Goal: Task Accomplishment & Management: Complete application form

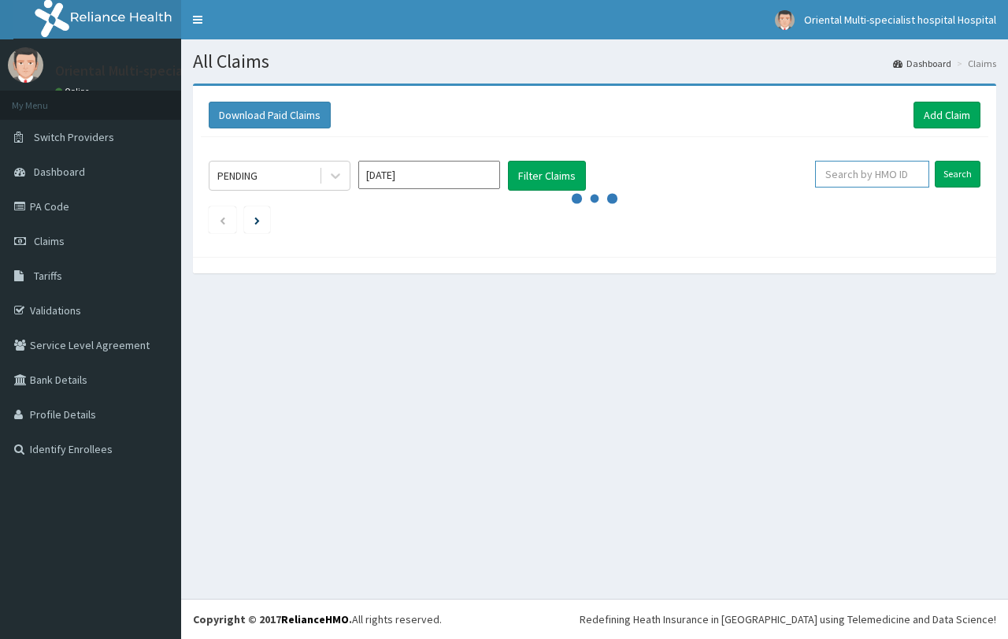
click at [875, 183] on input "text" at bounding box center [872, 174] width 114 height 27
paste input "TNN/10038/A"
type input "TNN/10038/A"
click at [955, 176] on input "Search" at bounding box center [958, 174] width 46 height 27
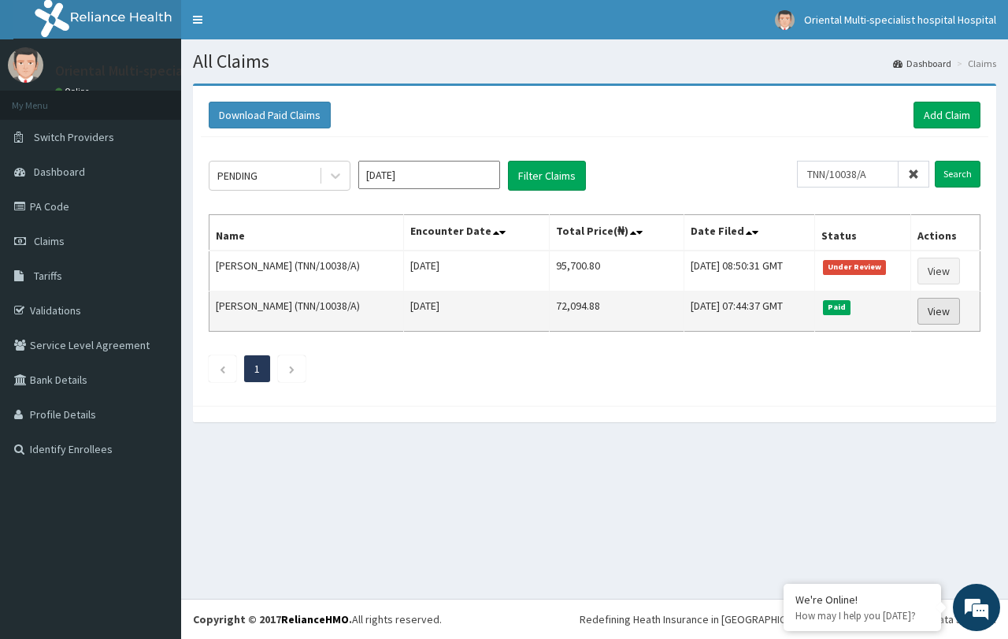
click at [935, 305] on link "View" at bounding box center [939, 311] width 43 height 27
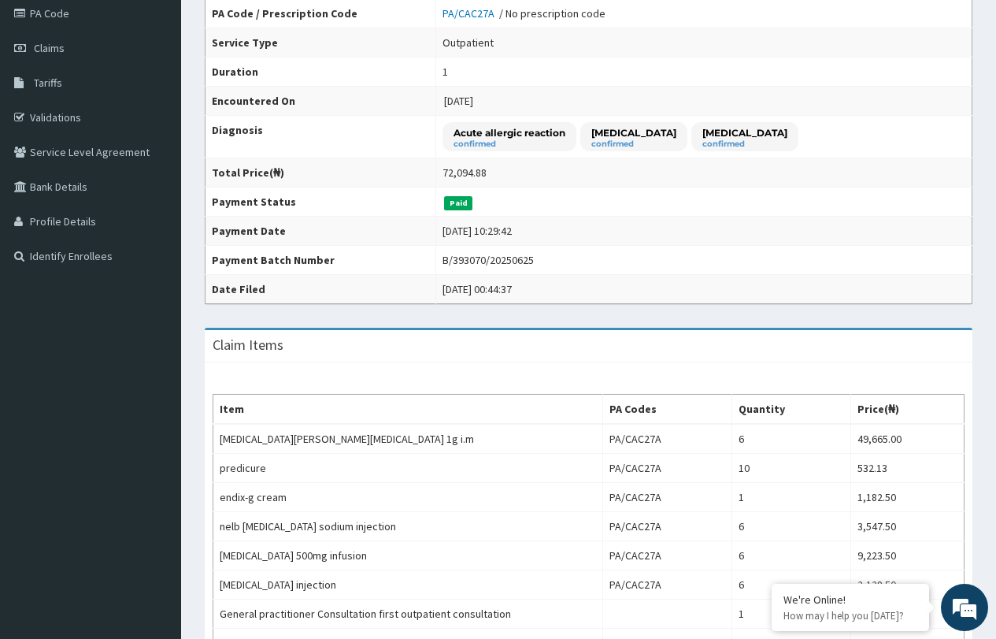
scroll to position [158, 0]
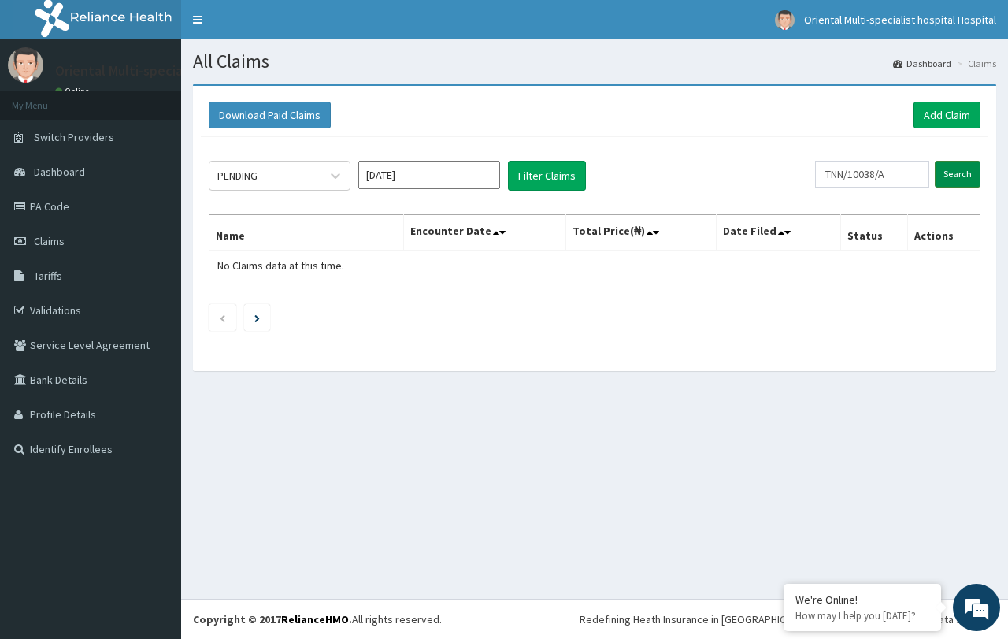
click at [947, 174] on input "Search" at bounding box center [958, 174] width 46 height 27
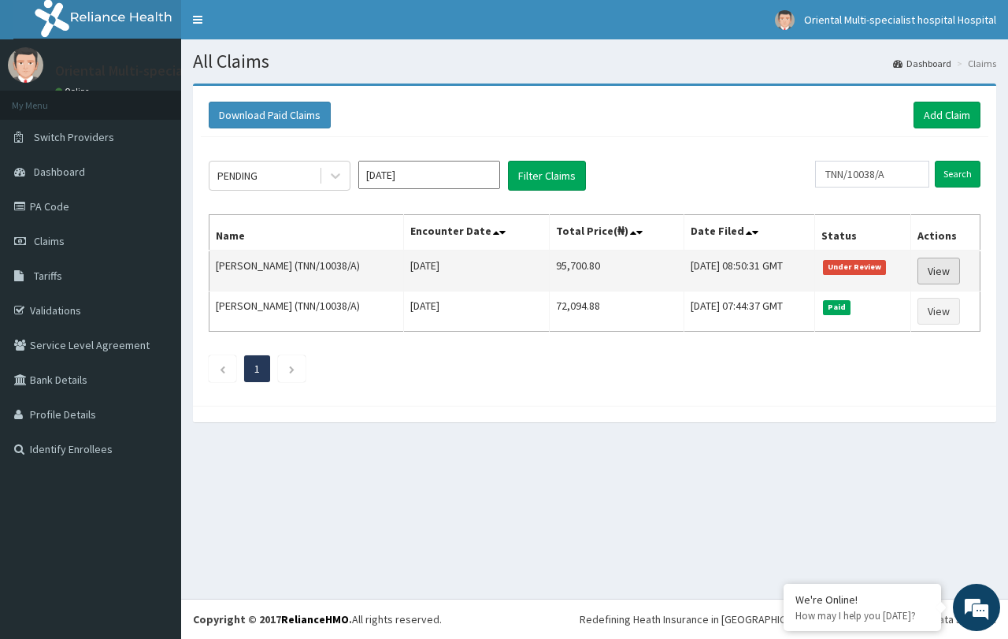
click at [958, 273] on link "View" at bounding box center [939, 271] width 43 height 27
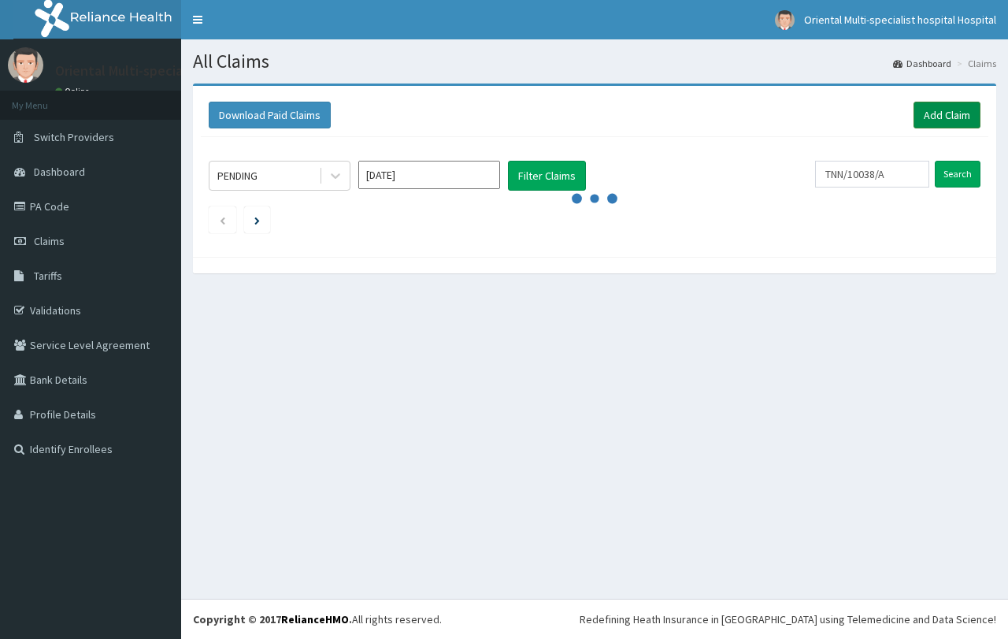
click at [932, 120] on link "Add Claim" at bounding box center [947, 115] width 67 height 27
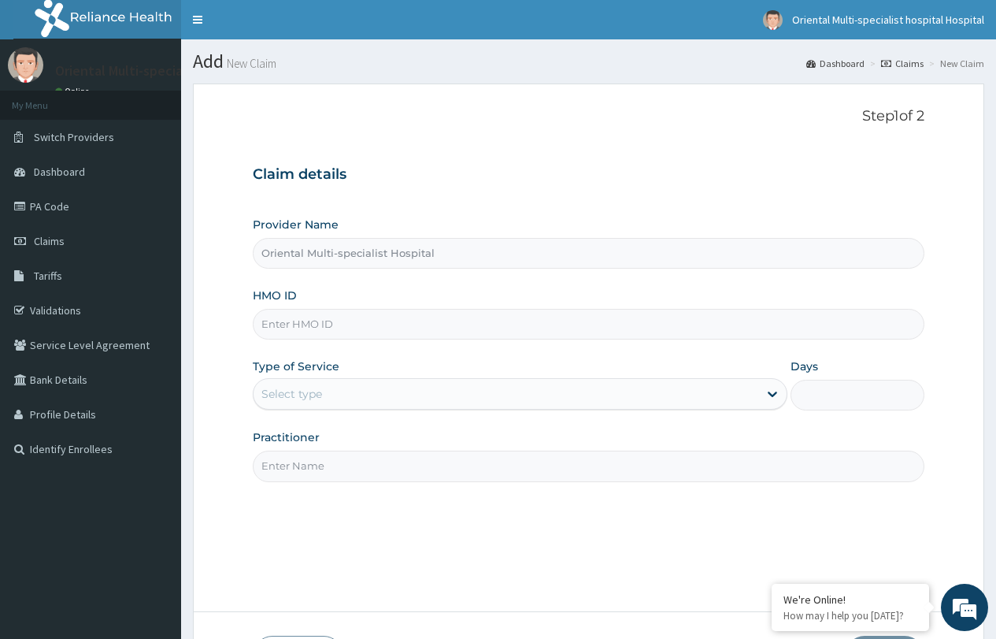
click at [300, 326] on input "HMO ID" at bounding box center [589, 324] width 672 height 31
paste input "TUL/10055/A"
type input "TUL/10055/A"
click at [302, 381] on div "Select type" at bounding box center [520, 394] width 535 height 32
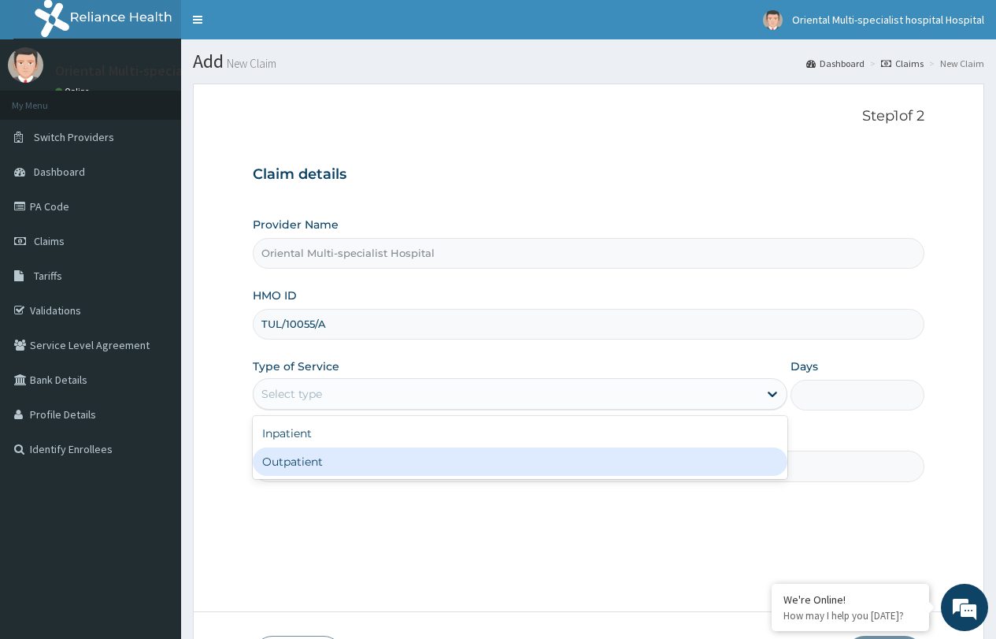
click at [316, 462] on div "Outpatient" at bounding box center [520, 461] width 535 height 28
type input "1"
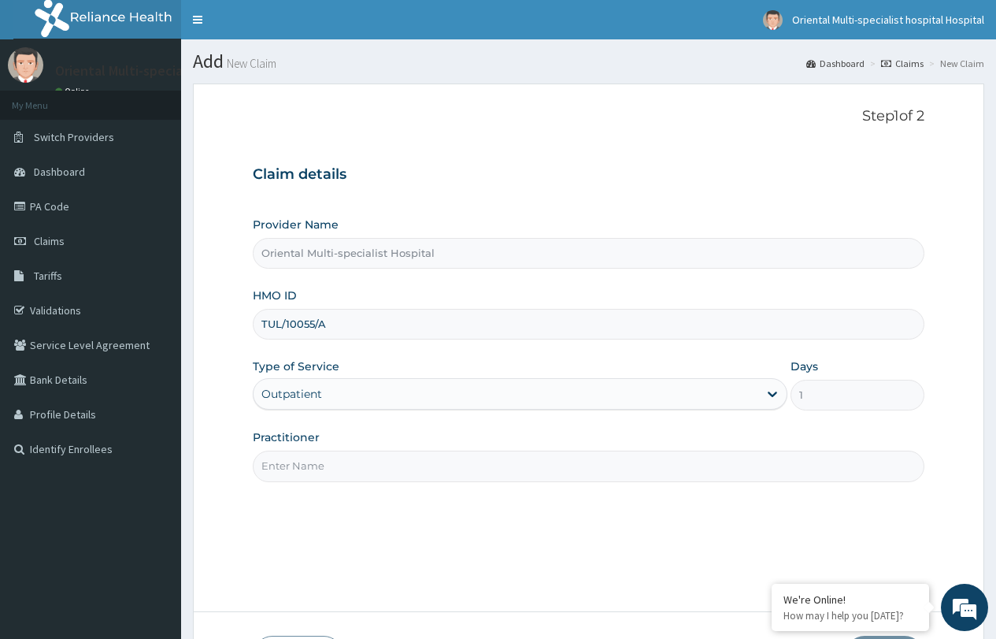
click at [324, 467] on input "Practitioner" at bounding box center [589, 466] width 672 height 31
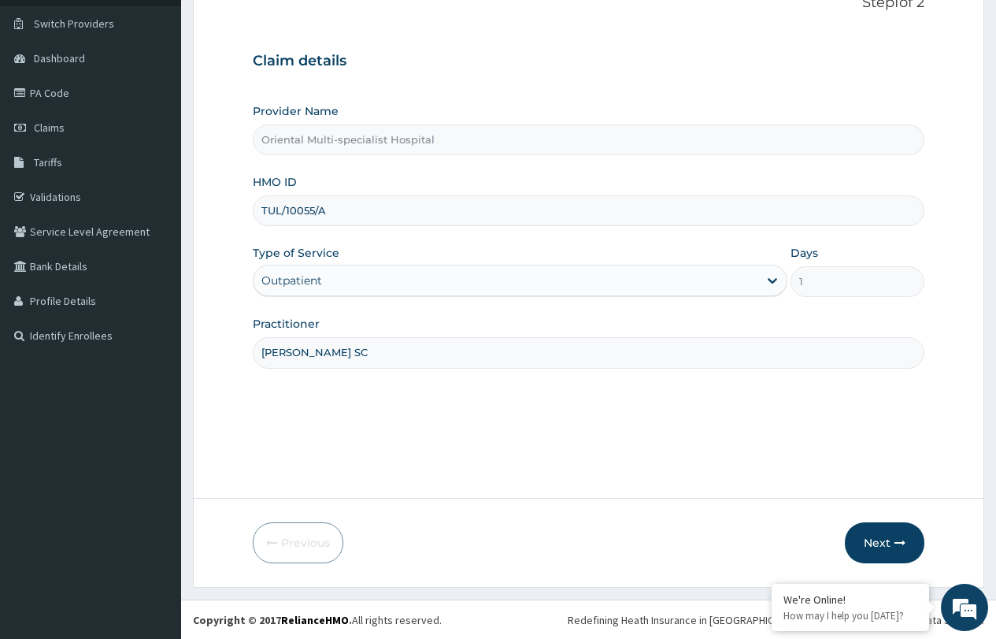
scroll to position [114, 0]
type input "Dr Nwafor SC"
click at [881, 548] on button "Next" at bounding box center [885, 541] width 80 height 41
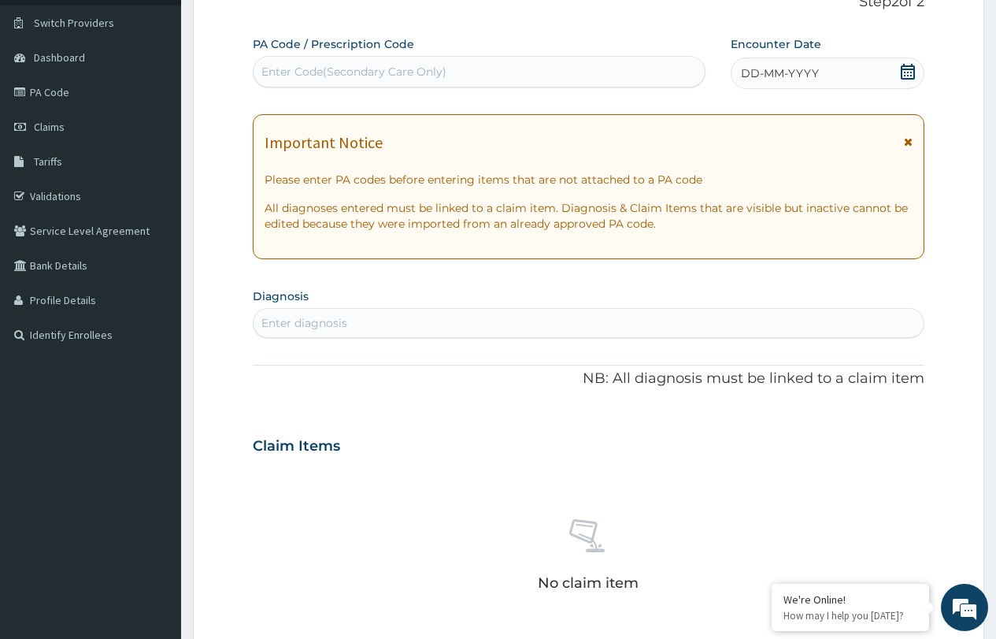
click at [410, 322] on div "Enter diagnosis" at bounding box center [589, 322] width 670 height 25
click at [435, 80] on div "Enter Code(Secondary Care Only)" at bounding box center [353, 72] width 185 height 16
drag, startPoint x: 369, startPoint y: 68, endPoint x: 347, endPoint y: 71, distance: 22.3
click at [347, 72] on div "Enter Code(Secondary Care Only)" at bounding box center [353, 72] width 185 height 16
drag, startPoint x: 350, startPoint y: 68, endPoint x: 306, endPoint y: 65, distance: 43.4
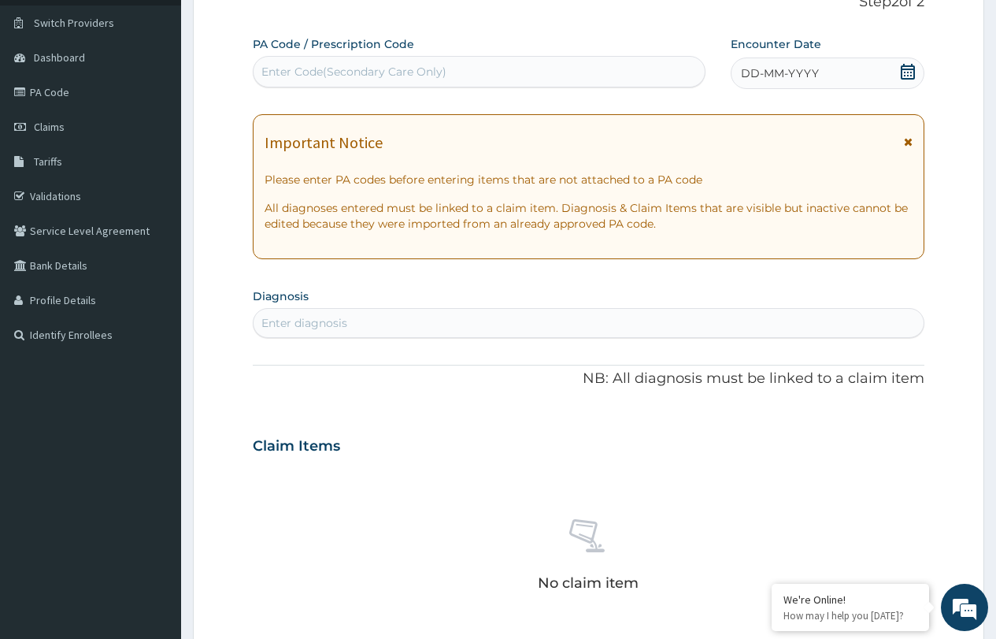
click at [306, 65] on div "Enter Code(Secondary Care Only)" at bounding box center [353, 72] width 185 height 16
drag, startPoint x: 311, startPoint y: 64, endPoint x: 295, endPoint y: 67, distance: 16.1
click at [296, 67] on div "Enter Code(Secondary Care Only)" at bounding box center [353, 72] width 185 height 16
paste input "PA/8DDF58"
type input "PA/8DDF58"
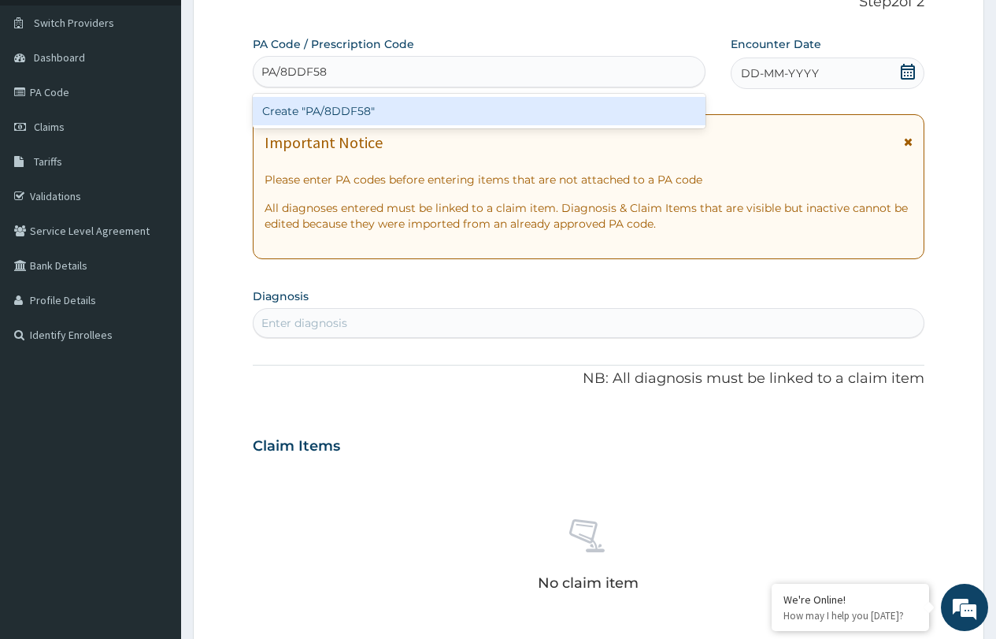
click at [321, 102] on div "Create "PA/8DDF58"" at bounding box center [479, 111] width 452 height 28
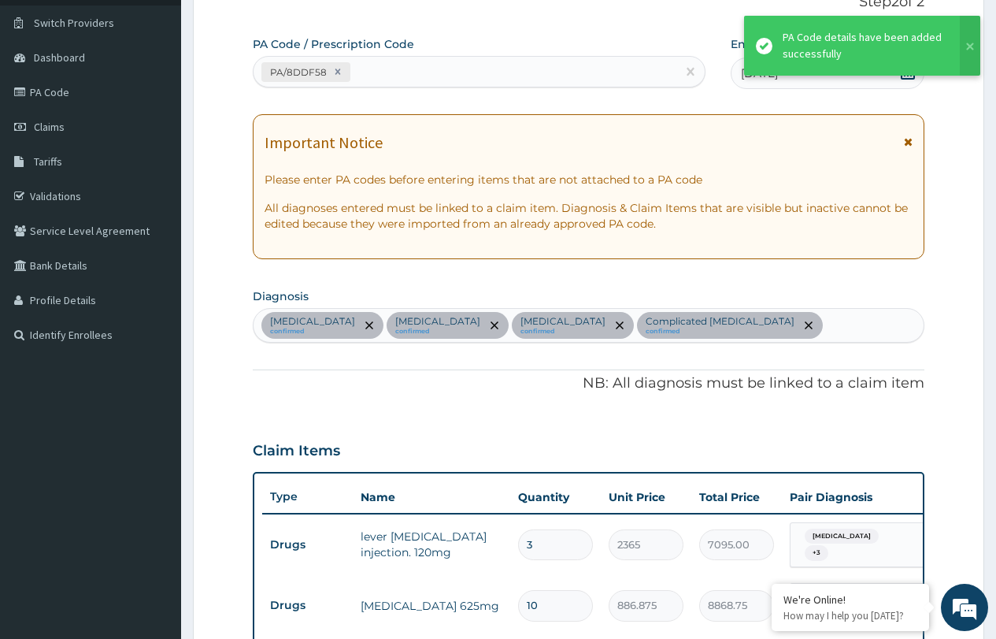
click at [383, 72] on div "PA/8DDF58" at bounding box center [465, 72] width 422 height 26
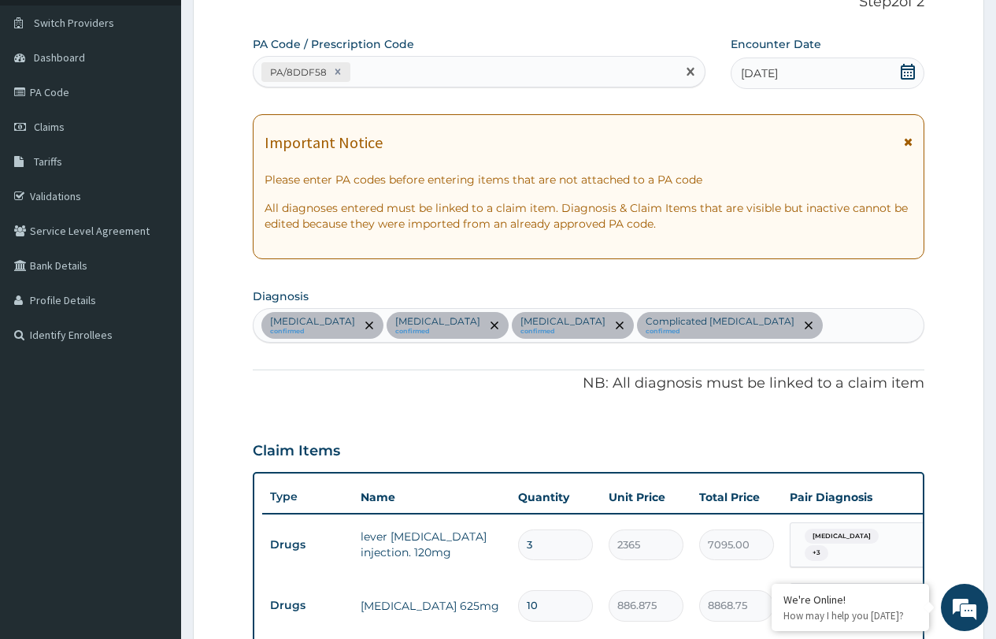
paste input "PA/D27744"
type input "PA/D27744"
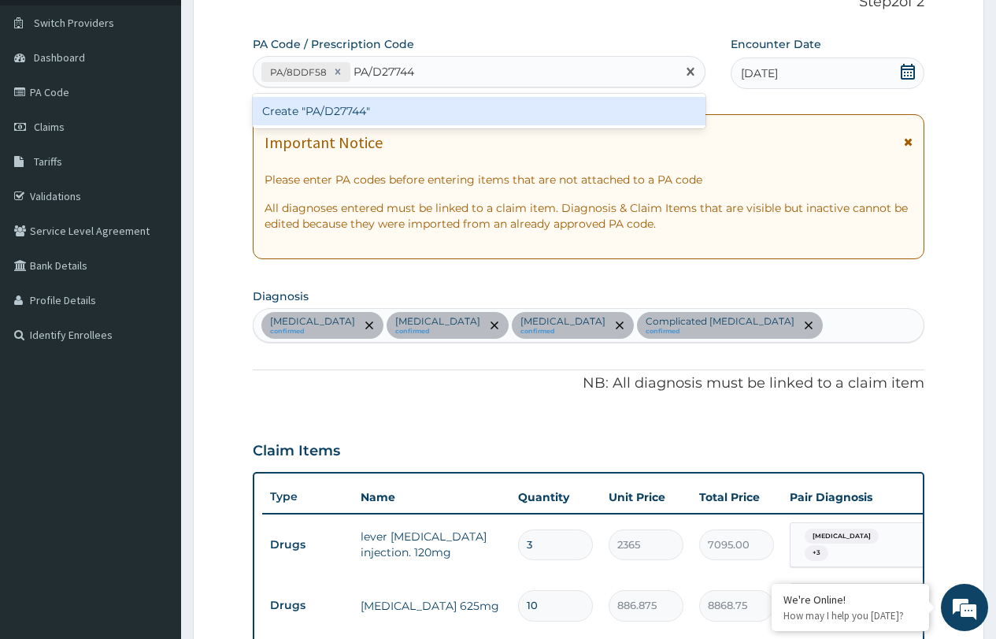
click at [429, 112] on div "Create "PA/D27744"" at bounding box center [479, 111] width 452 height 28
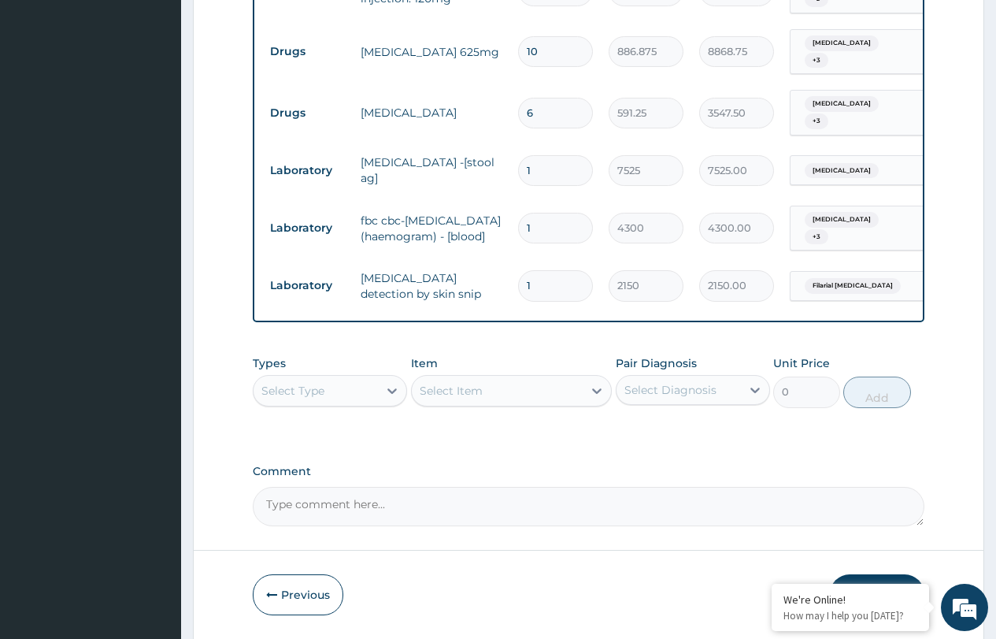
scroll to position [714, 0]
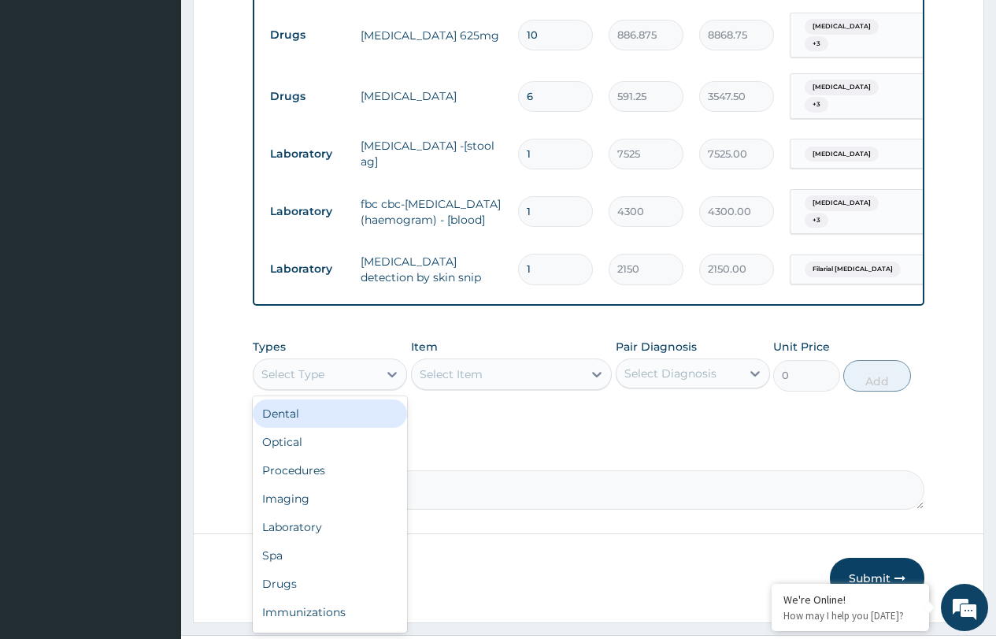
drag, startPoint x: 316, startPoint y: 339, endPoint x: 329, endPoint y: 354, distance: 20.7
click at [317, 366] on div "Select Type" at bounding box center [292, 374] width 63 height 16
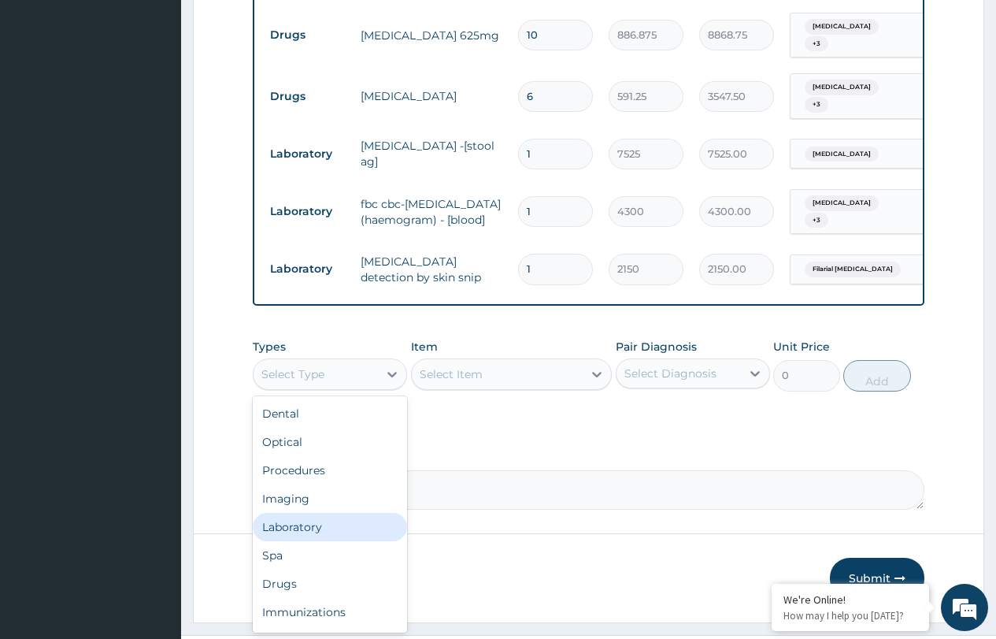
click at [309, 513] on div "Laboratory" at bounding box center [330, 527] width 154 height 28
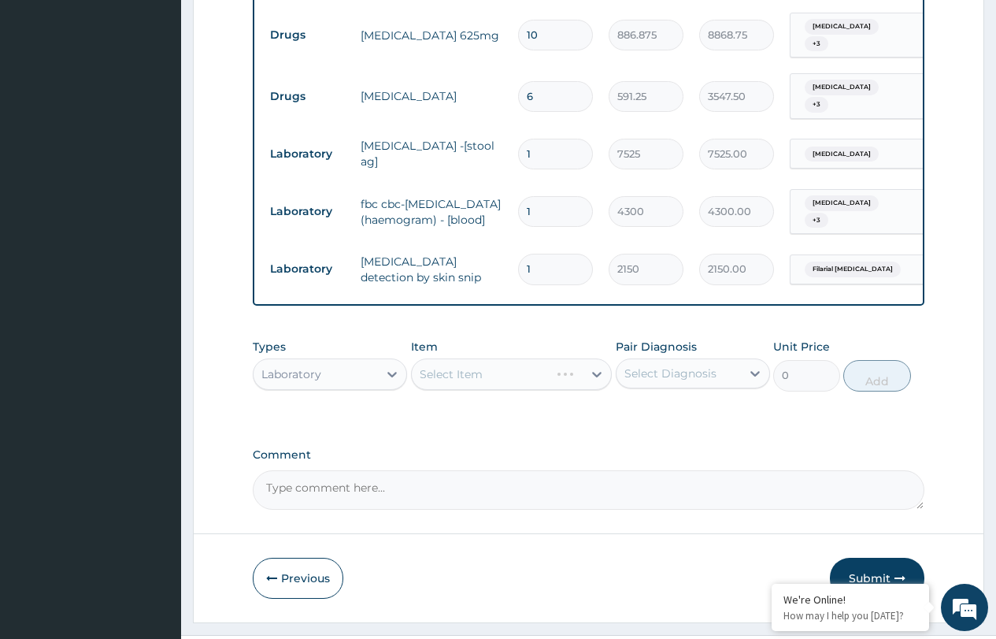
click at [487, 358] on div "Select Item" at bounding box center [512, 374] width 202 height 32
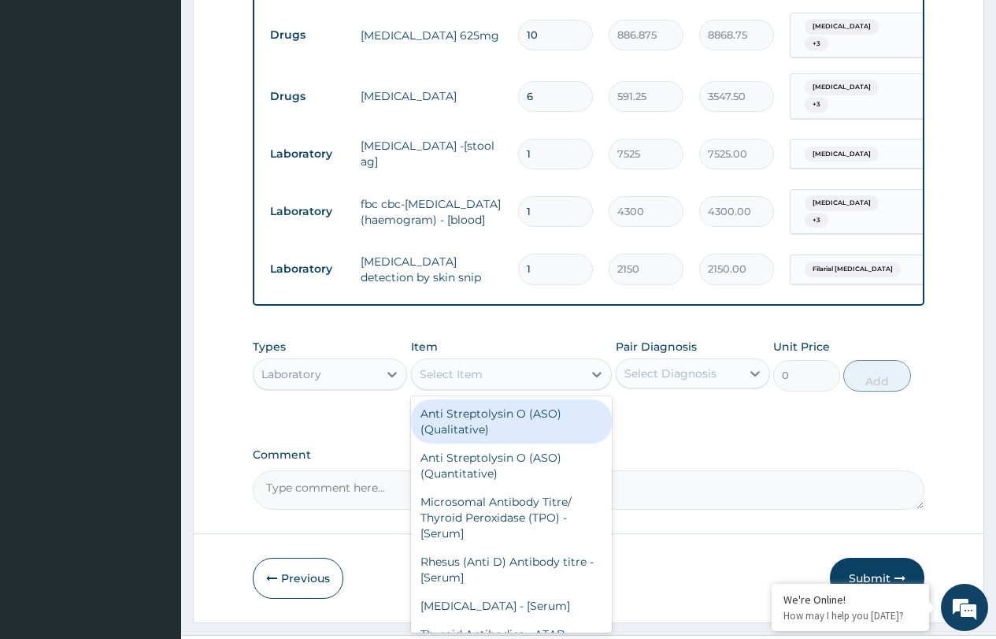
click at [477, 362] on div "Select Item" at bounding box center [498, 374] width 172 height 25
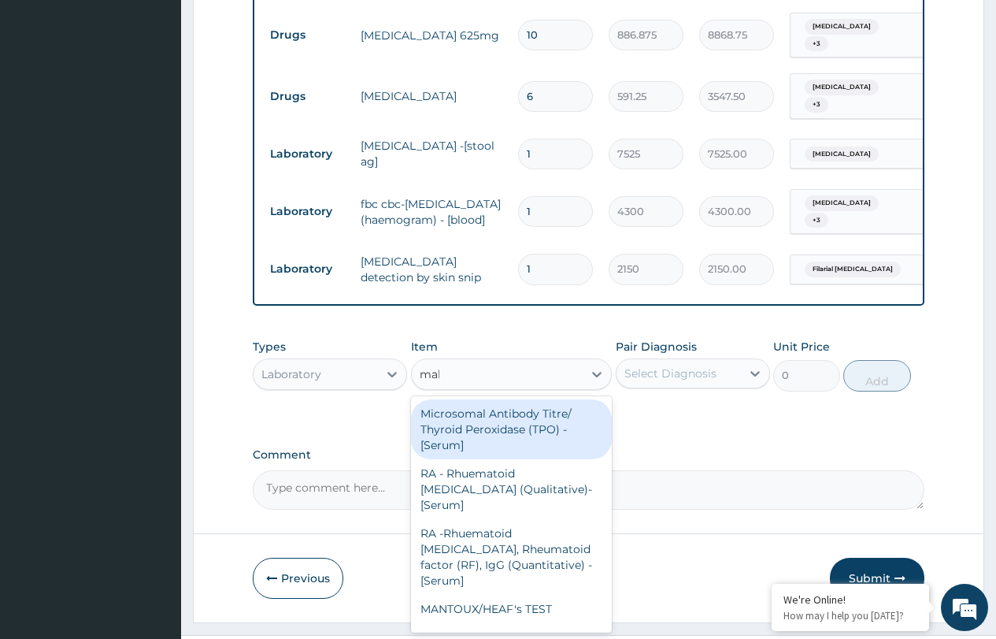
type input "mala"
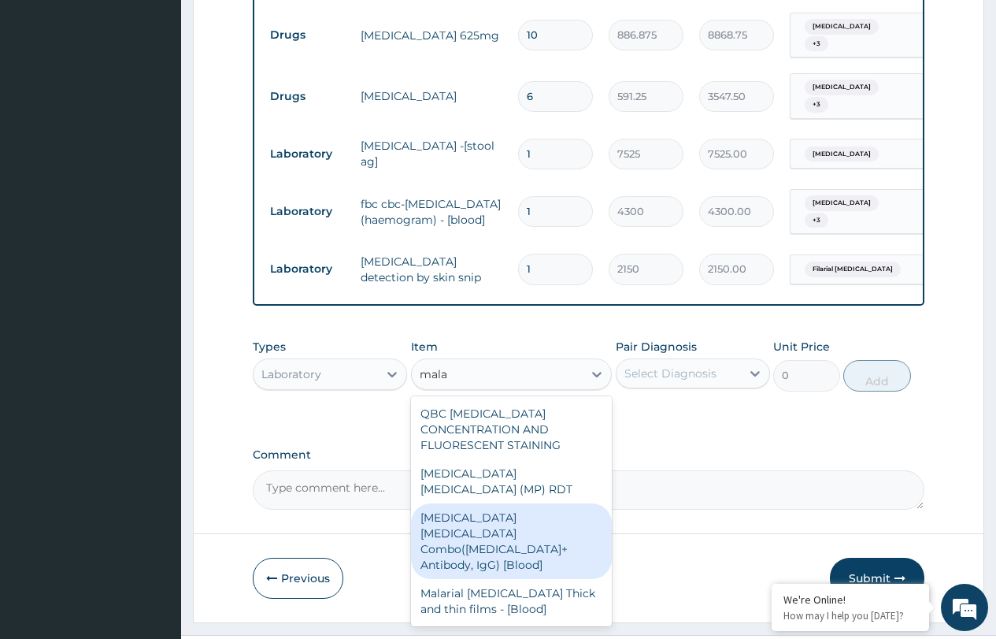
click at [510, 503] on div "Malaria Parasite Combo(Blood Film+ Antibody, IgG) [Blood]" at bounding box center [512, 541] width 202 height 76
type input "1612.5"
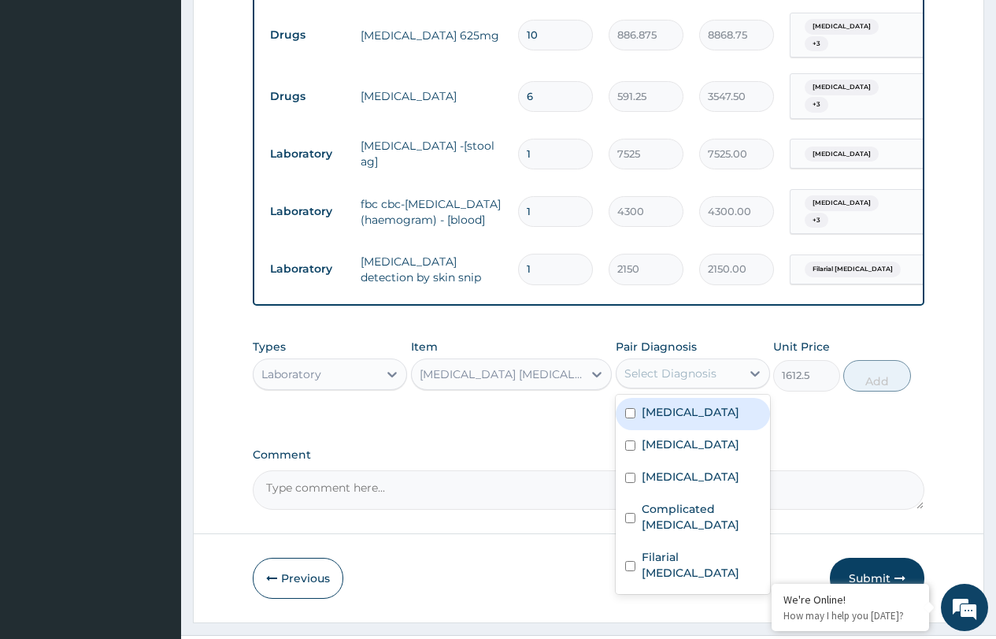
drag, startPoint x: 689, startPoint y: 341, endPoint x: 684, endPoint y: 354, distance: 14.2
click at [688, 365] on div "Select Diagnosis" at bounding box center [671, 373] width 92 height 16
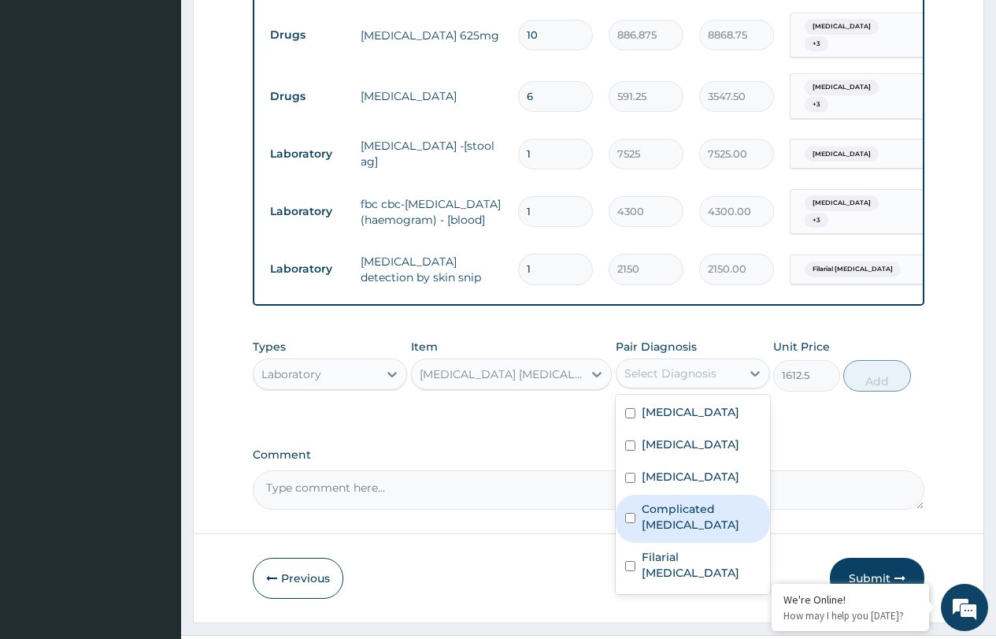
click at [686, 501] on label "Complicated malaria" at bounding box center [701, 517] width 119 height 32
checkbox input "true"
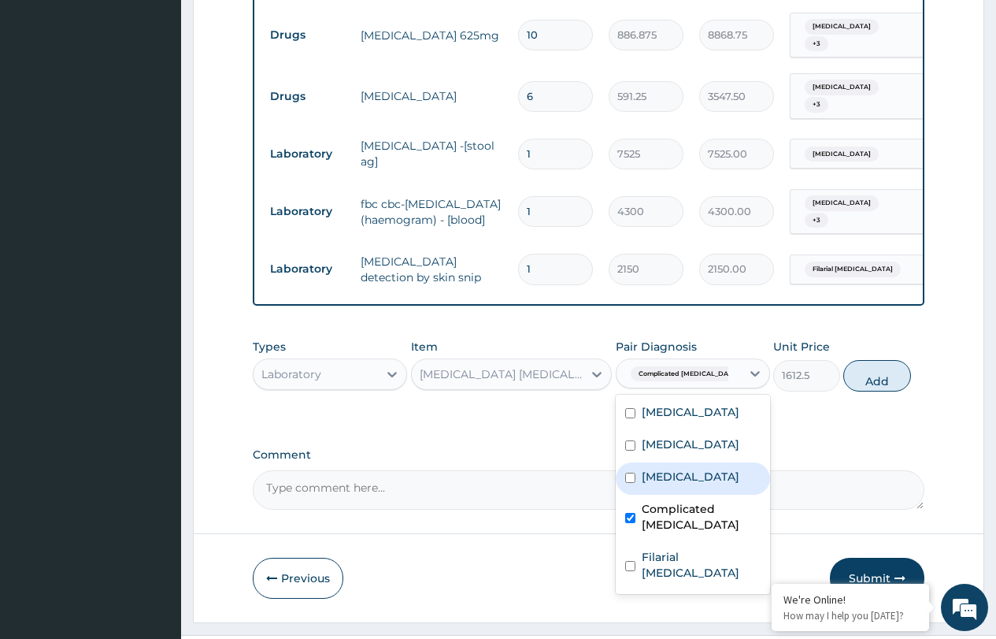
click at [873, 360] on button "Add" at bounding box center [877, 376] width 67 height 32
type input "0"
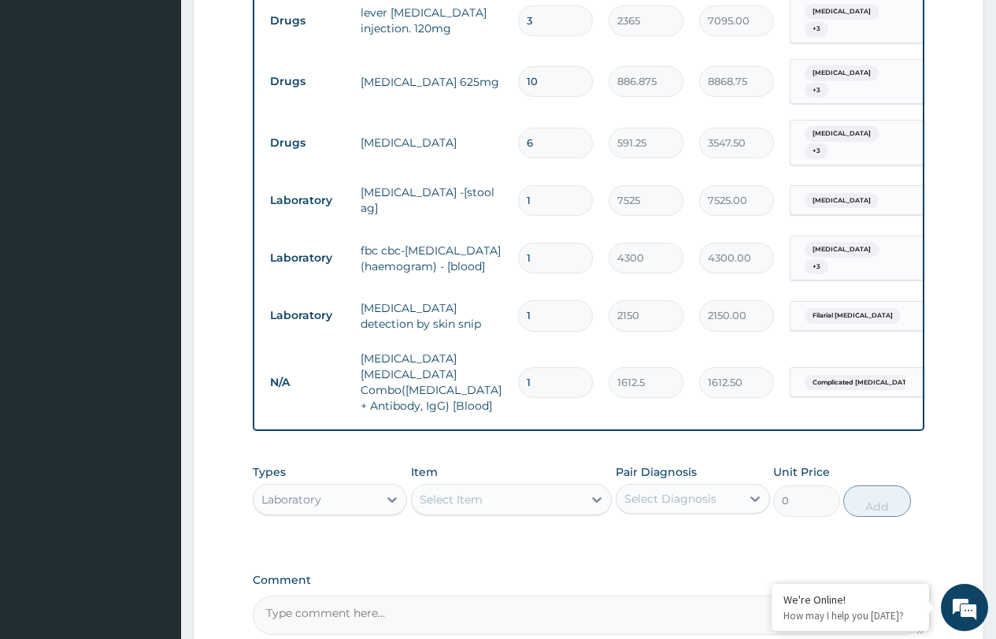
scroll to position [699, 0]
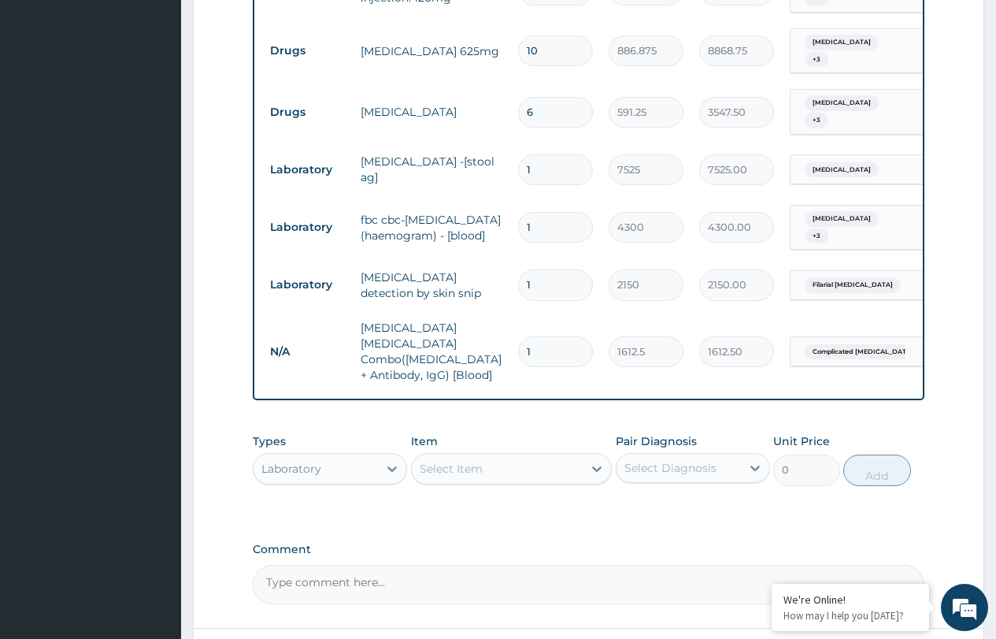
click at [358, 456] on div "Laboratory" at bounding box center [316, 468] width 124 height 25
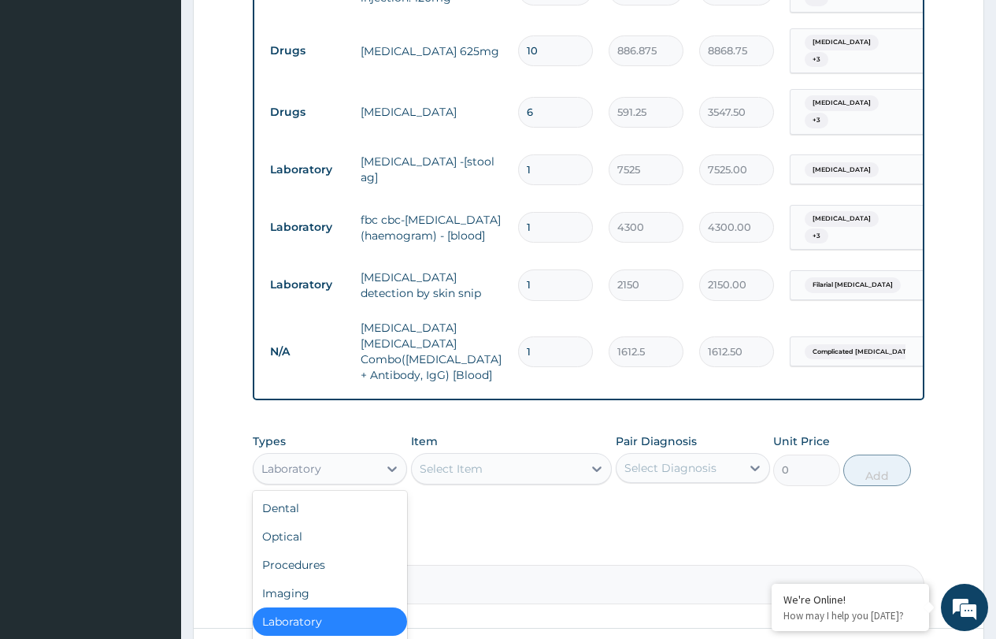
scroll to position [54, 0]
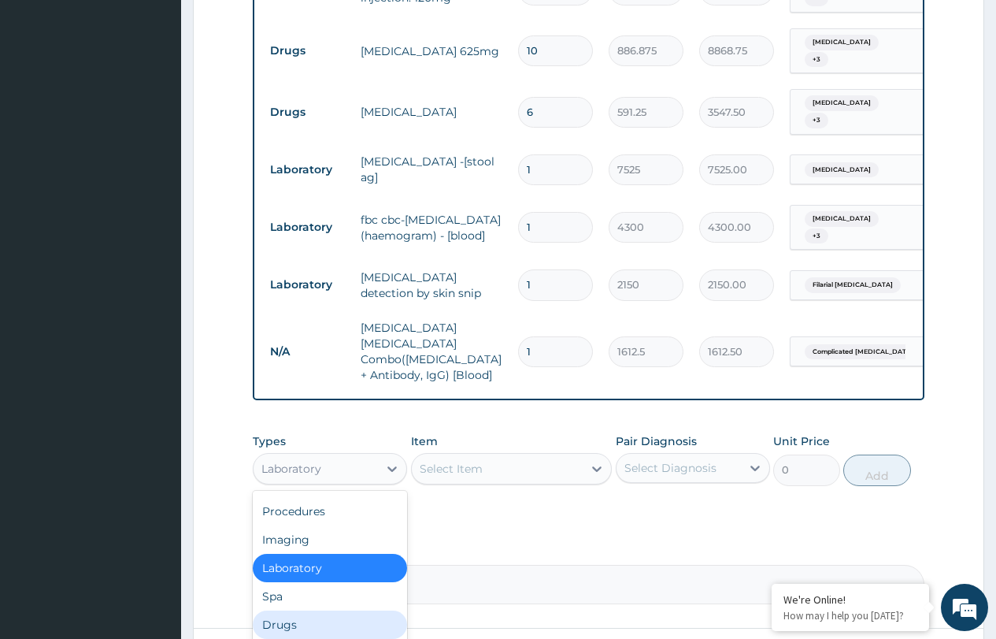
click at [292, 610] on div "Drugs" at bounding box center [330, 624] width 154 height 28
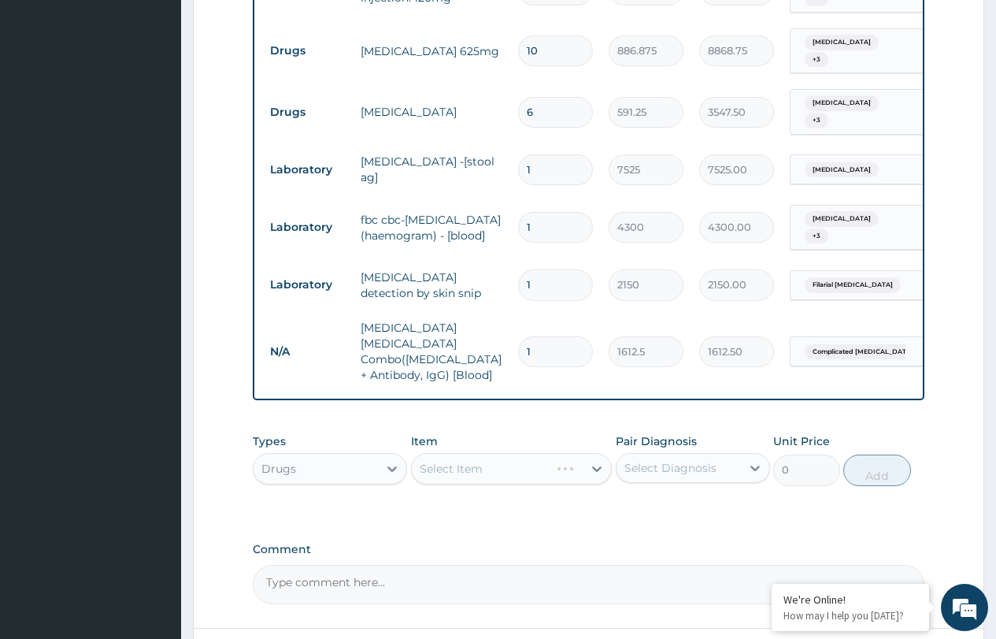
click at [460, 453] on div "Select Item" at bounding box center [512, 469] width 202 height 32
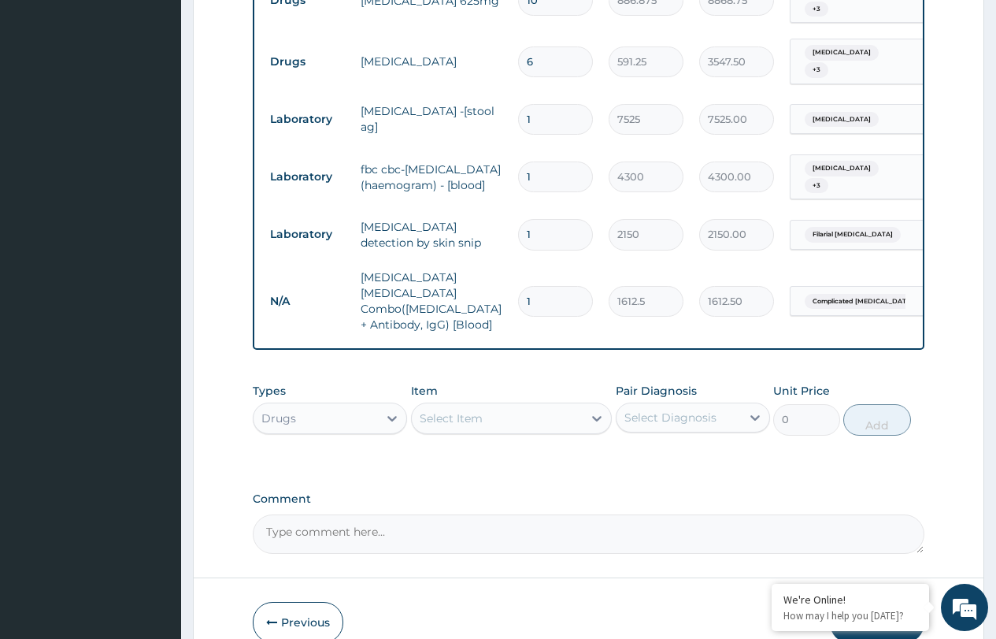
scroll to position [777, 0]
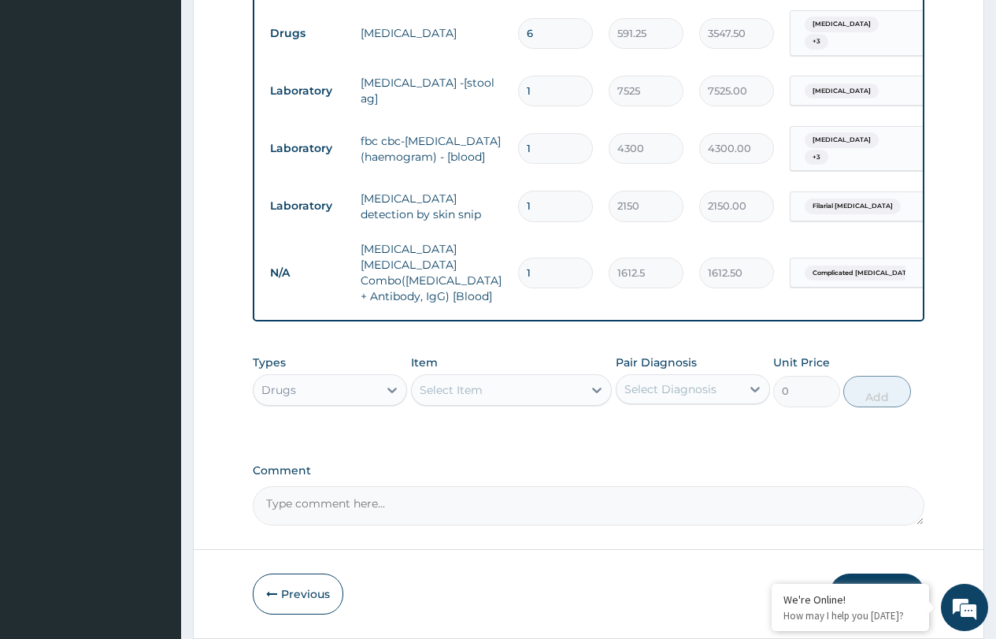
click at [473, 382] on div "Select Item" at bounding box center [451, 390] width 63 height 16
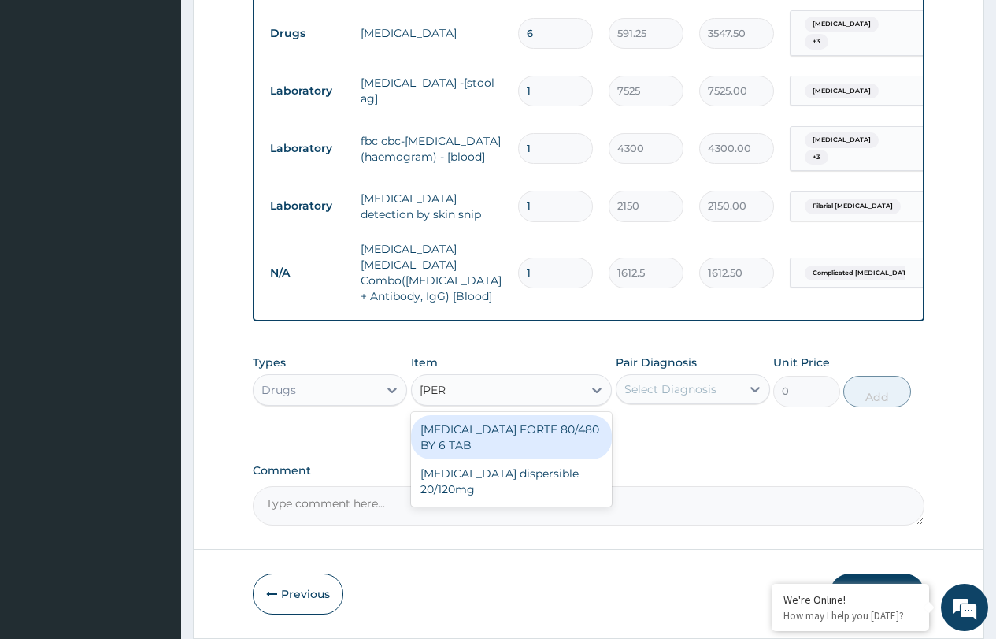
type input "coart"
click at [514, 415] on div "COARTEM FORTE 80/480 BY 6 TAB" at bounding box center [512, 437] width 202 height 44
type input "449.35"
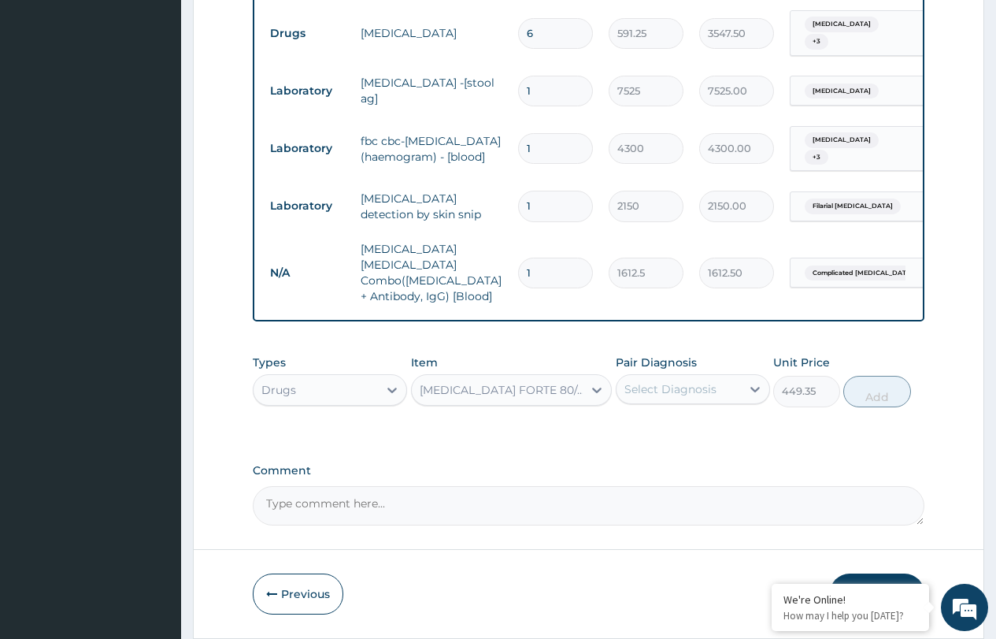
click at [679, 381] on div "Select Diagnosis" at bounding box center [671, 389] width 92 height 16
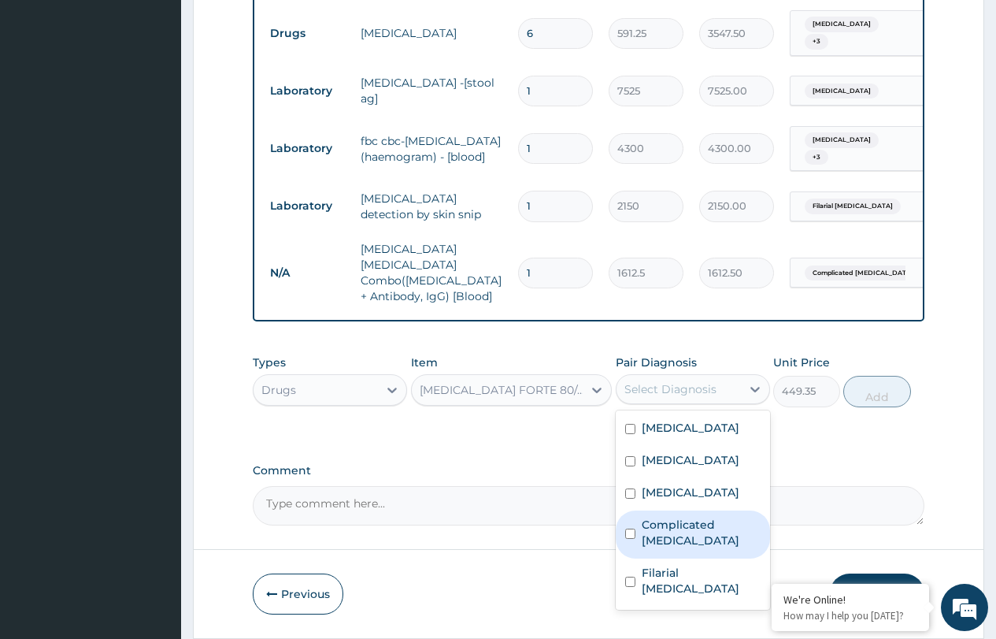
click at [675, 517] on label "Complicated malaria" at bounding box center [701, 533] width 119 height 32
checkbox input "true"
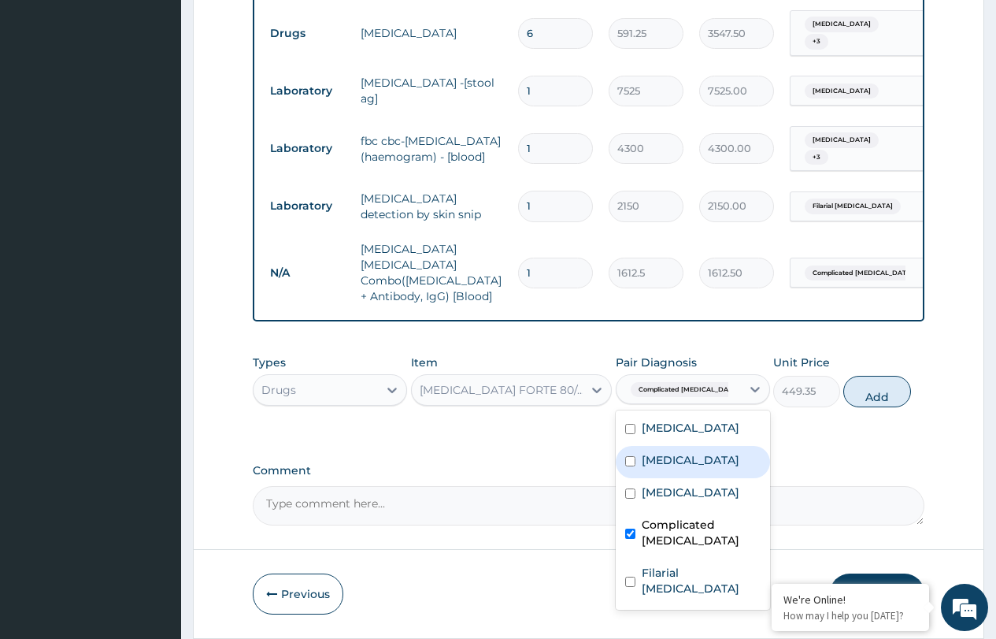
drag, startPoint x: 870, startPoint y: 334, endPoint x: 857, endPoint y: 337, distance: 13.8
click at [870, 376] on button "Add" at bounding box center [877, 392] width 67 height 32
type input "0"
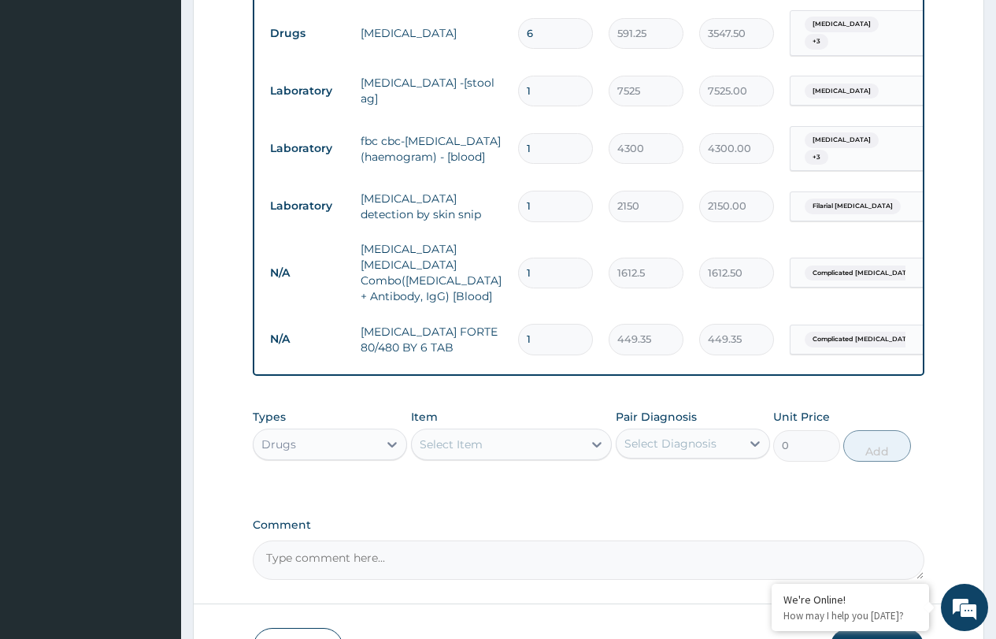
type input "0.00"
type input "6"
type input "2696.10"
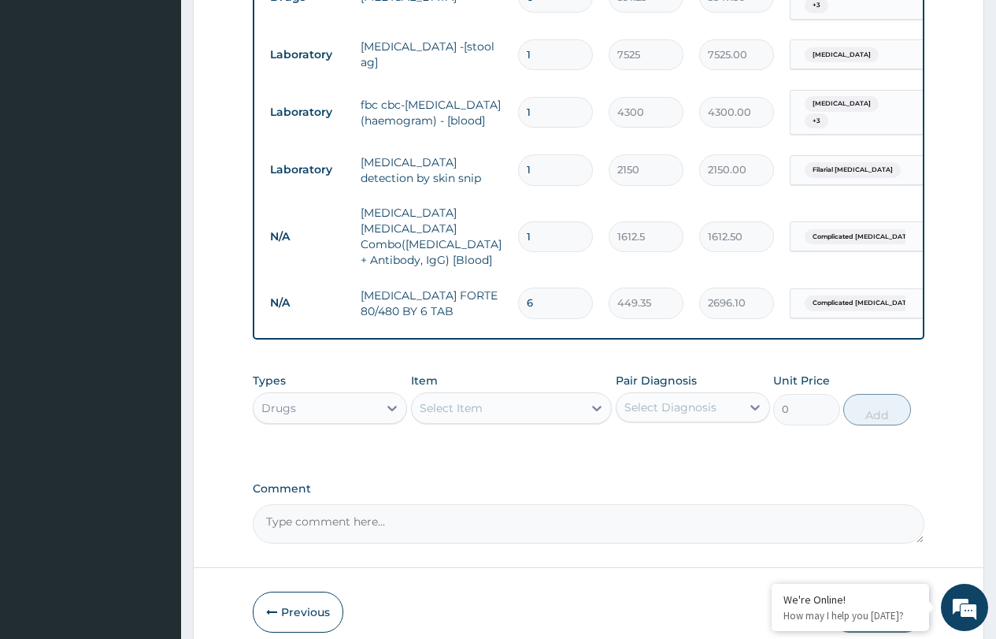
scroll to position [832, 0]
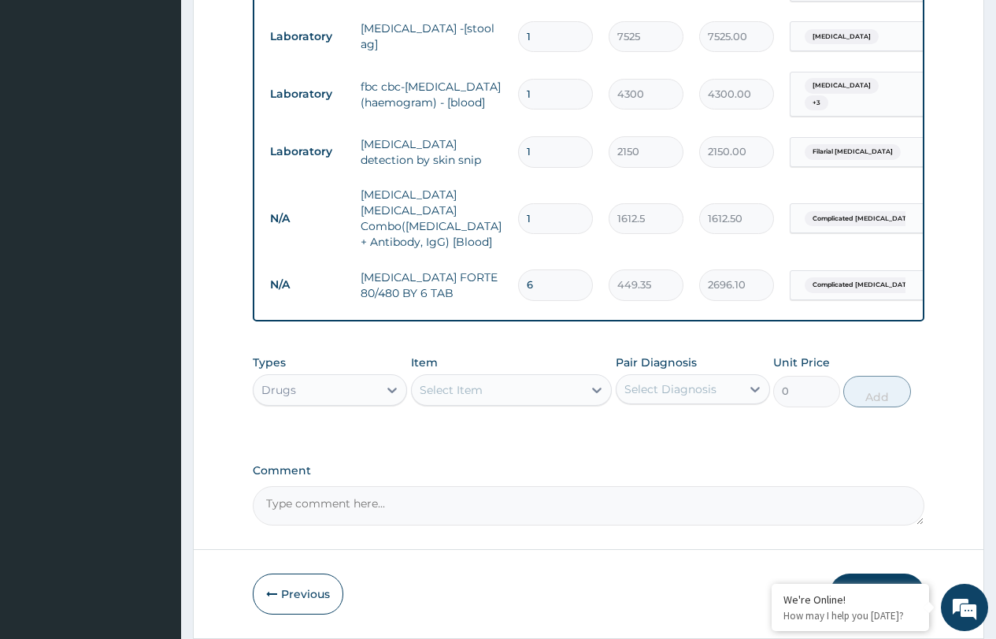
type input "6"
click at [454, 358] on div "Types Drugs Item Select Item Pair Diagnosis Select Diagnosis Unit Price 0 Add" at bounding box center [589, 381] width 672 height 68
click at [473, 382] on div "Select Item" at bounding box center [451, 390] width 63 height 16
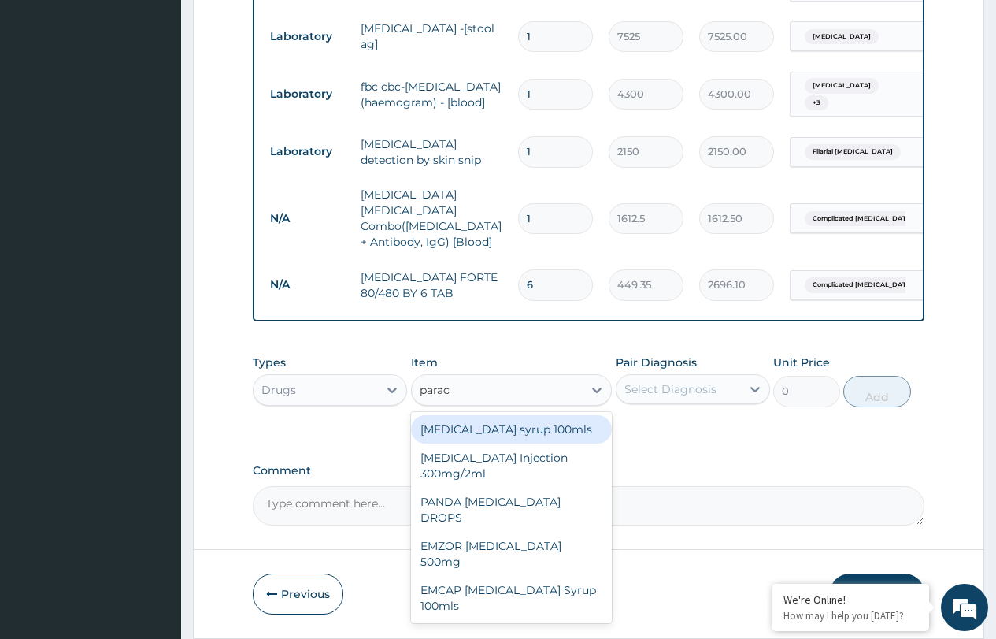
type input "parace"
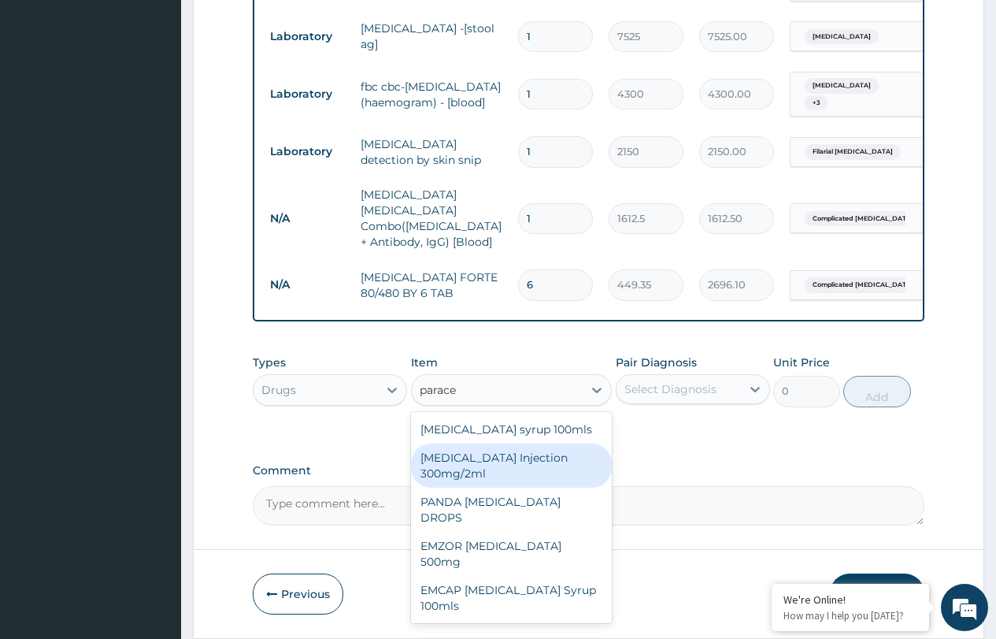
click at [509, 443] on div "PARACETAMOL Injection 300mg/2ml" at bounding box center [512, 465] width 202 height 44
type input "260.15"
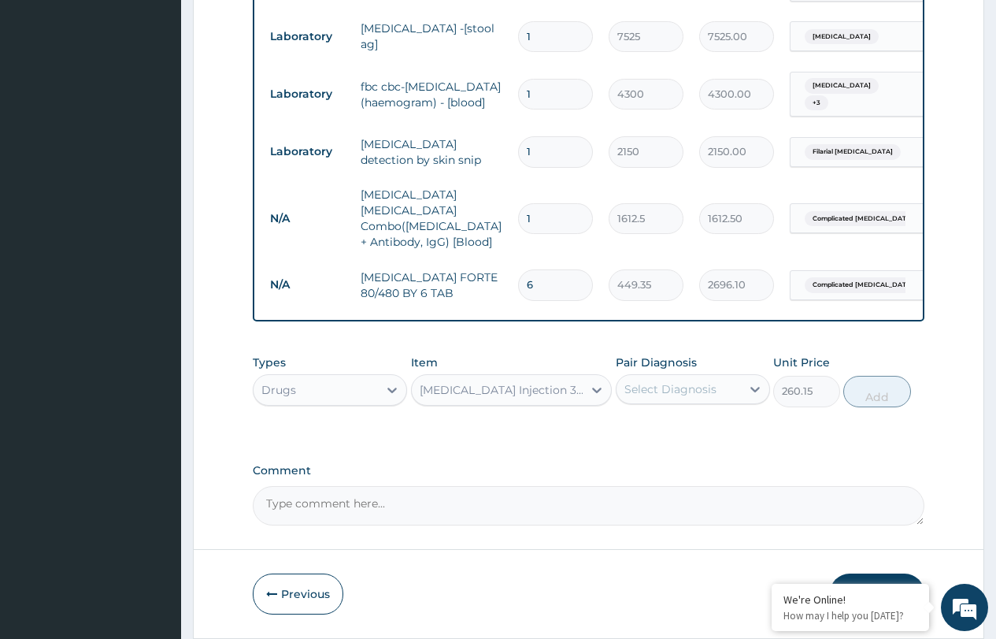
click at [683, 381] on div "Select Diagnosis" at bounding box center [671, 389] width 92 height 16
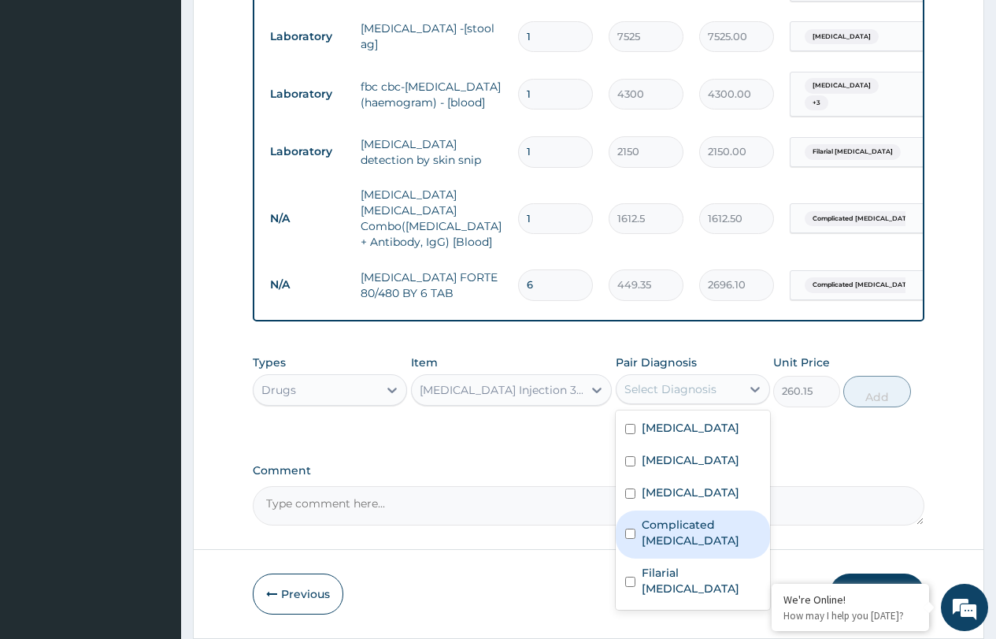
click at [665, 517] on label "Complicated malaria" at bounding box center [701, 533] width 119 height 32
checkbox input "true"
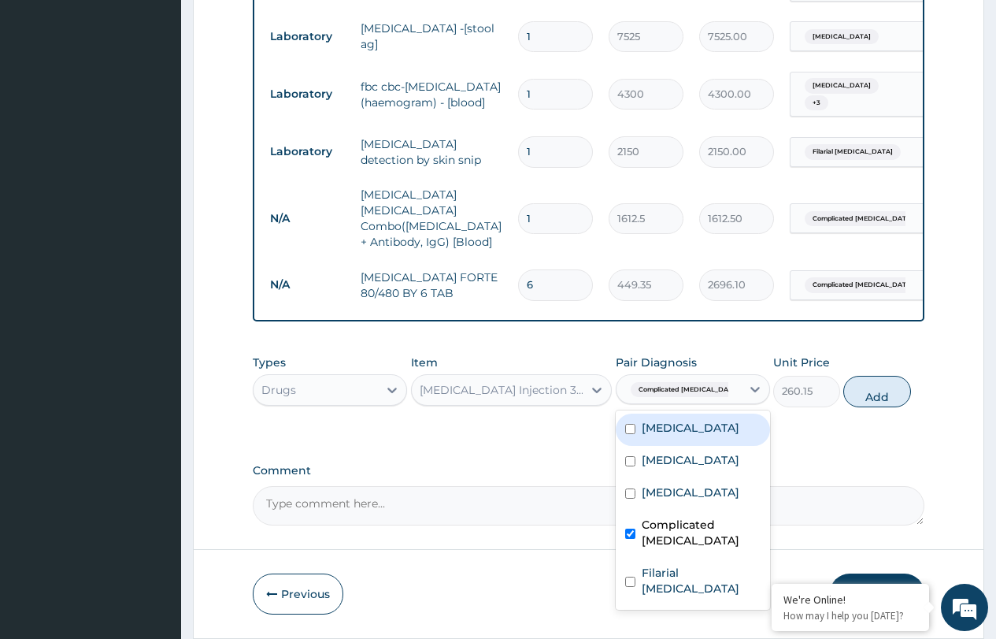
drag, startPoint x: 661, startPoint y: 378, endPoint x: 661, endPoint y: 400, distance: 22.1
click at [661, 420] on label "Peptic ulcer" at bounding box center [691, 428] width 98 height 16
checkbox input "true"
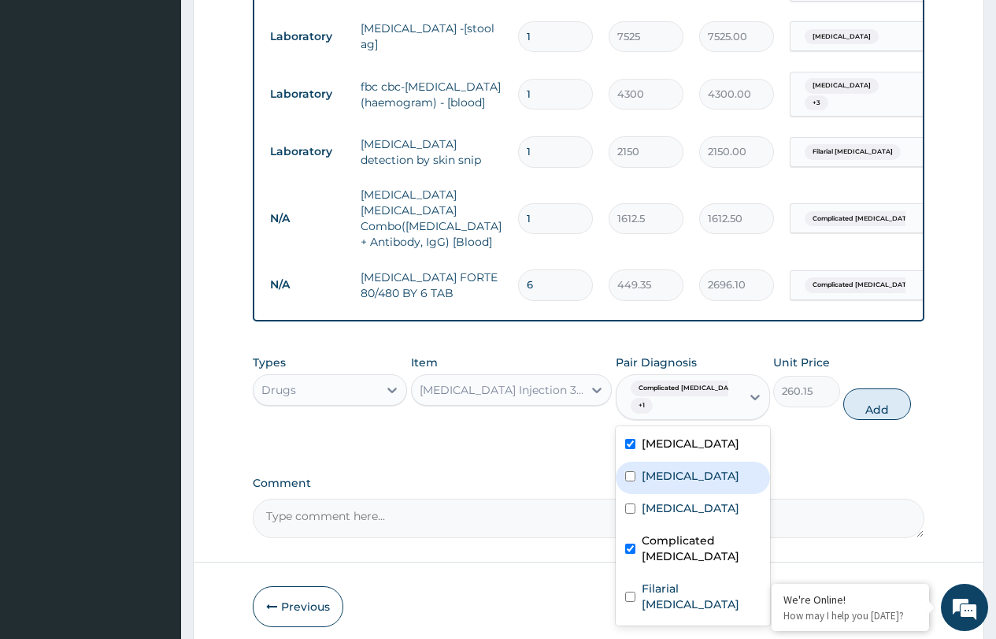
drag, startPoint x: 658, startPoint y: 419, endPoint x: 659, endPoint y: 432, distance: 12.6
click at [658, 468] on label "Vitamin deficiency" at bounding box center [691, 476] width 98 height 16
checkbox input "true"
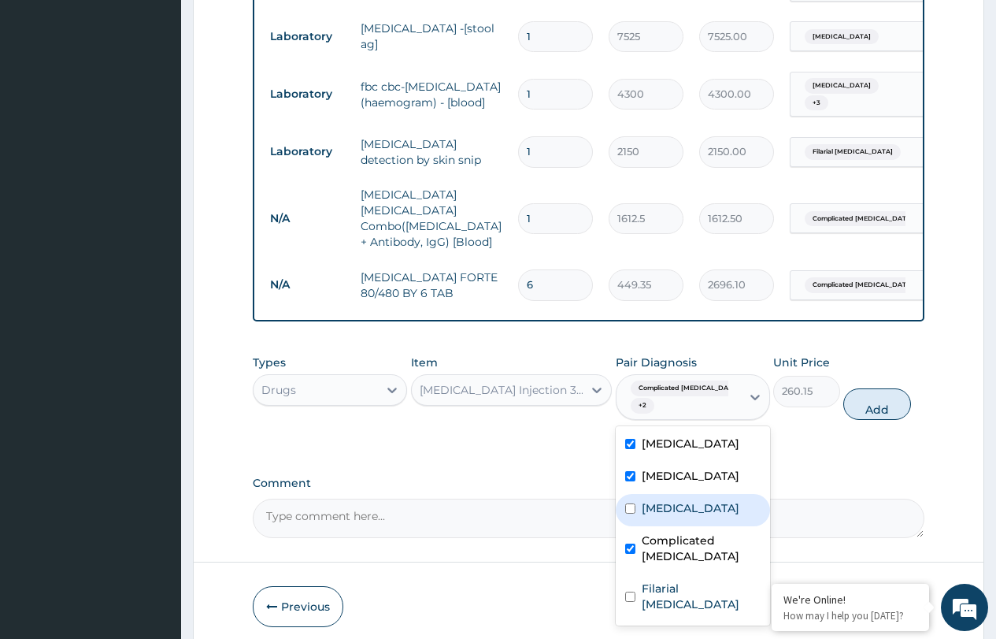
click at [650, 500] on label "Sepsis" at bounding box center [691, 508] width 98 height 16
checkbox input "true"
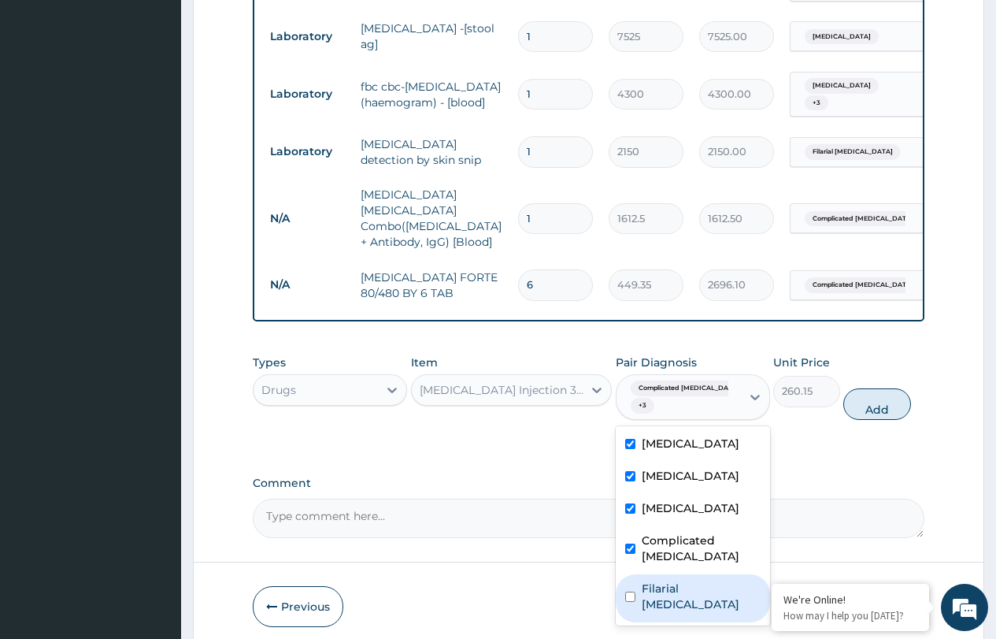
click at [651, 580] on label "Filarial abscess" at bounding box center [701, 596] width 119 height 32
checkbox input "true"
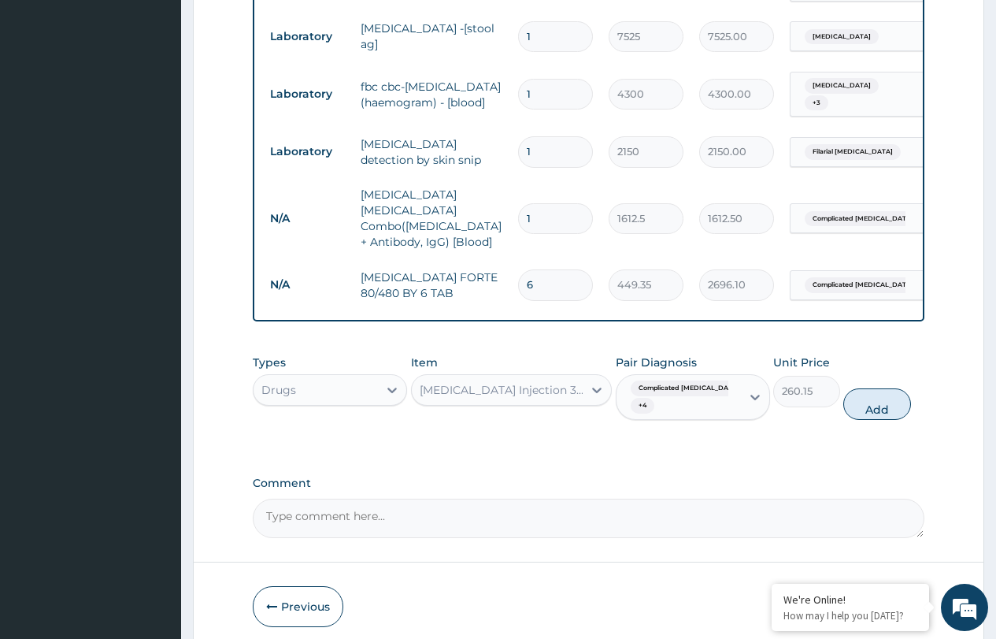
click at [873, 388] on button "Add" at bounding box center [877, 404] width 67 height 32
type input "0"
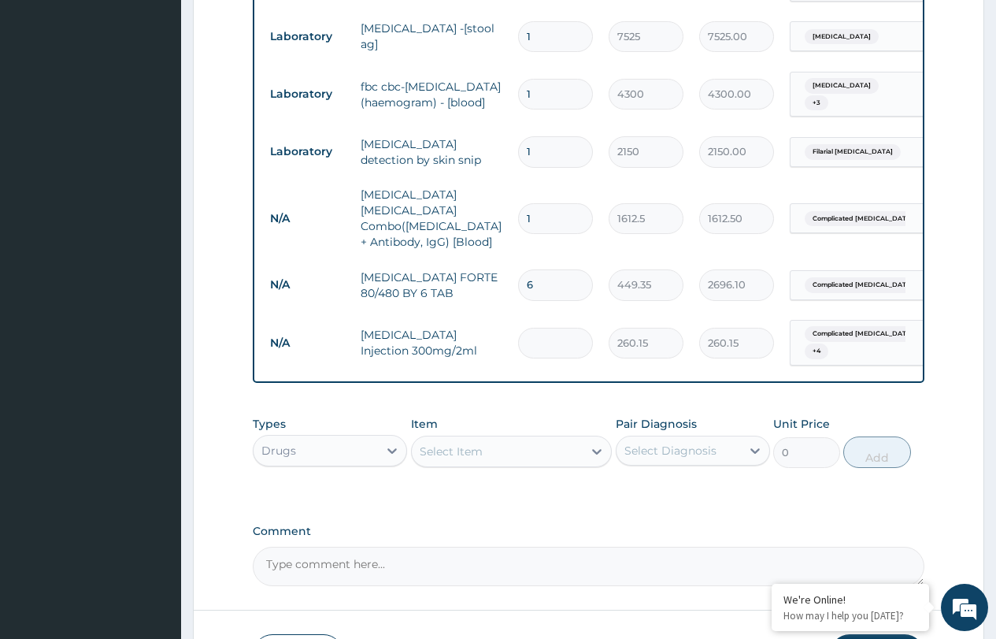
type input "0.00"
type input "2"
type input "520.30"
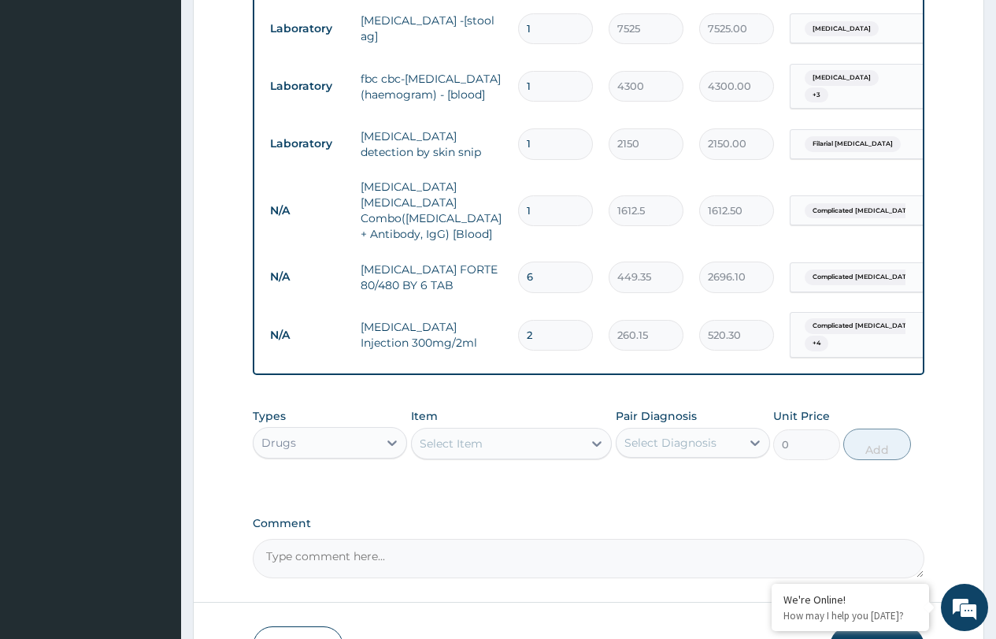
scroll to position [892, 0]
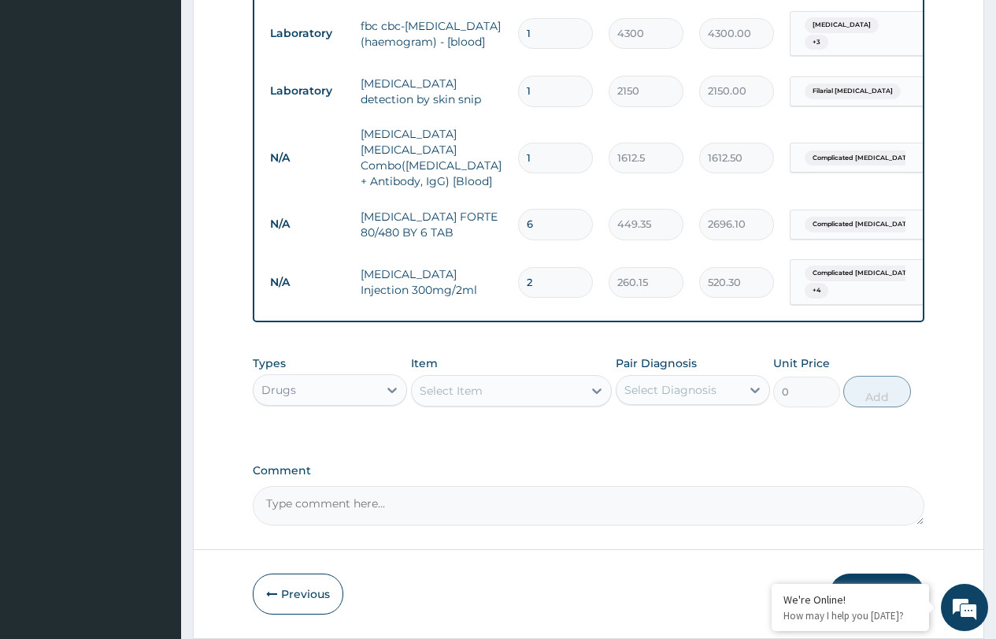
type input "2"
click at [473, 383] on div "Select Item" at bounding box center [451, 391] width 63 height 16
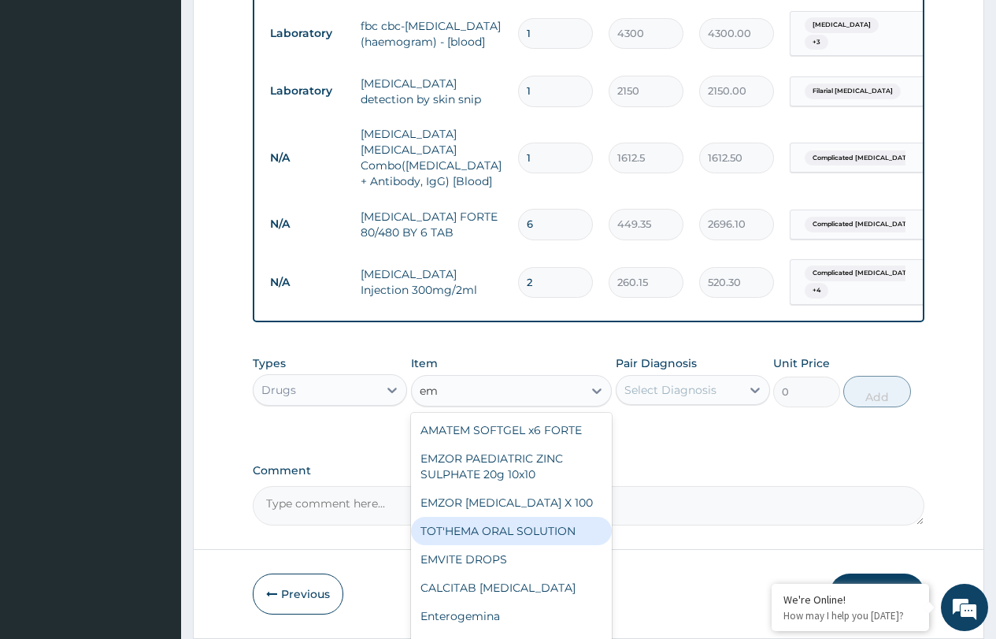
type input "e"
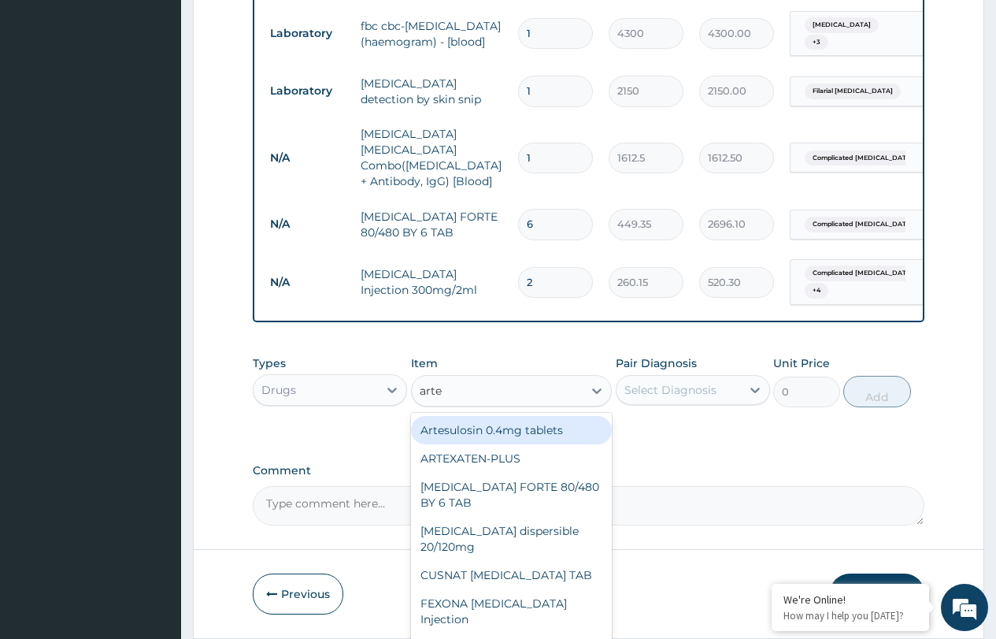
type input "artes"
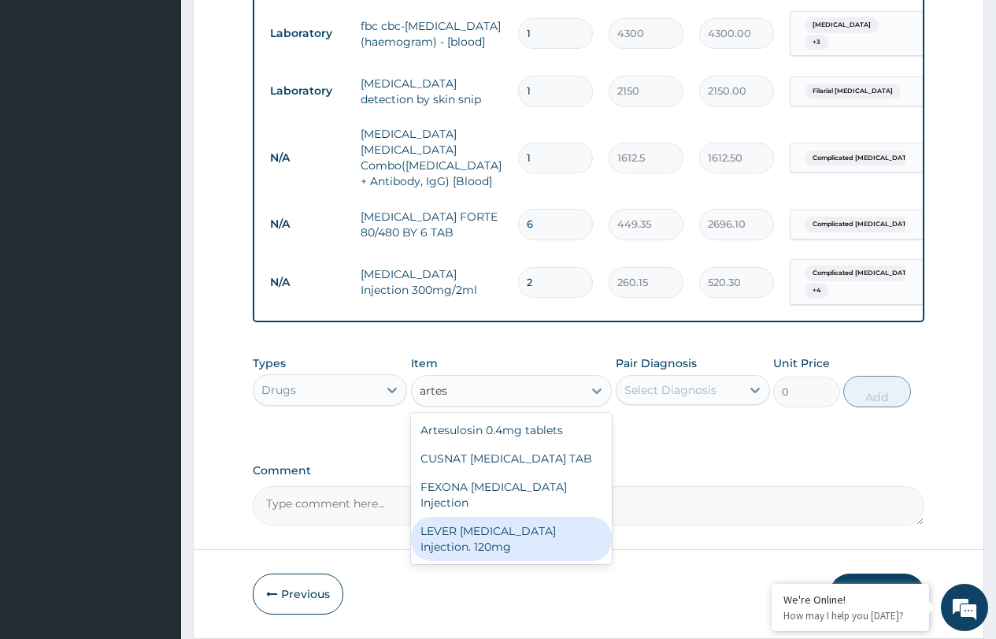
click at [526, 517] on div "LEVER ARTESUNATE Injection. 120mg" at bounding box center [512, 539] width 202 height 44
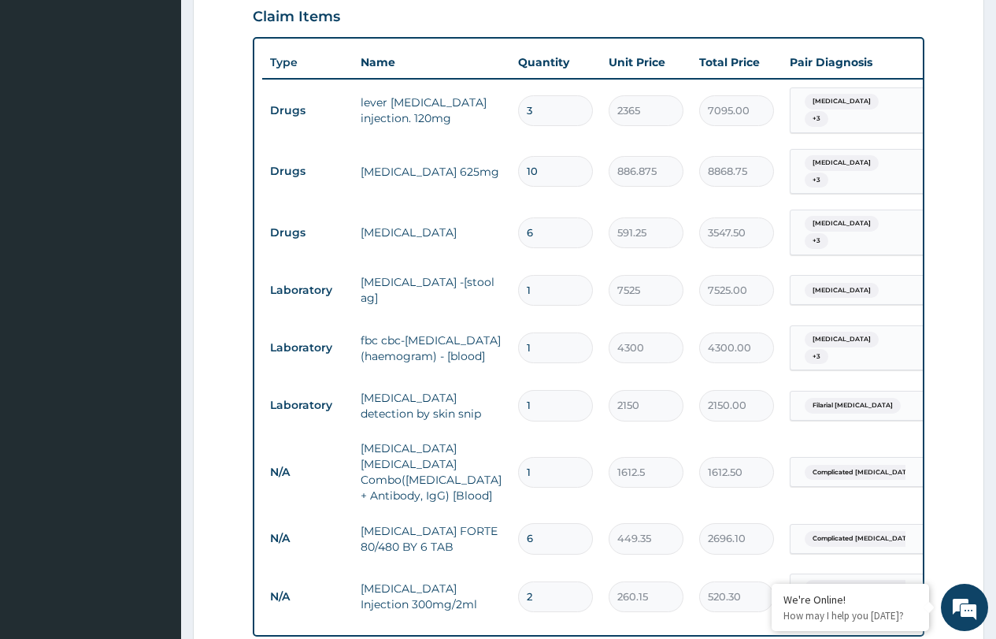
scroll to position [577, 0]
click at [536, 96] on input "3" at bounding box center [555, 111] width 75 height 31
type input "0.00"
type input "5"
type input "11825.00"
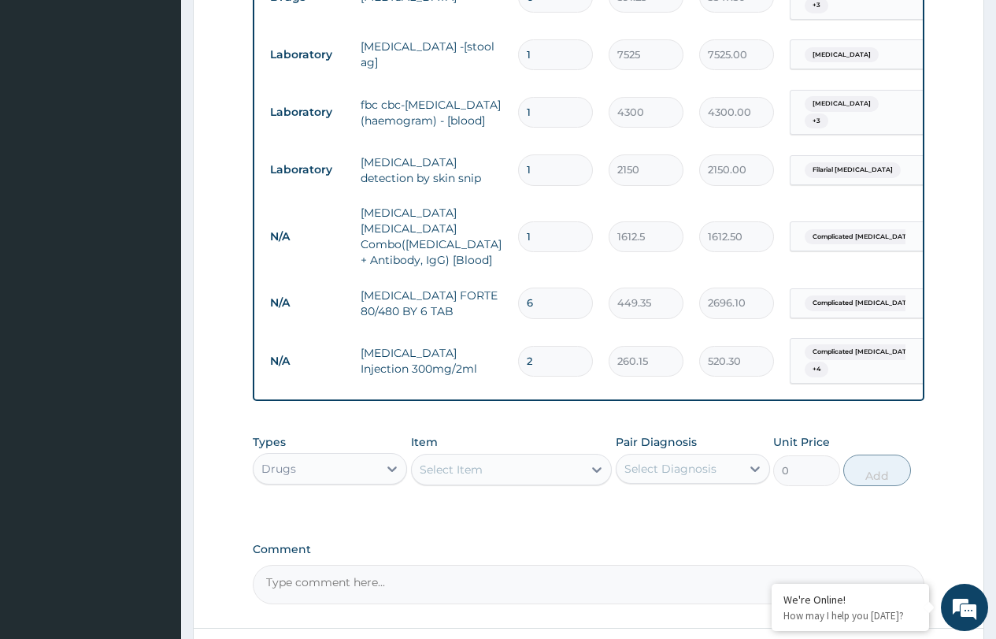
scroll to position [892, 0]
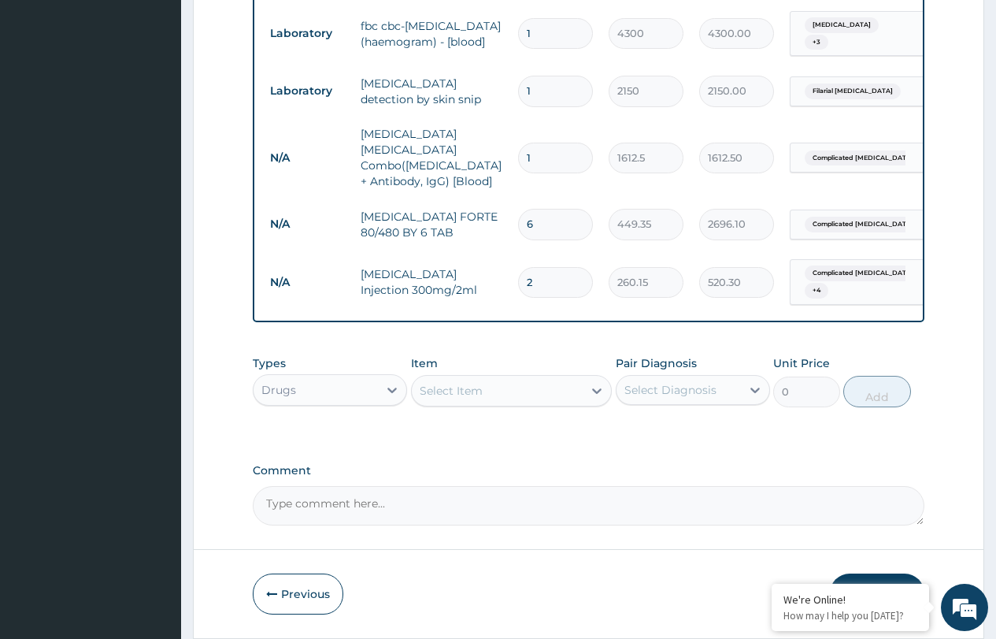
type input "5"
click at [454, 383] on div "Select Item" at bounding box center [451, 391] width 63 height 16
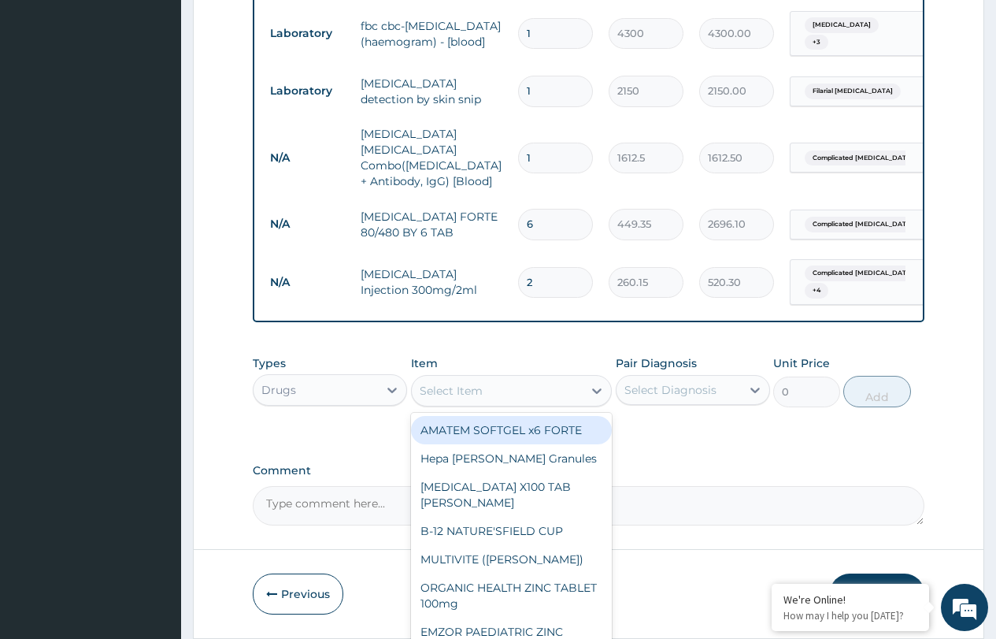
click at [290, 382] on div "Drugs" at bounding box center [278, 390] width 35 height 16
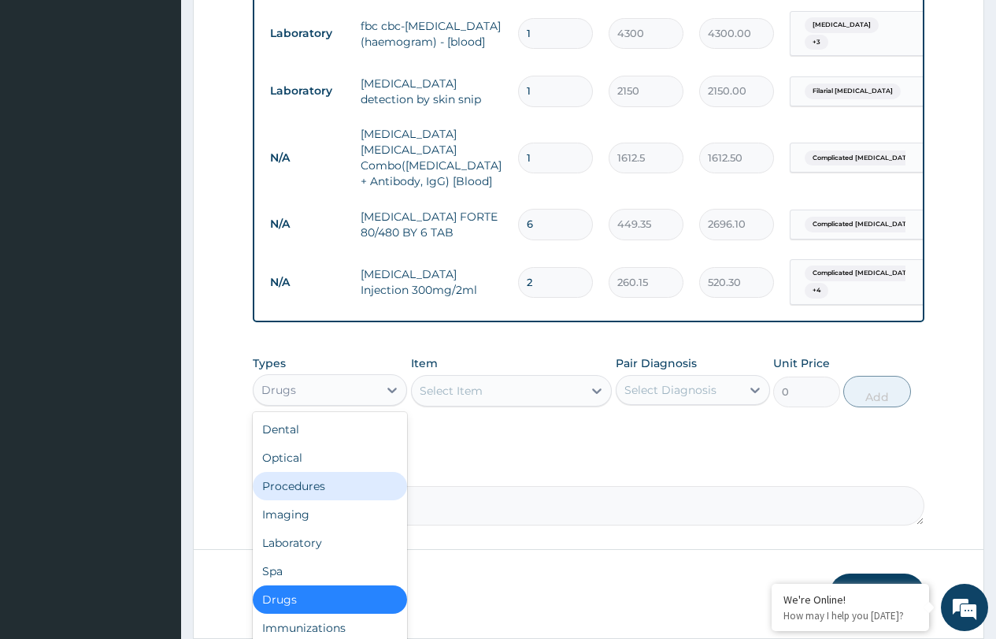
click at [314, 472] on div "Procedures" at bounding box center [330, 486] width 154 height 28
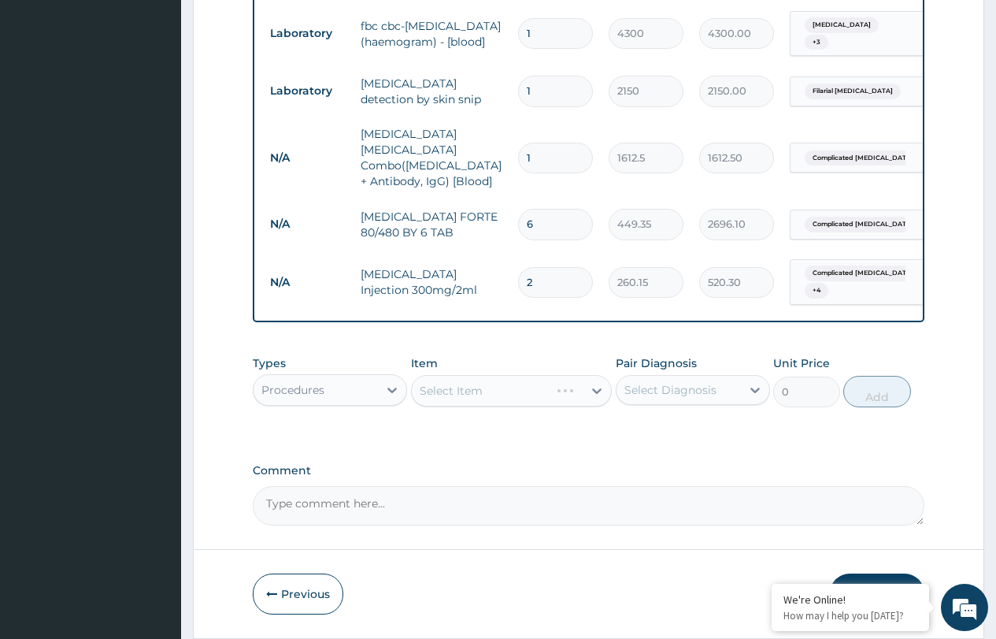
click at [486, 375] on div "Select Item" at bounding box center [512, 391] width 202 height 32
click at [506, 378] on div "Select Item" at bounding box center [498, 390] width 172 height 25
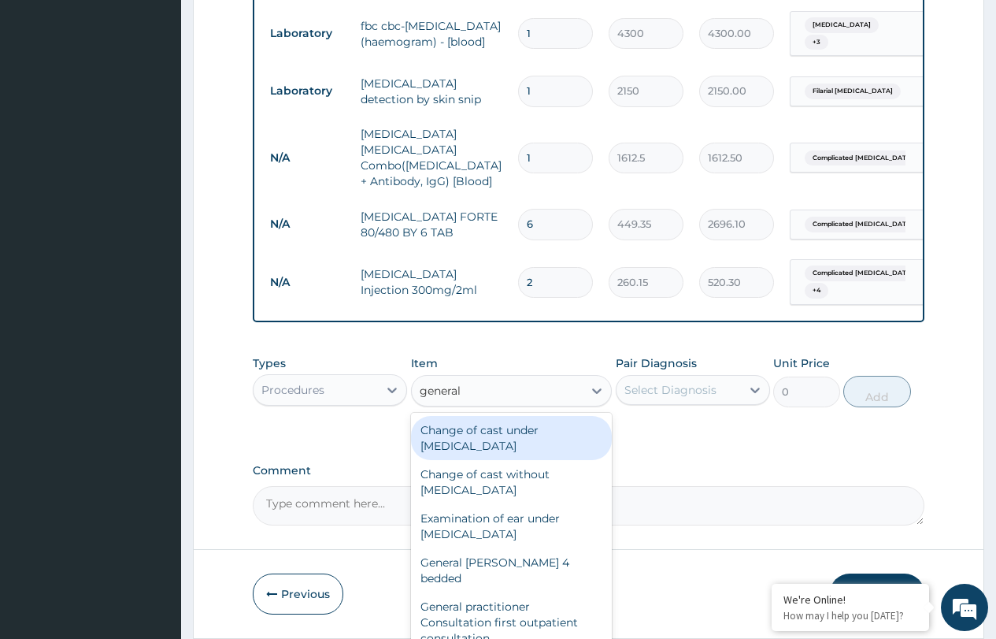
type input "general p"
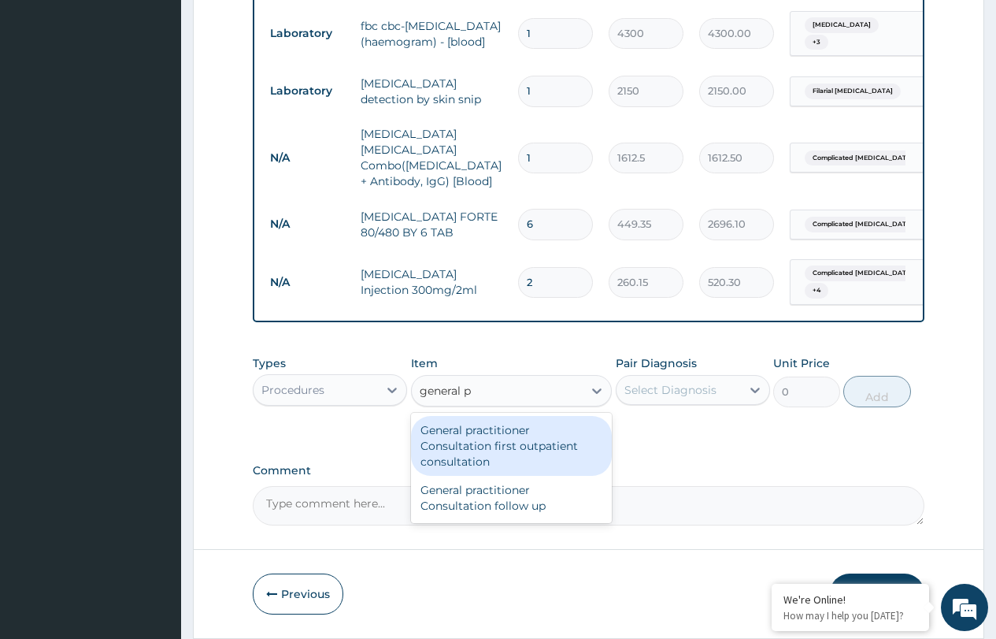
click at [550, 416] on div "General practitioner Consultation first outpatient consultation" at bounding box center [512, 446] width 202 height 60
type input "3547.5"
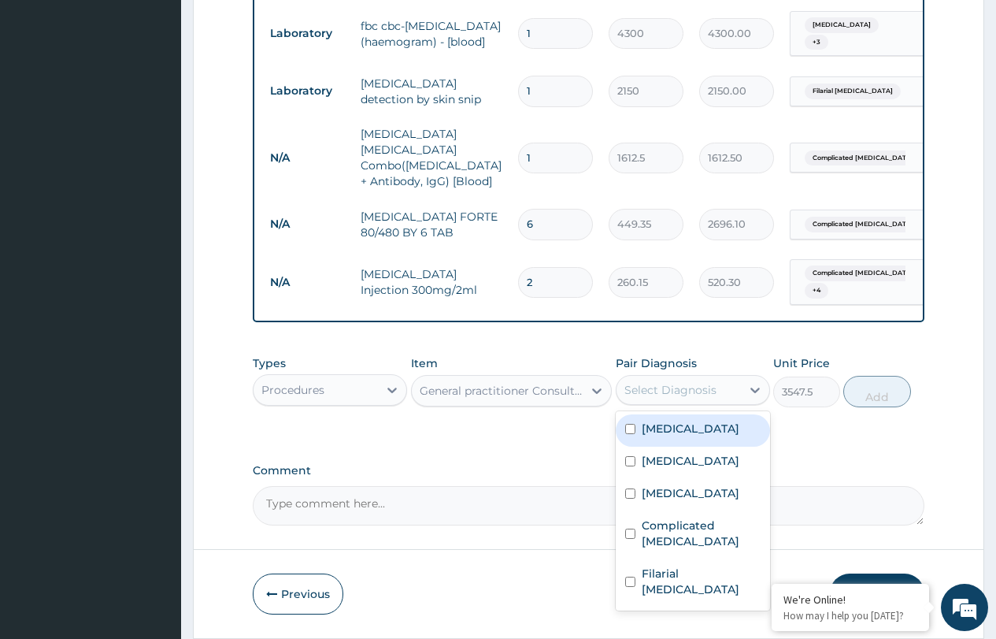
click at [684, 382] on div "Select Diagnosis" at bounding box center [671, 390] width 92 height 16
drag, startPoint x: 674, startPoint y: 377, endPoint x: 670, endPoint y: 399, distance: 22.4
click at [673, 421] on label "Peptic ulcer" at bounding box center [691, 429] width 98 height 16
checkbox input "true"
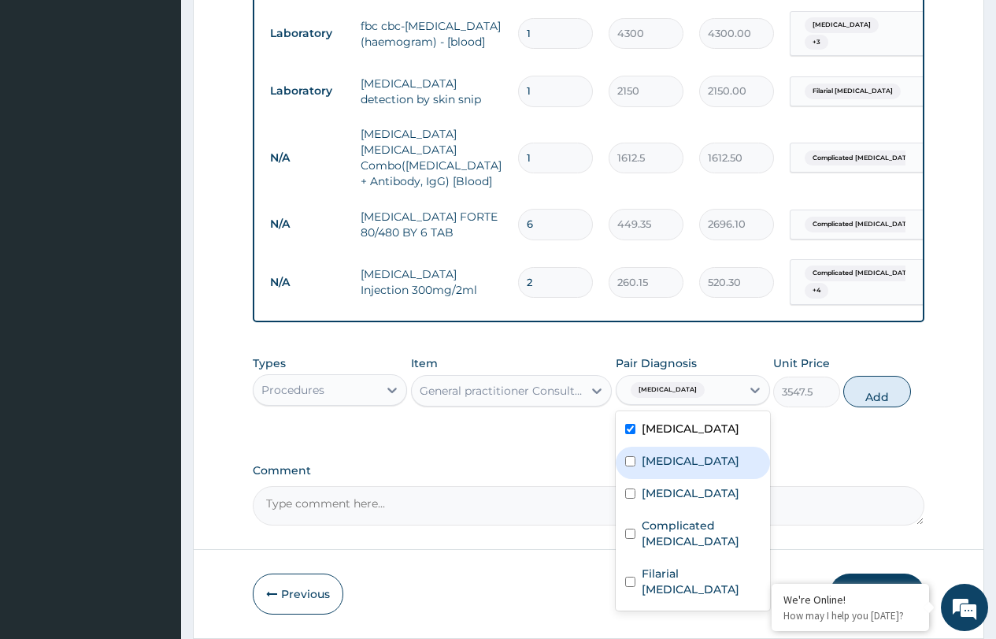
click at [667, 453] on label "Vitamin deficiency" at bounding box center [691, 461] width 98 height 16
checkbox input "true"
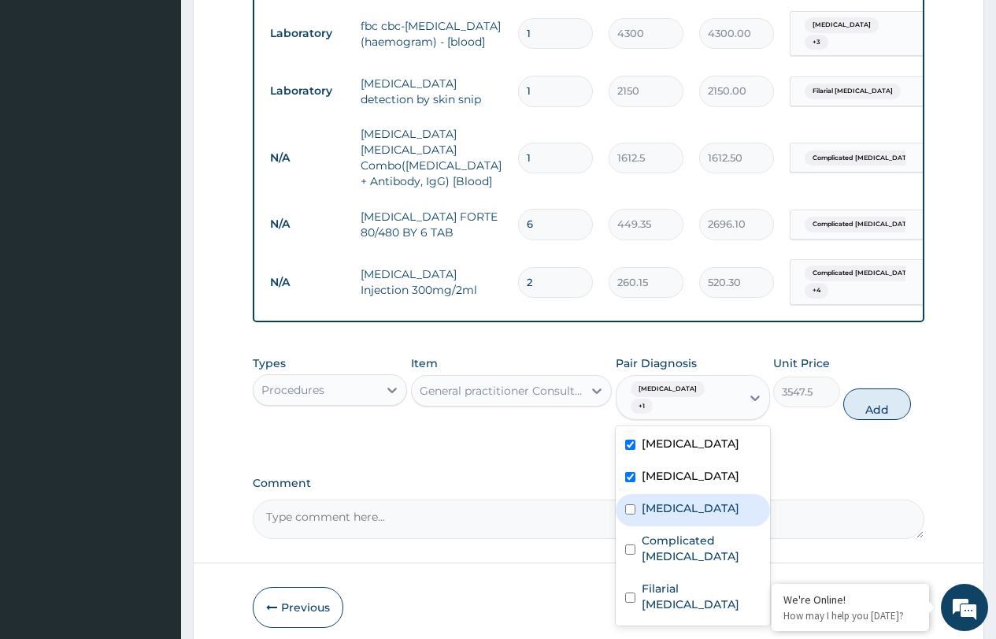
drag, startPoint x: 662, startPoint y: 439, endPoint x: 666, endPoint y: 450, distance: 11.5
click at [664, 500] on label "Sepsis" at bounding box center [691, 508] width 98 height 16
checkbox input "true"
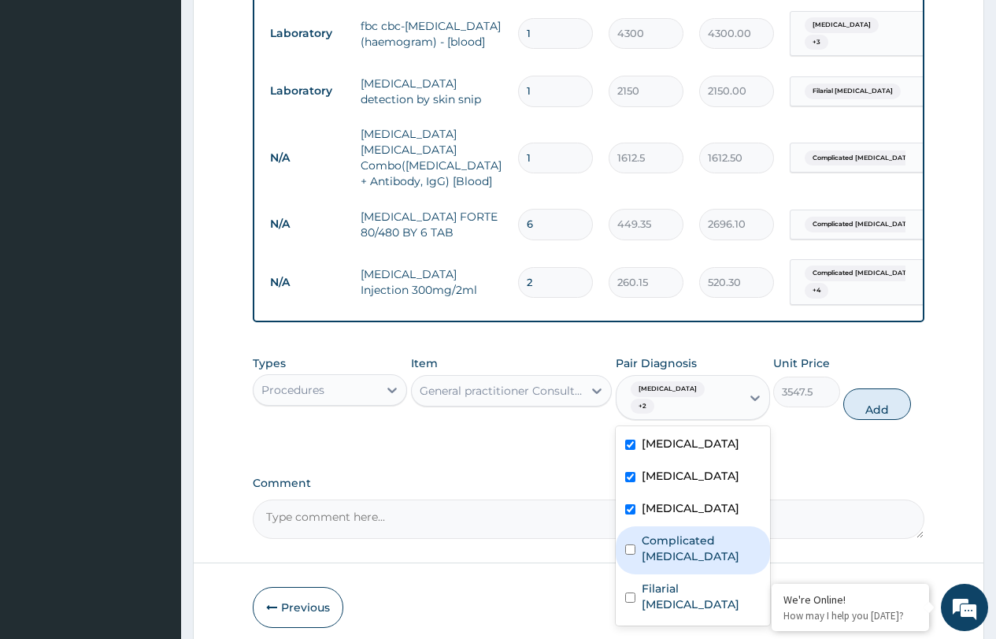
drag, startPoint x: 673, startPoint y: 480, endPoint x: 680, endPoint y: 499, distance: 19.5
click at [674, 526] on div "Complicated malaria" at bounding box center [693, 550] width 154 height 48
checkbox input "true"
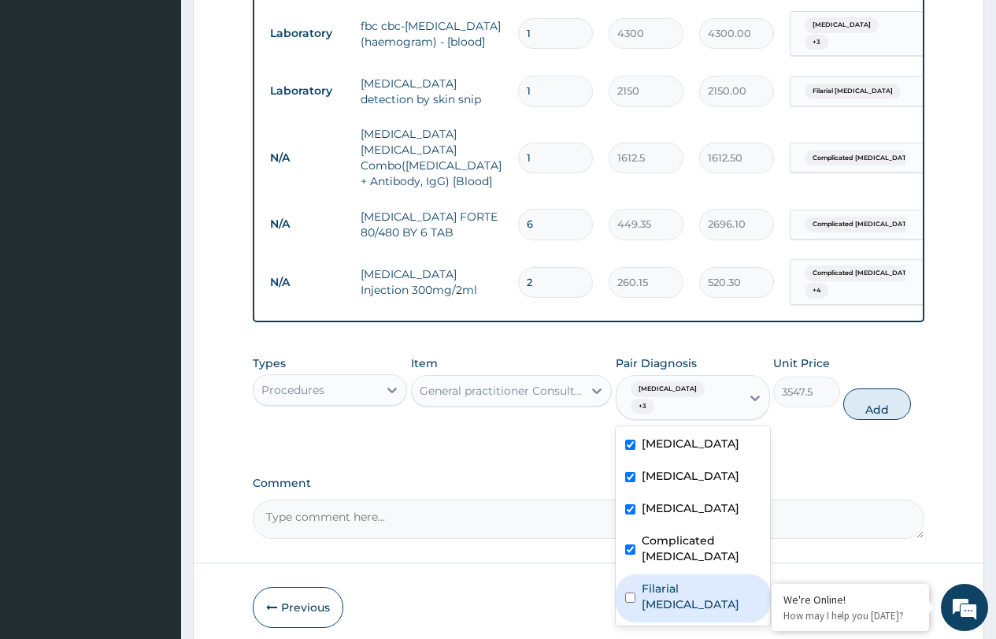
drag, startPoint x: 680, startPoint y: 515, endPoint x: 685, endPoint y: 508, distance: 8.5
click at [681, 574] on div "Filarial abscess" at bounding box center [693, 598] width 154 height 48
checkbox input "true"
drag, startPoint x: 881, startPoint y: 342, endPoint x: 866, endPoint y: 341, distance: 15.0
click at [881, 388] on button "Add" at bounding box center [877, 404] width 67 height 32
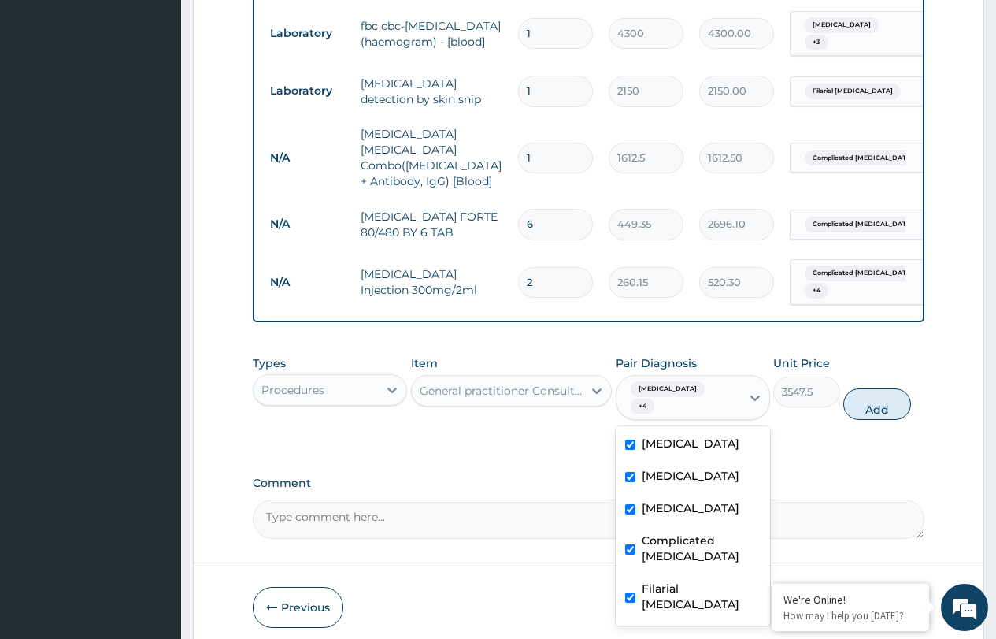
type input "0"
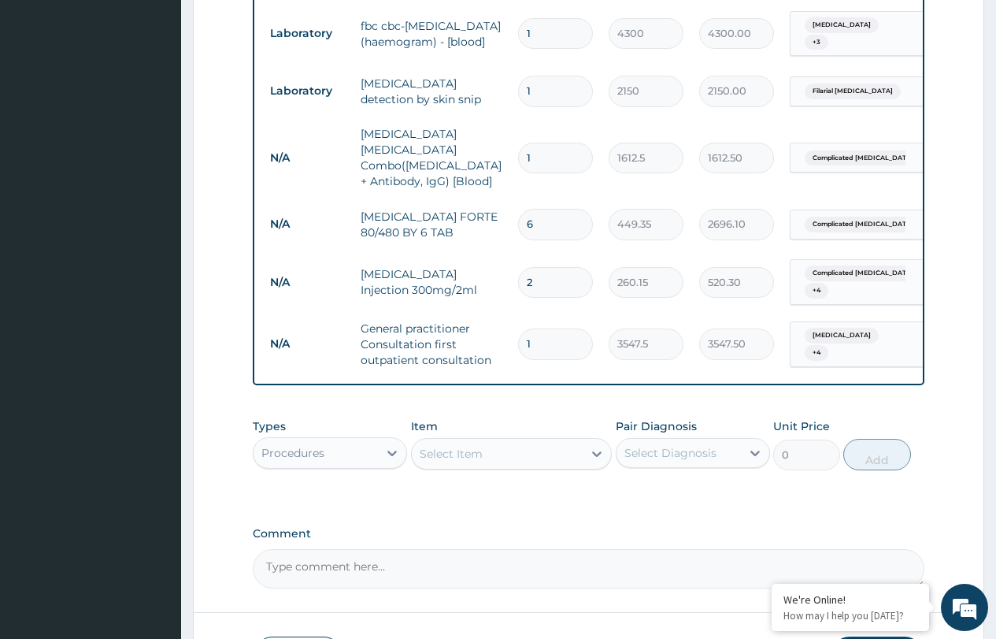
click at [476, 446] on div "Select Item" at bounding box center [451, 454] width 63 height 16
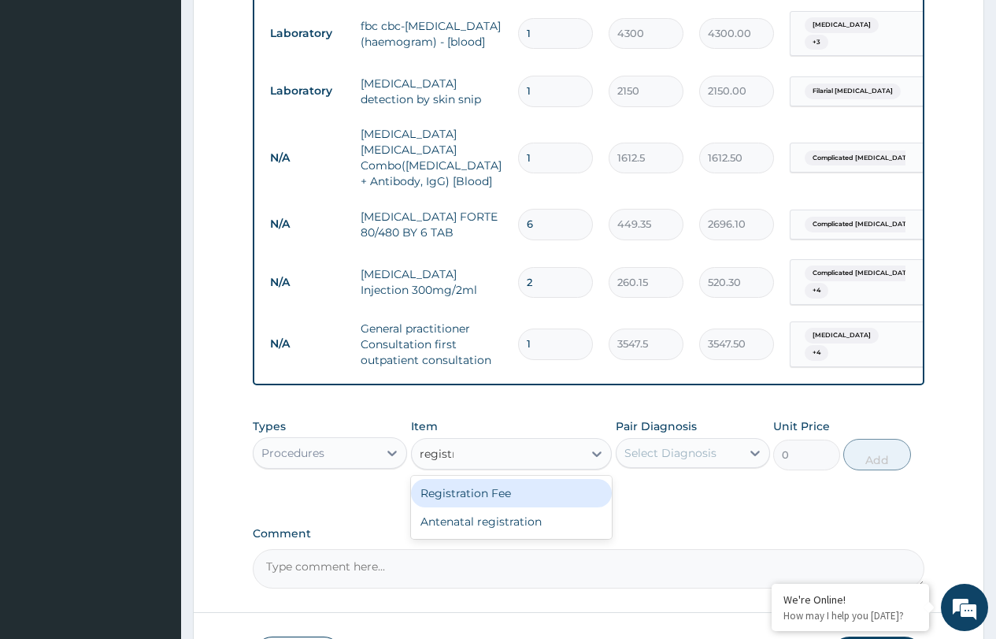
type input "registra"
click at [501, 479] on div "Registration Fee" at bounding box center [512, 493] width 202 height 28
type input "2150"
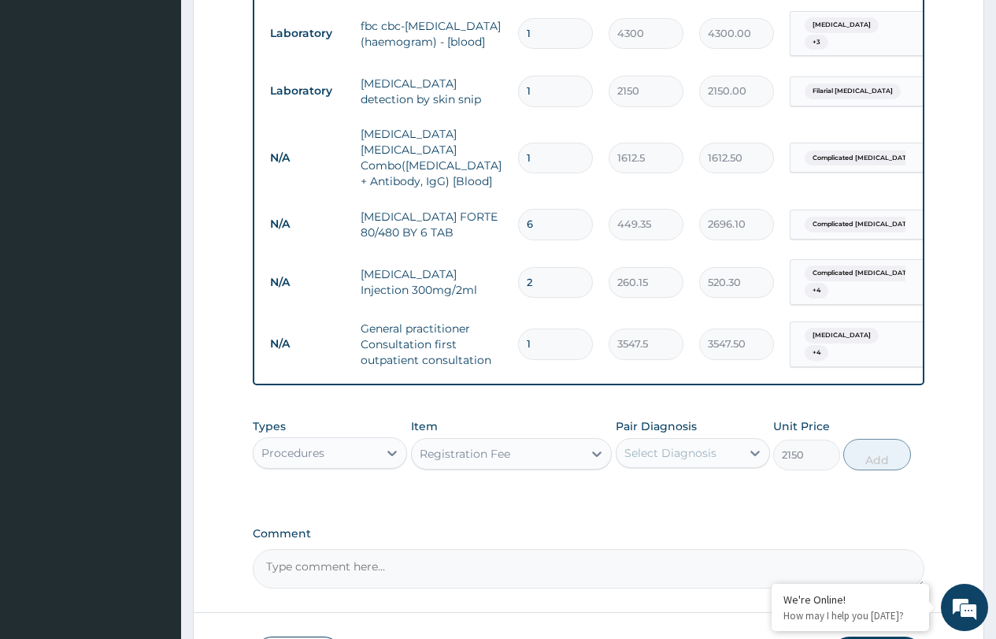
drag, startPoint x: 678, startPoint y: 397, endPoint x: 668, endPoint y: 415, distance: 20.8
click at [677, 445] on div "Select Diagnosis" at bounding box center [671, 453] width 92 height 16
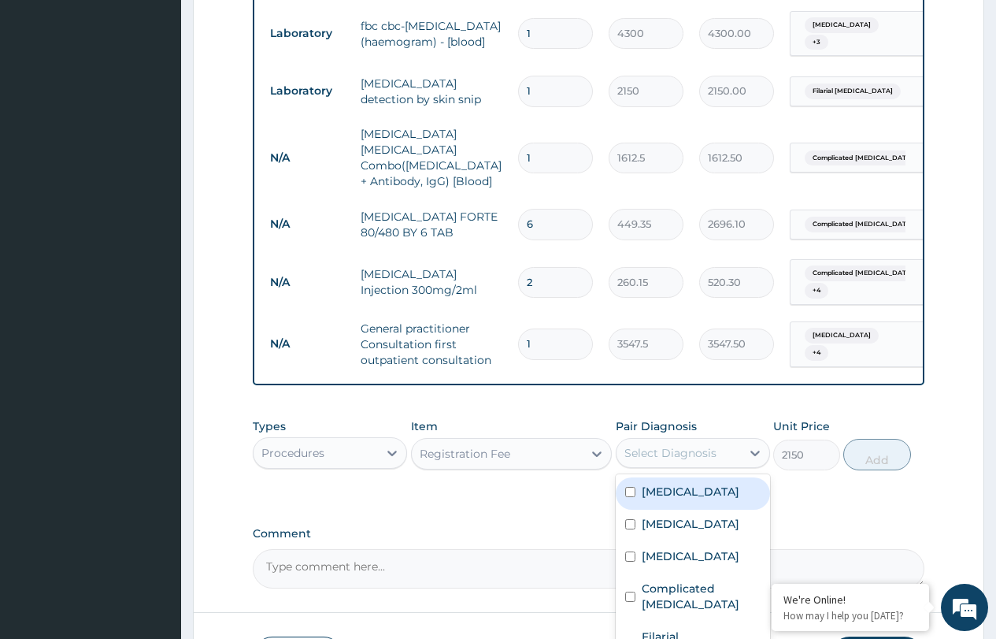
drag, startPoint x: 660, startPoint y: 439, endPoint x: 661, endPoint y: 470, distance: 30.7
click at [660, 484] on label "Peptic ulcer" at bounding box center [691, 492] width 98 height 16
checkbox input "true"
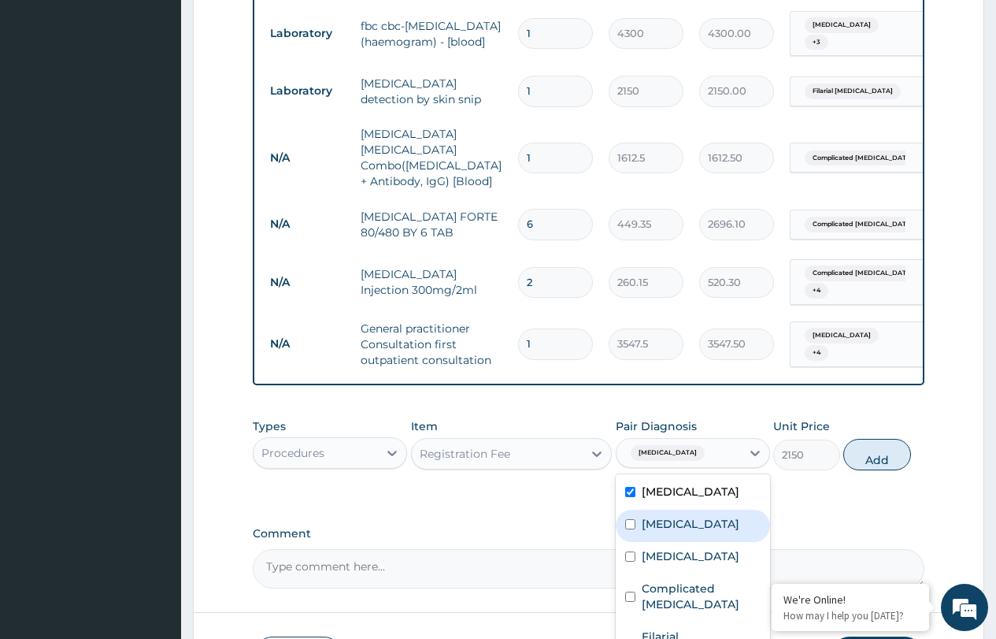
click at [664, 516] on label "Vitamin deficiency" at bounding box center [691, 524] width 98 height 16
checkbox input "true"
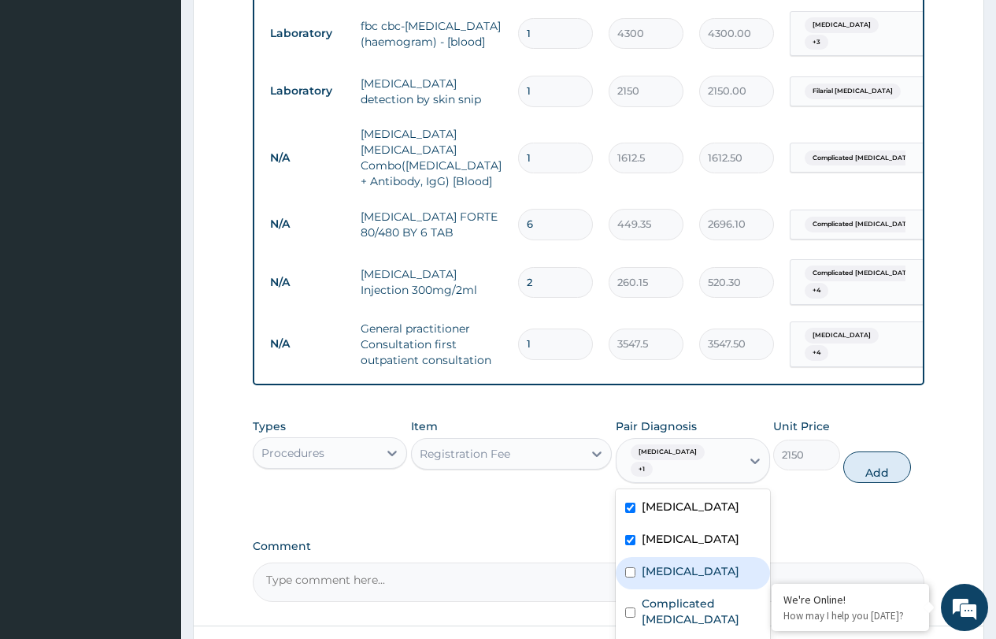
drag, startPoint x: 661, startPoint y: 514, endPoint x: 666, endPoint y: 528, distance: 15.9
click at [662, 557] on div "Sepsis" at bounding box center [693, 573] width 154 height 32
checkbox input "true"
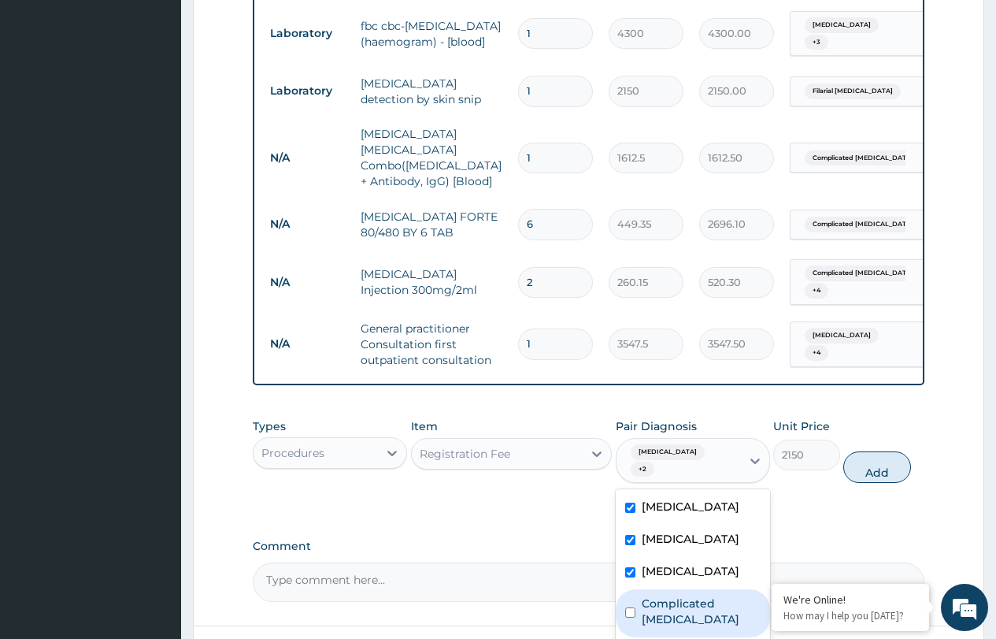
drag, startPoint x: 667, startPoint y: 540, endPoint x: 670, endPoint y: 552, distance: 12.2
click at [668, 595] on label "Complicated malaria" at bounding box center [701, 611] width 119 height 32
checkbox input "true"
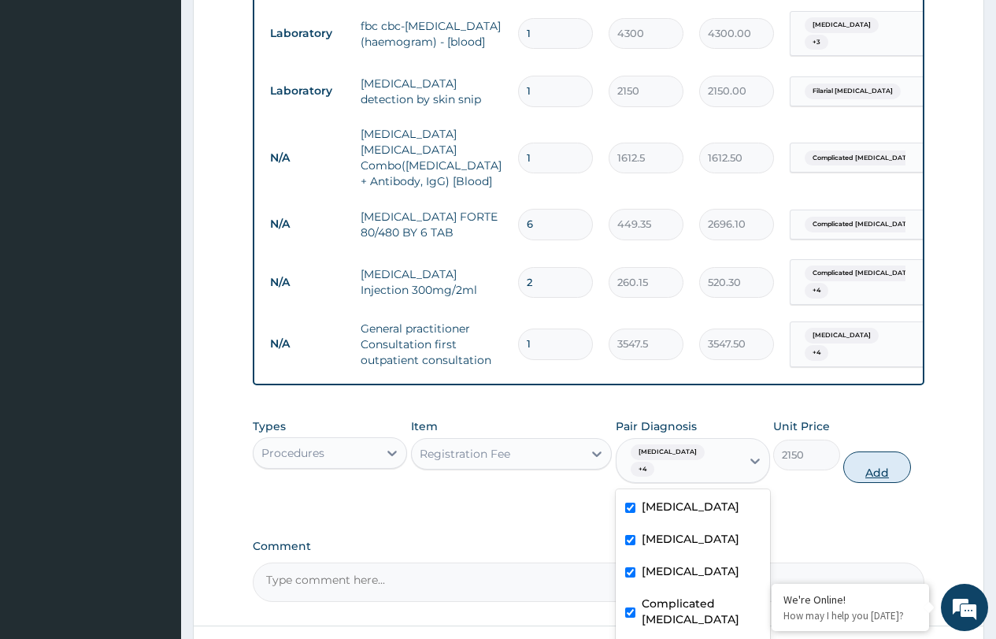
drag, startPoint x: 872, startPoint y: 408, endPoint x: 863, endPoint y: 409, distance: 8.7
click at [871, 451] on button "Add" at bounding box center [877, 467] width 67 height 32
type input "0"
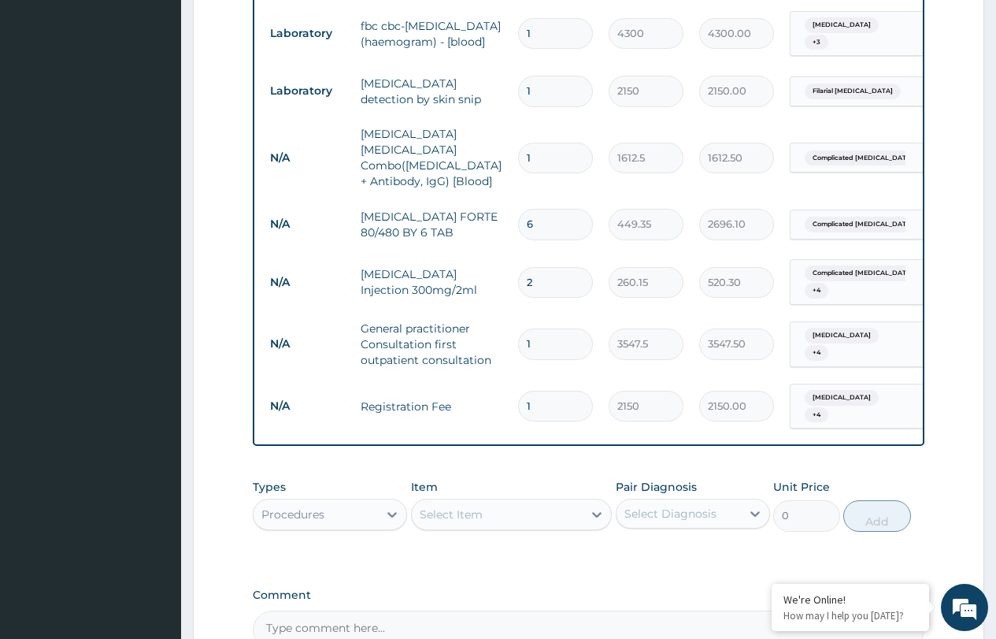
type input "0"
type input "0.00"
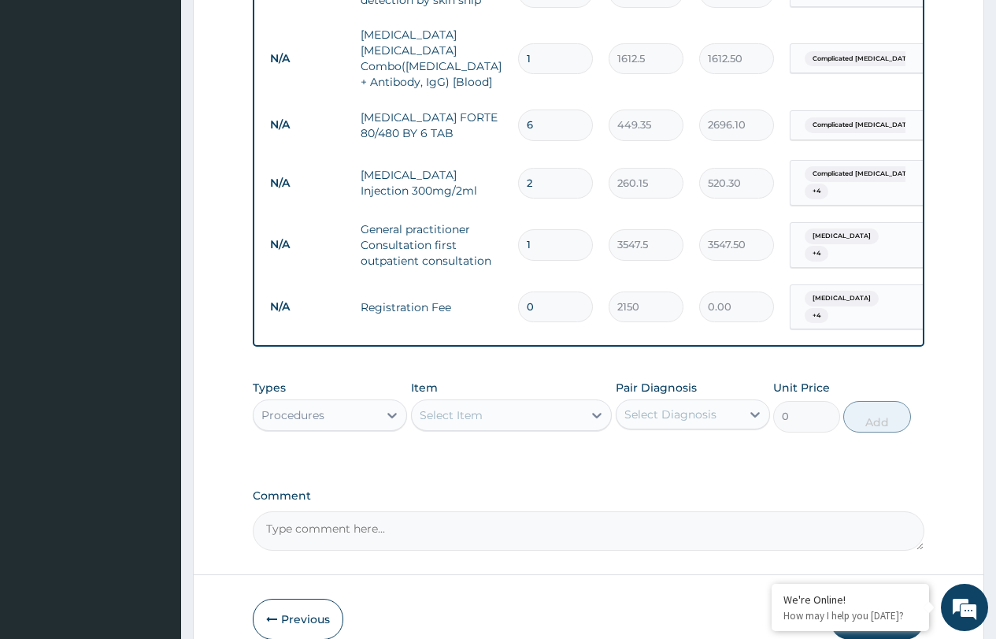
scroll to position [1010, 0]
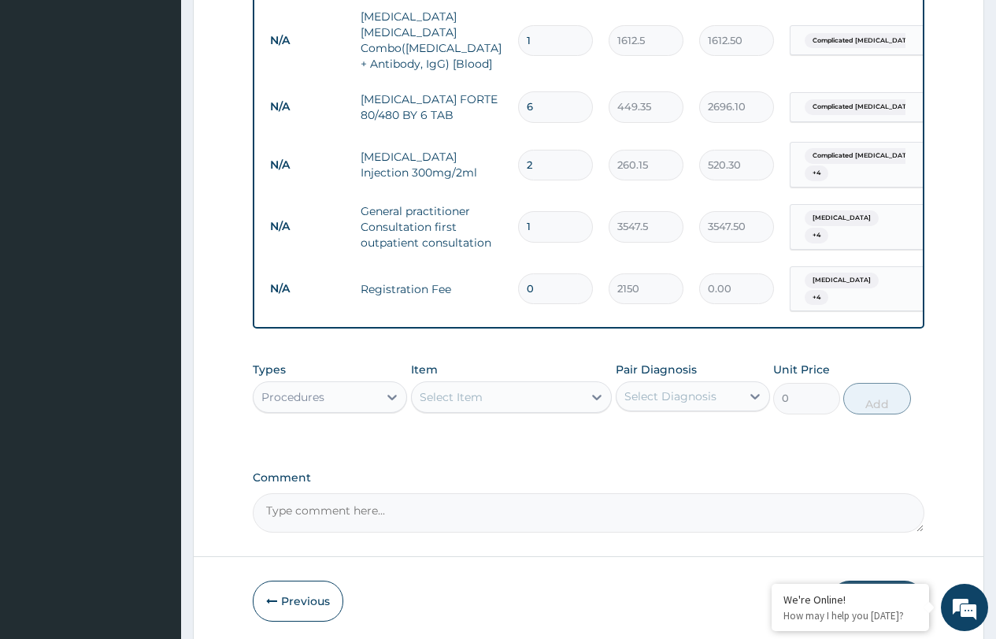
click at [547, 273] on input "0" at bounding box center [555, 288] width 75 height 31
type input "1"
type input "2150.00"
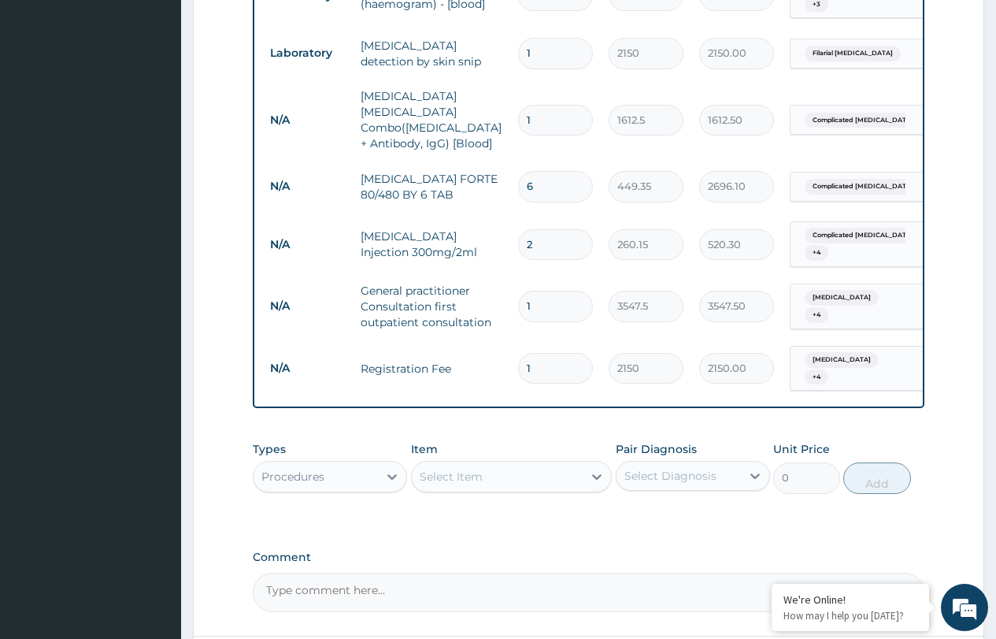
scroll to position [931, 0]
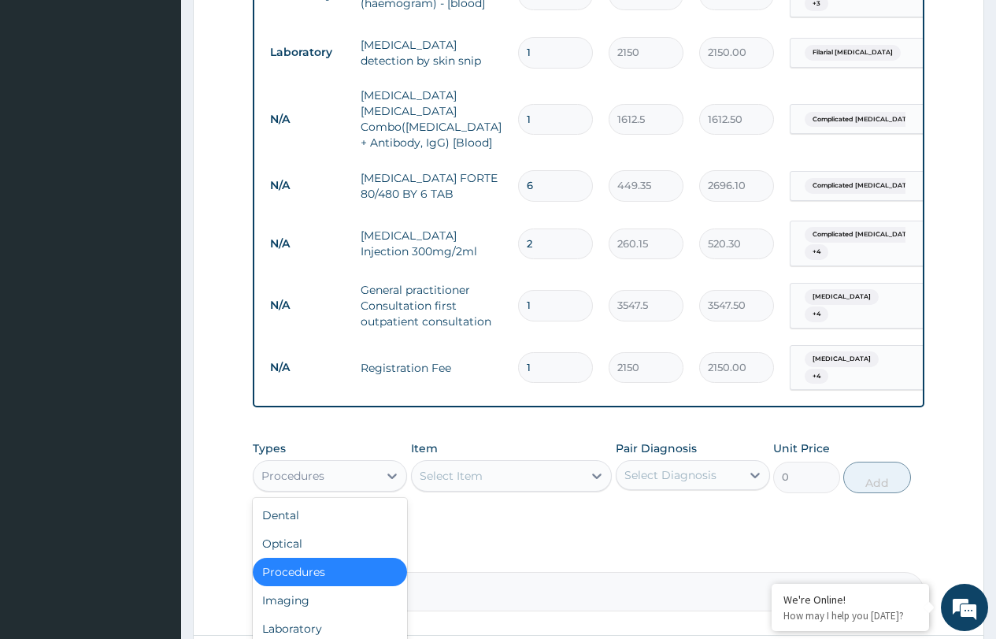
click at [353, 463] on div "Procedures" at bounding box center [316, 475] width 124 height 25
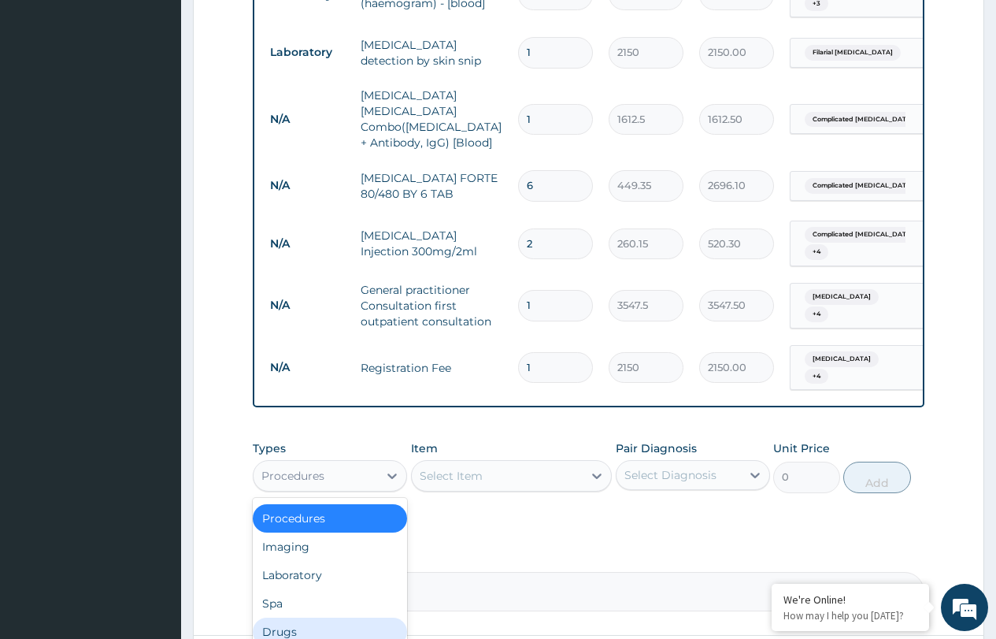
click at [300, 617] on div "Drugs" at bounding box center [330, 631] width 154 height 28
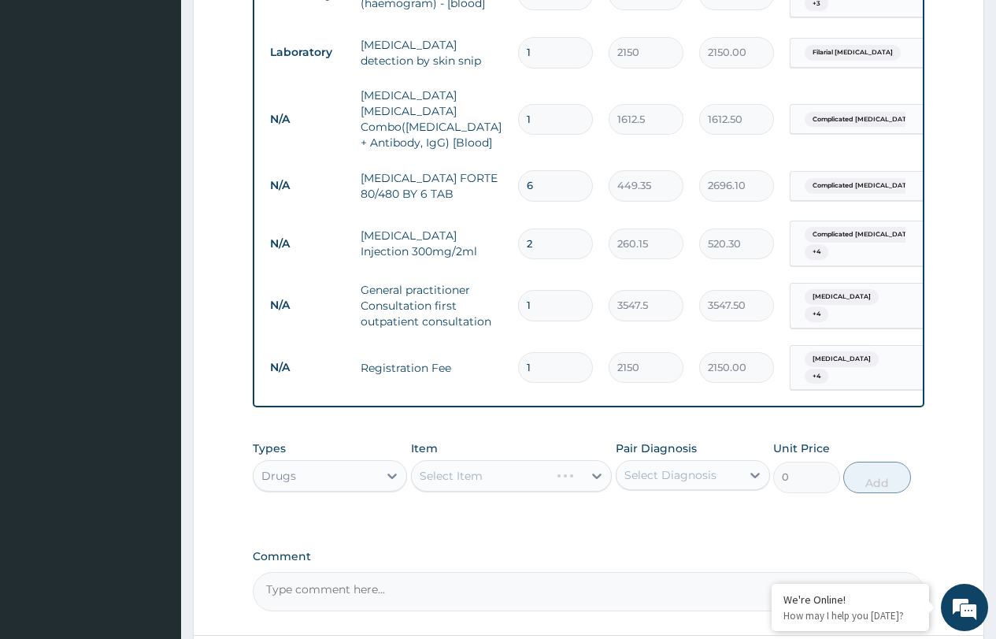
click at [465, 460] on div "Select Item" at bounding box center [512, 476] width 202 height 32
click at [474, 460] on div "Select Item" at bounding box center [512, 476] width 202 height 32
click at [492, 460] on div "Select Item" at bounding box center [512, 476] width 202 height 32
click at [495, 463] on div "Select Item" at bounding box center [481, 475] width 139 height 25
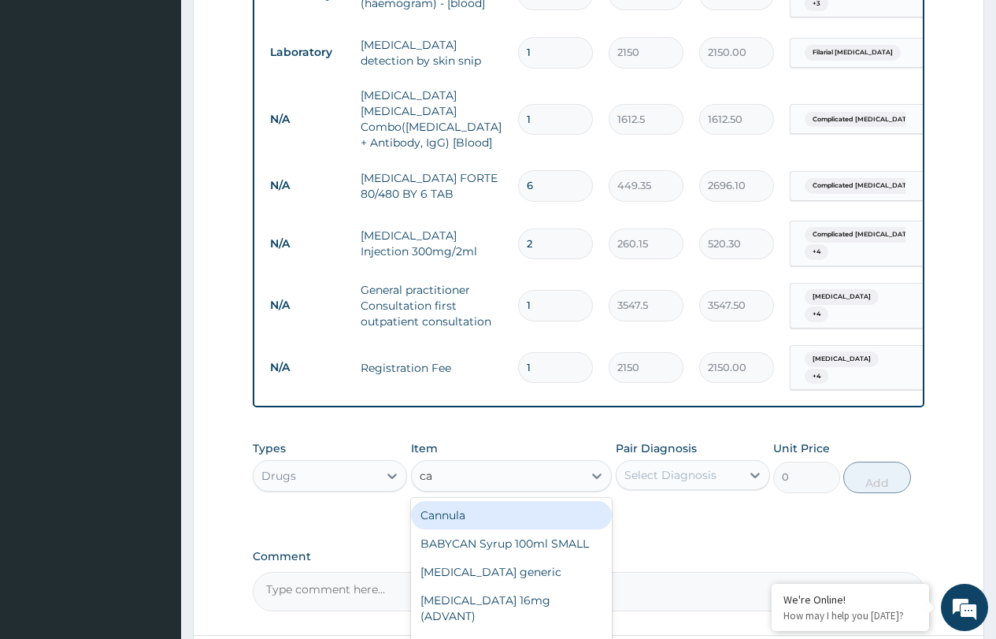
type input "c"
type input "needle"
drag, startPoint x: 485, startPoint y: 458, endPoint x: 532, endPoint y: 454, distance: 47.4
click at [485, 501] on div "23g NEEDLE" at bounding box center [512, 515] width 202 height 28
type input "59.125"
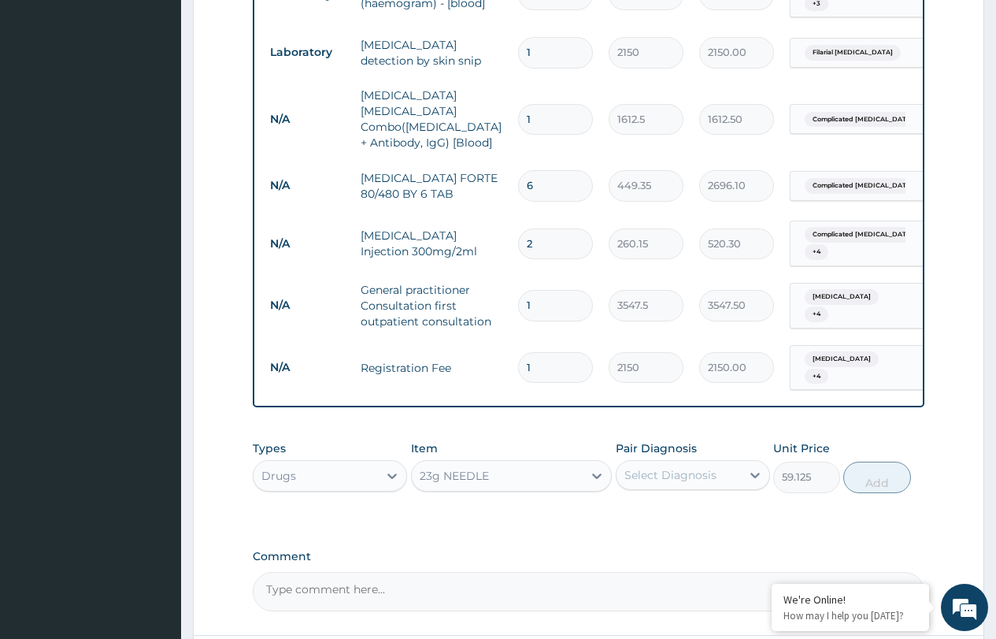
click at [698, 467] on div "Select Diagnosis" at bounding box center [671, 475] width 92 height 16
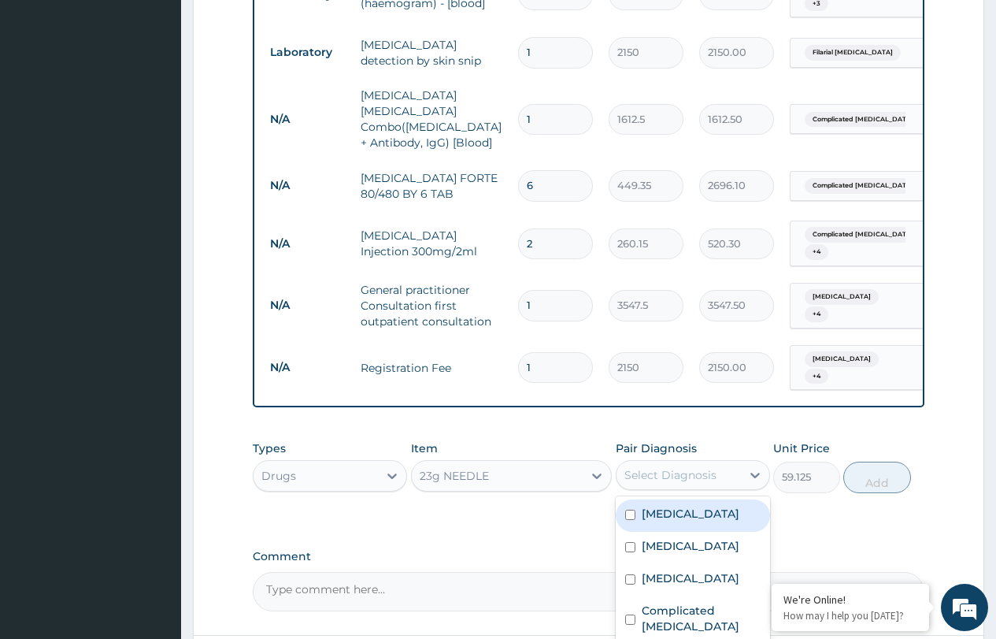
click at [681, 506] on label "Peptic ulcer" at bounding box center [691, 514] width 98 height 16
checkbox input "true"
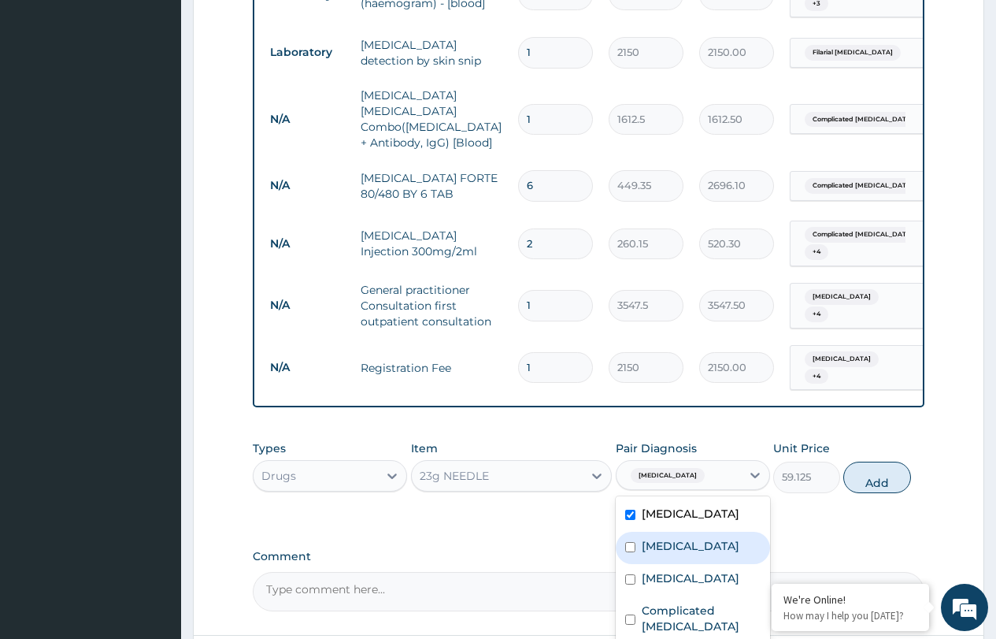
click at [664, 538] on label "Vitamin deficiency" at bounding box center [691, 546] width 98 height 16
checkbox input "true"
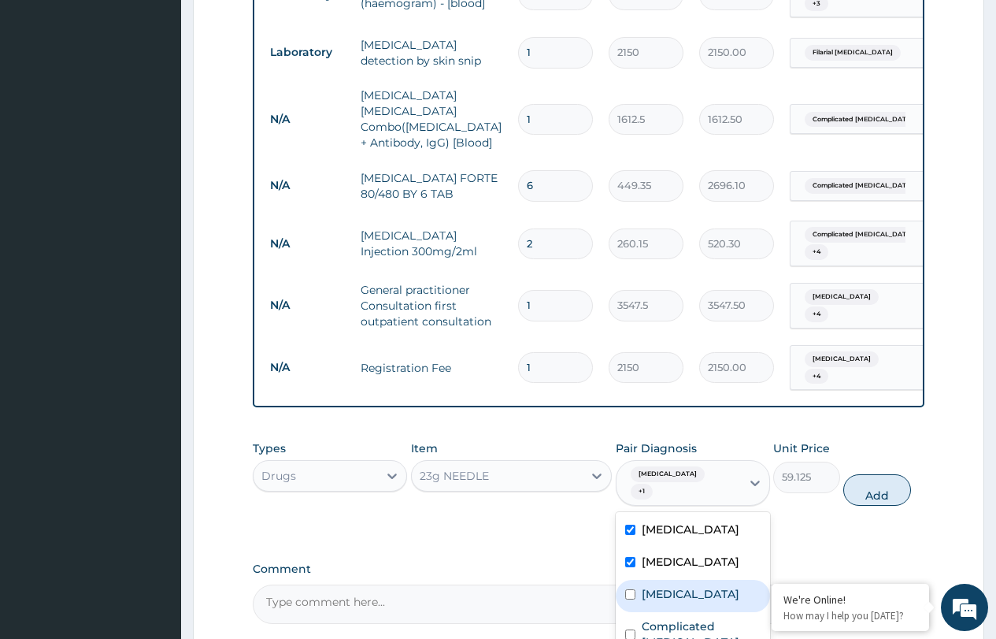
click at [658, 586] on label "Sepsis" at bounding box center [691, 594] width 98 height 16
checkbox input "true"
click at [659, 618] on label "Complicated malaria" at bounding box center [701, 634] width 119 height 32
checkbox input "true"
drag, startPoint x: 658, startPoint y: 591, endPoint x: 706, endPoint y: 540, distance: 69.1
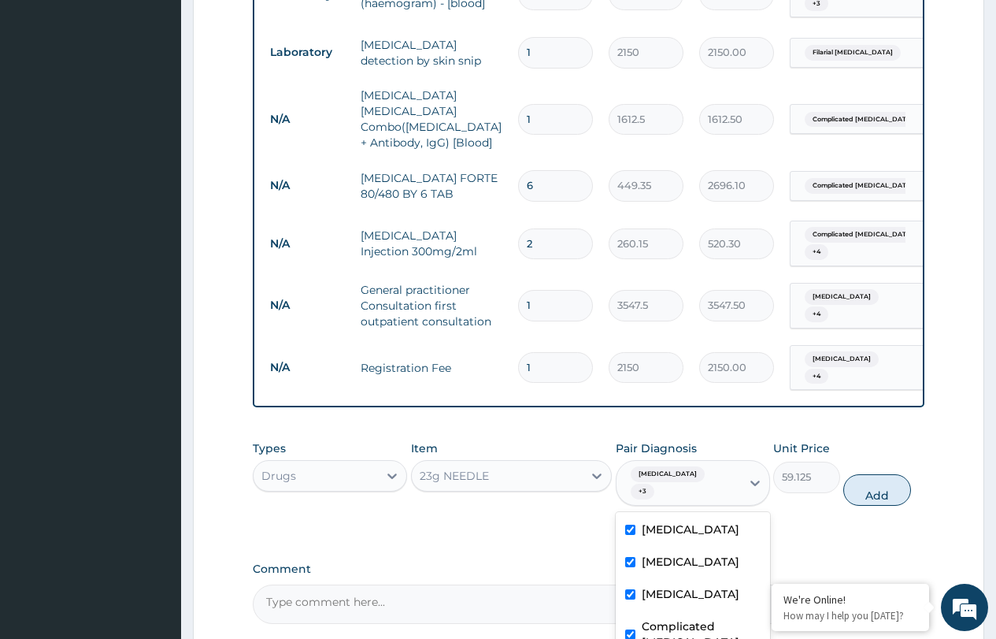
checkbox input "true"
click at [895, 474] on button "Add" at bounding box center [877, 490] width 67 height 32
type input "0"
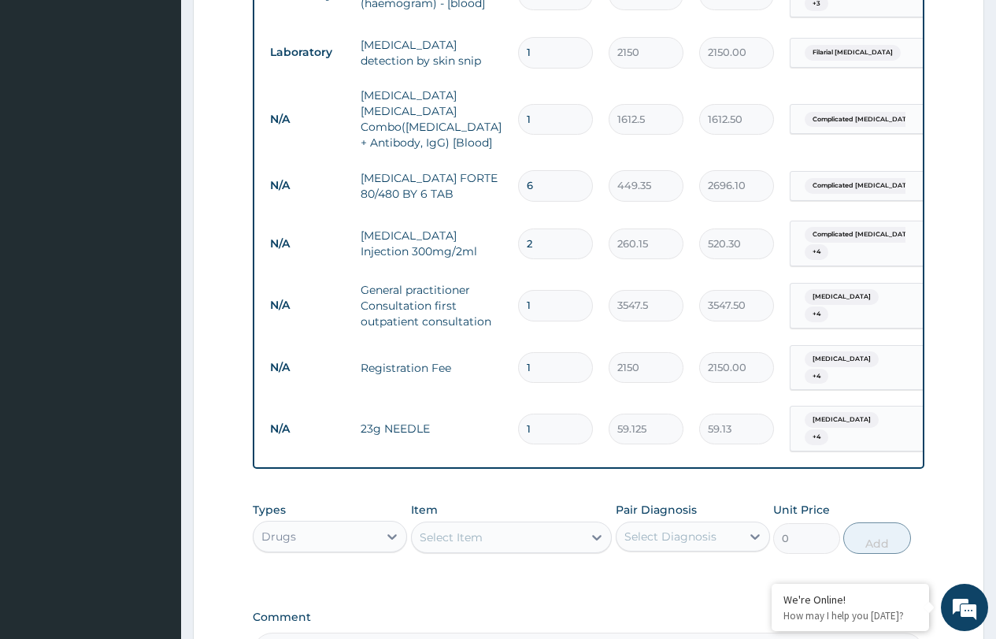
type input "0.00"
type input "1"
type input "59.13"
click at [464, 525] on div "Select Item" at bounding box center [498, 537] width 172 height 25
click at [565, 413] on input "1" at bounding box center [555, 428] width 75 height 31
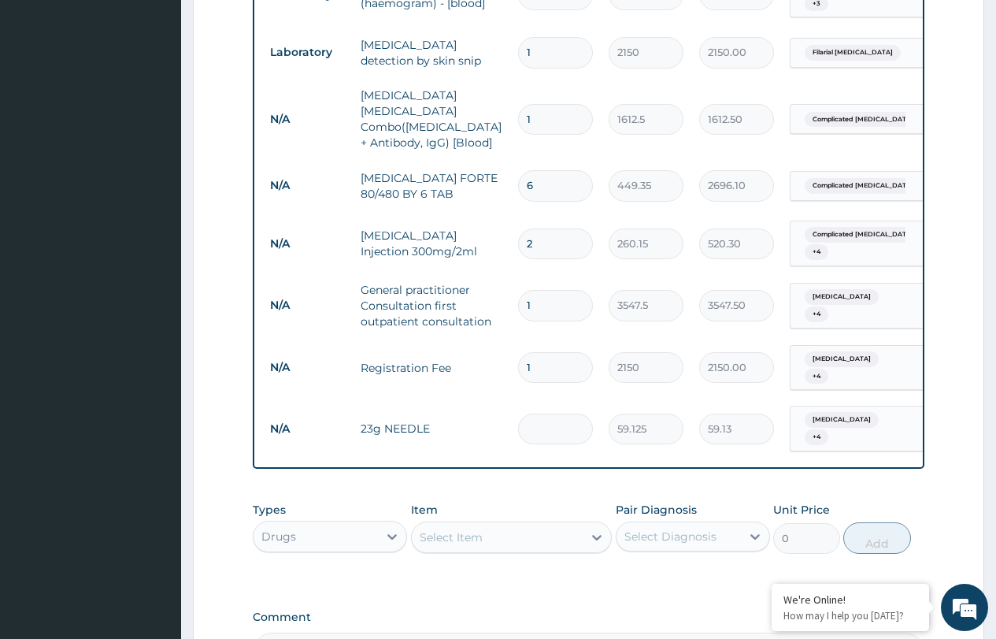
type input "0.00"
type input "4"
type input "236.50"
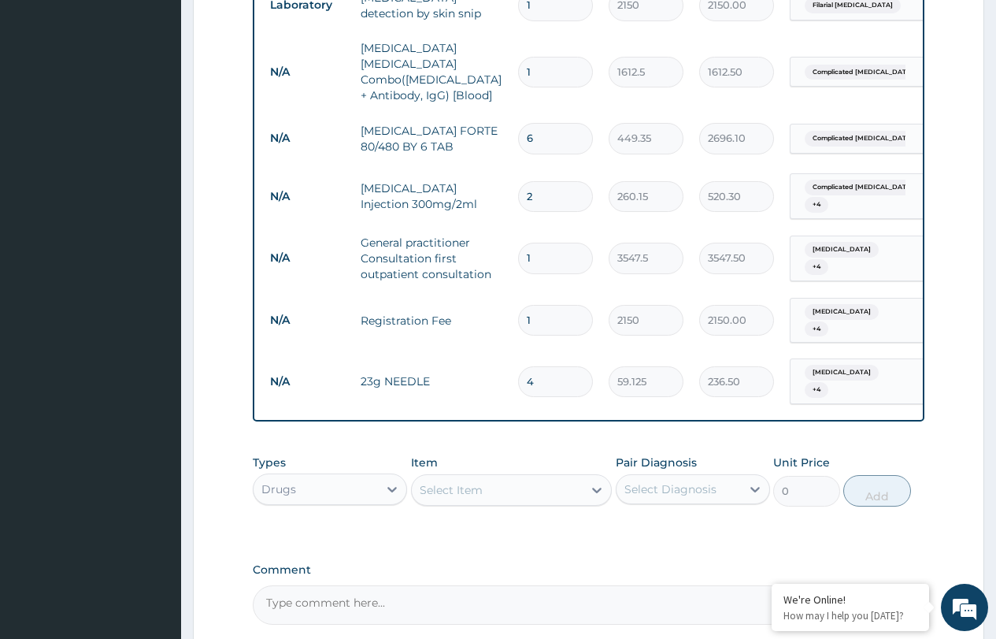
scroll to position [1064, 0]
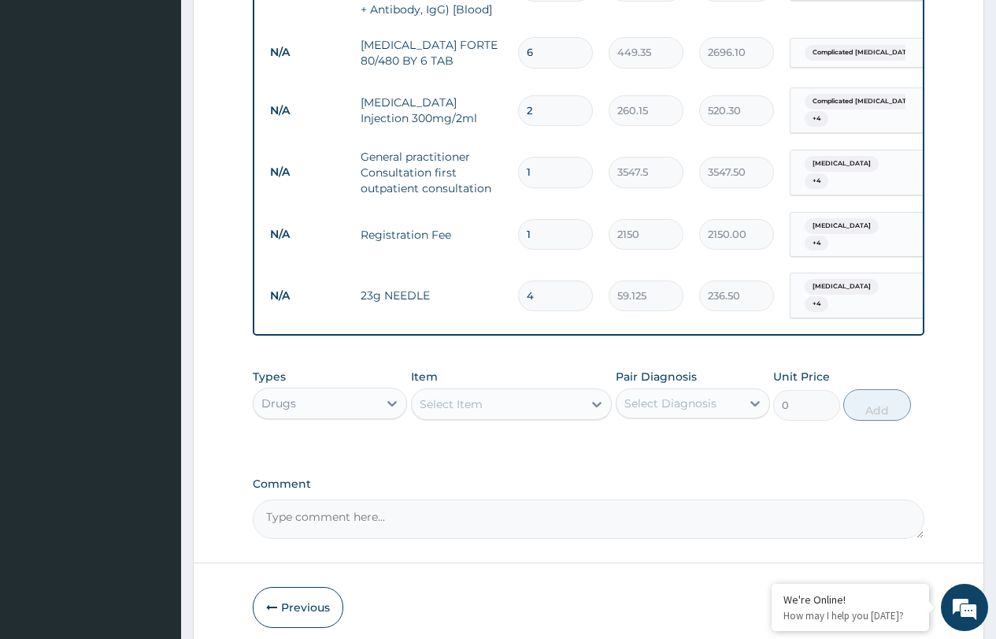
type input "4"
click at [859, 587] on button "Submit" at bounding box center [877, 607] width 95 height 41
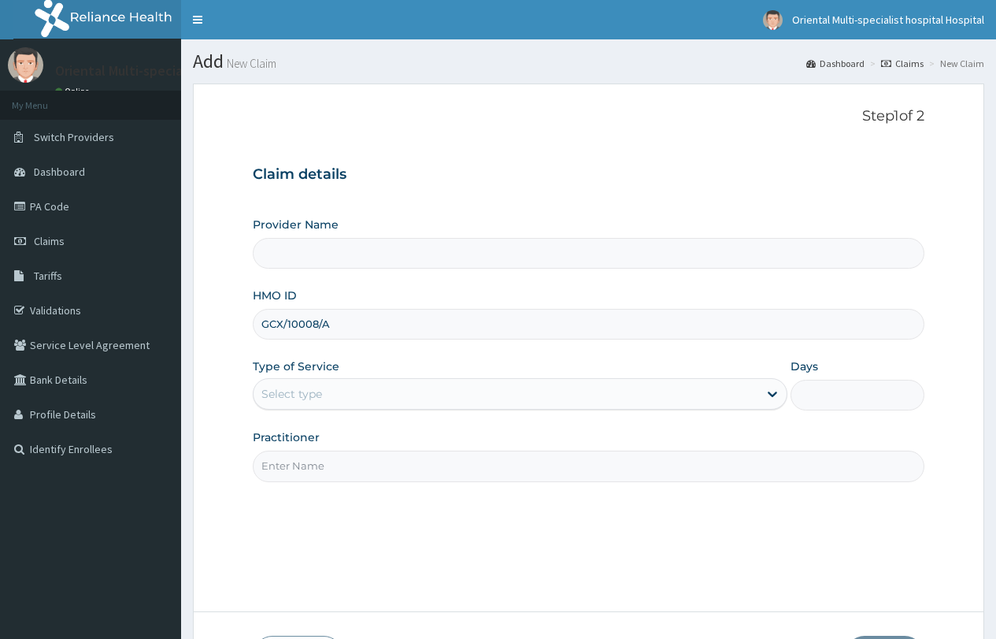
type input "GCX/10008/A"
drag, startPoint x: 0, startPoint y: 0, endPoint x: 370, endPoint y: 409, distance: 551.5
click at [371, 389] on div "Select type" at bounding box center [506, 393] width 505 height 25
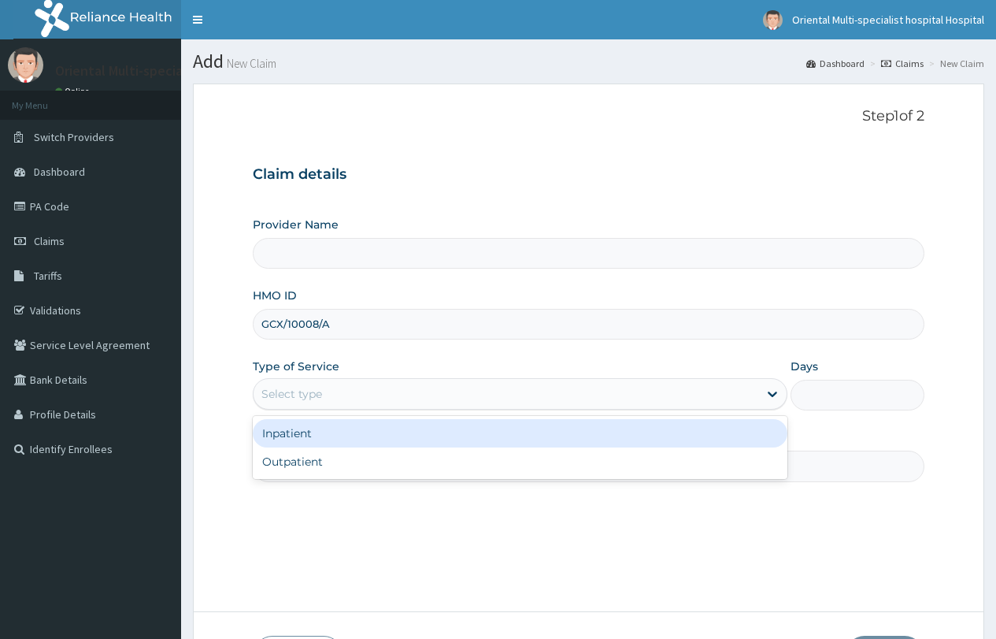
type input "Oriental Multi-specialist Hospital"
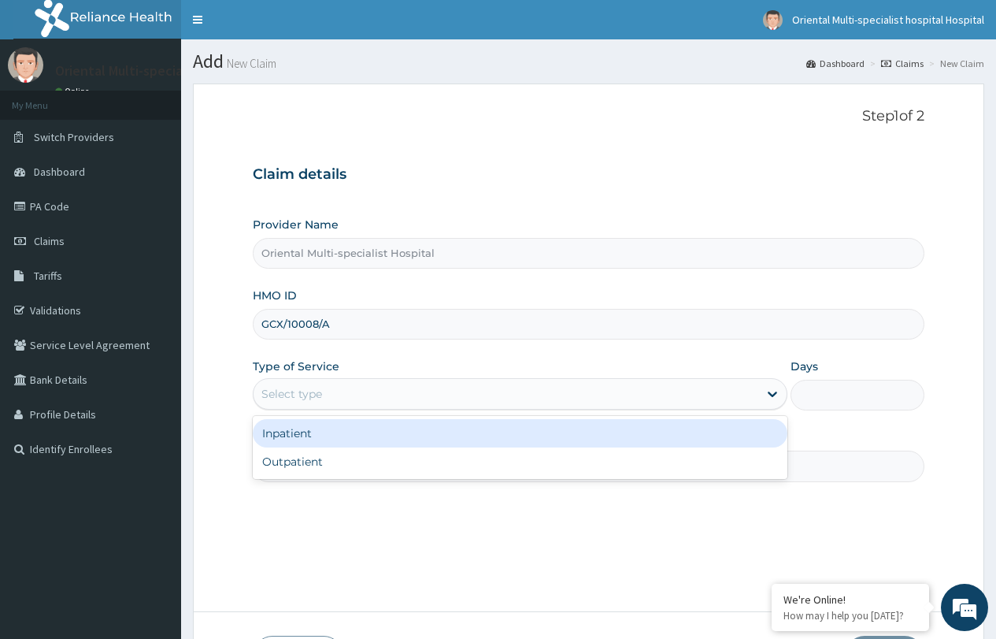
click at [373, 428] on div "Inpatient" at bounding box center [520, 433] width 535 height 28
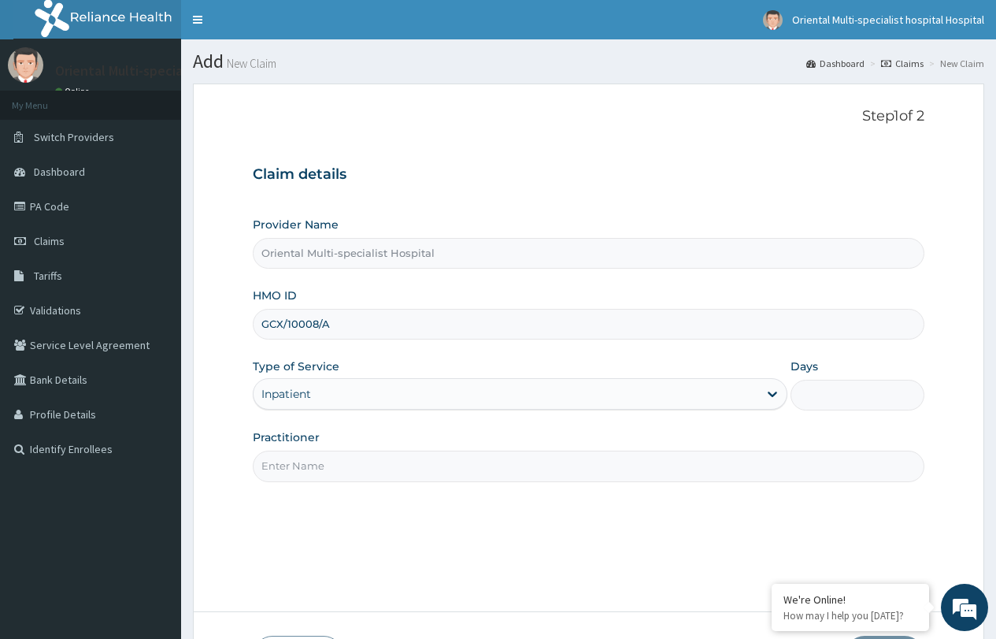
click at [834, 406] on input "Days" at bounding box center [858, 395] width 134 height 31
click at [822, 391] on input "Days" at bounding box center [858, 395] width 134 height 31
type input "2"
click at [358, 465] on input "Practitioner" at bounding box center [589, 466] width 672 height 31
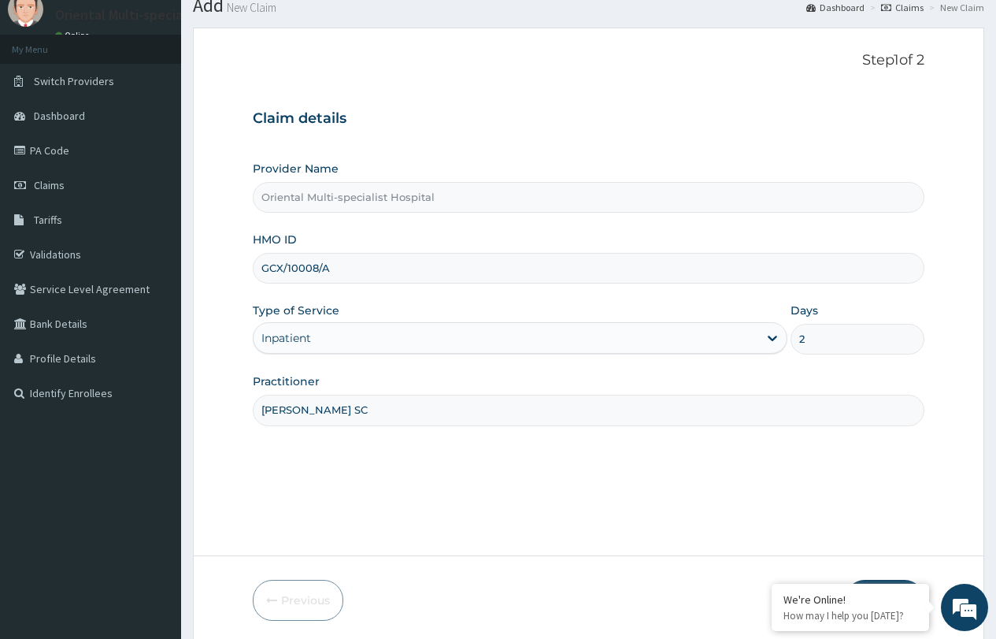
scroll to position [114, 0]
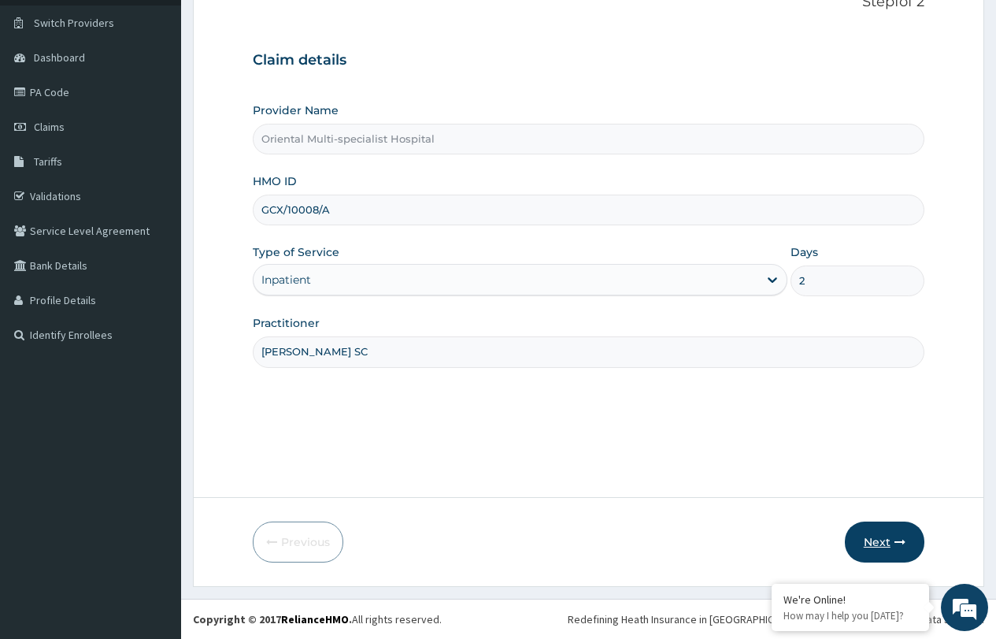
type input "Dr Nwafor SC"
click at [870, 533] on button "Next" at bounding box center [885, 541] width 80 height 41
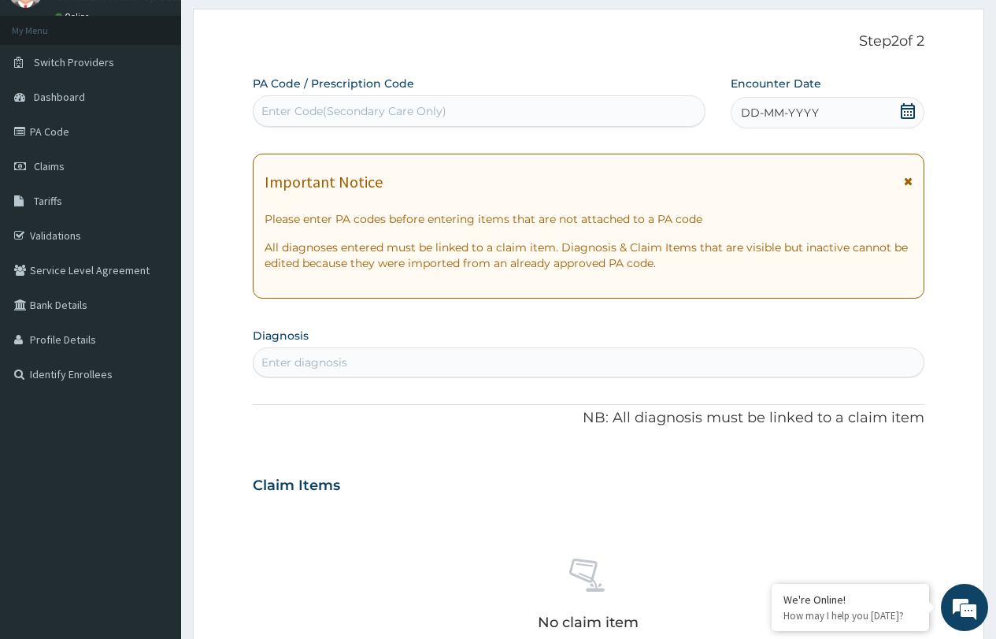
scroll to position [35, 0]
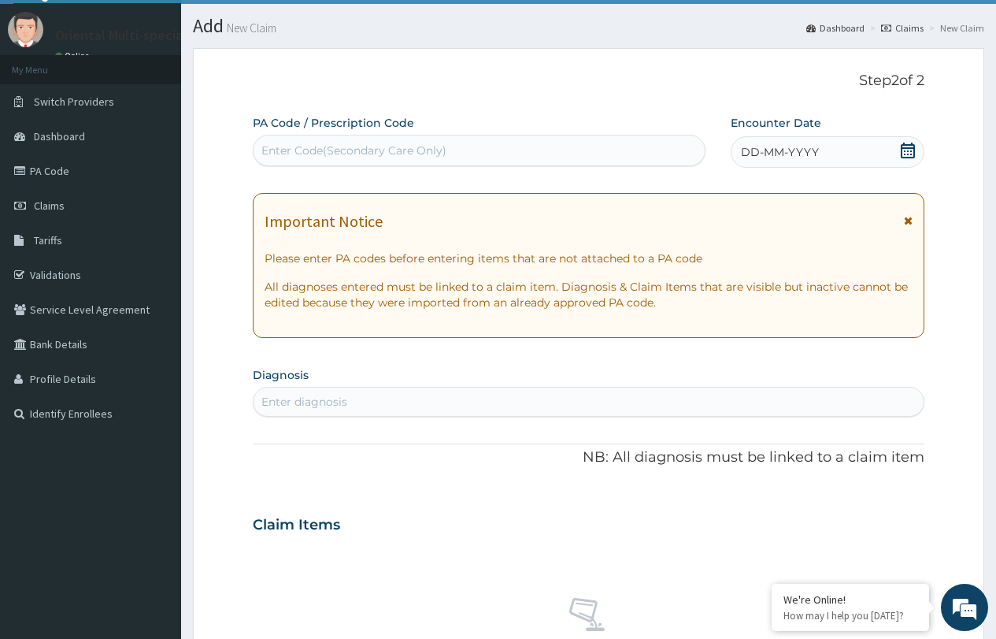
click at [351, 154] on div "Enter Code(Secondary Care Only)" at bounding box center [353, 151] width 185 height 16
click at [321, 161] on div "Enter Code(Secondary Care Only)" at bounding box center [479, 150] width 451 height 25
click at [335, 146] on div "Enter Code(Secondary Care Only)" at bounding box center [353, 151] width 185 height 16
paste input "PA/EC0073"
type input "PA/EC0073"
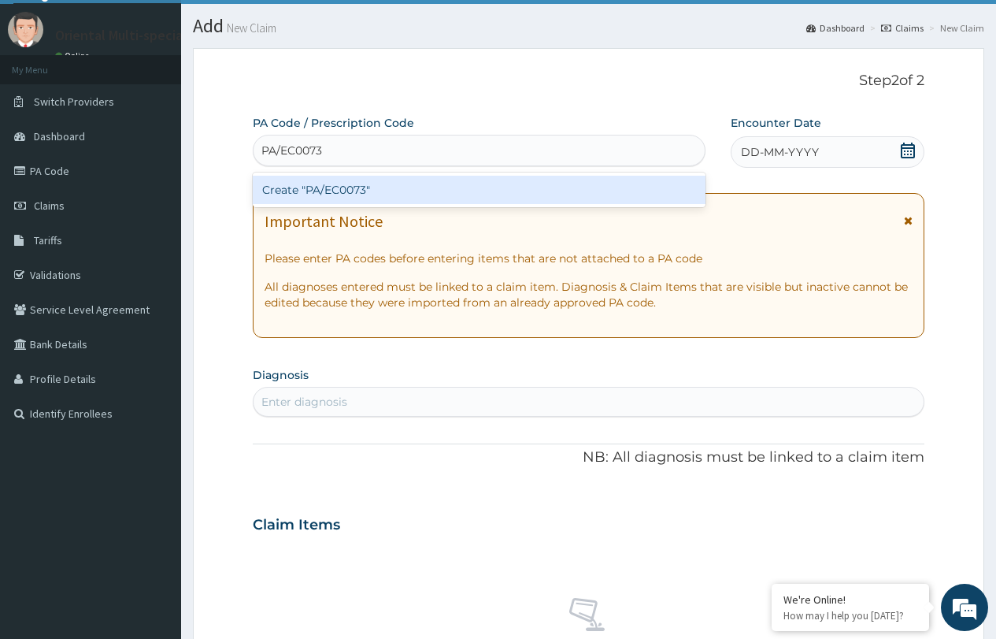
click at [528, 191] on div "Create "PA/EC0073"" at bounding box center [479, 190] width 452 height 28
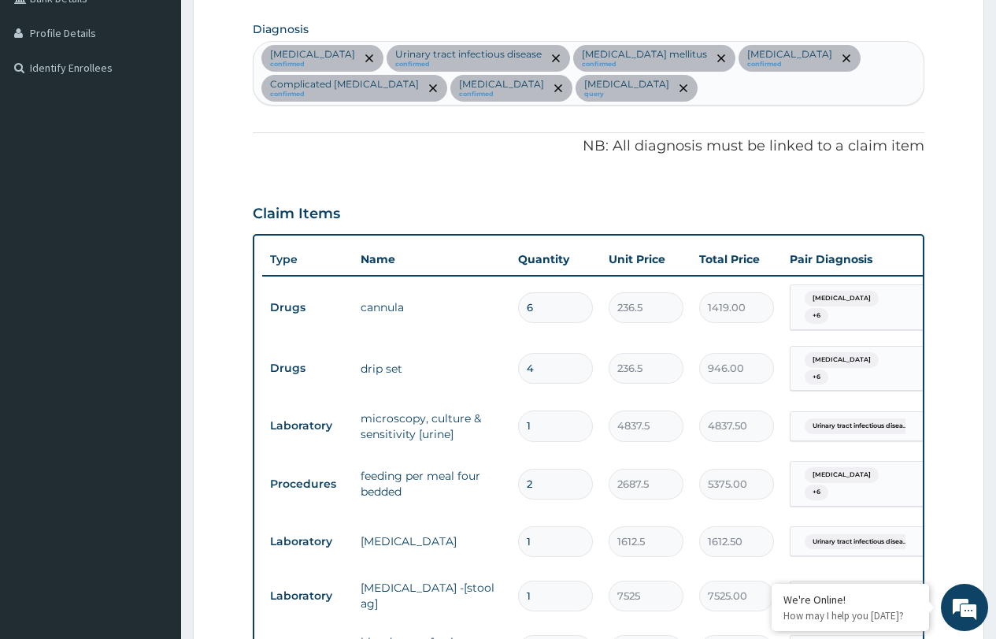
scroll to position [163, 0]
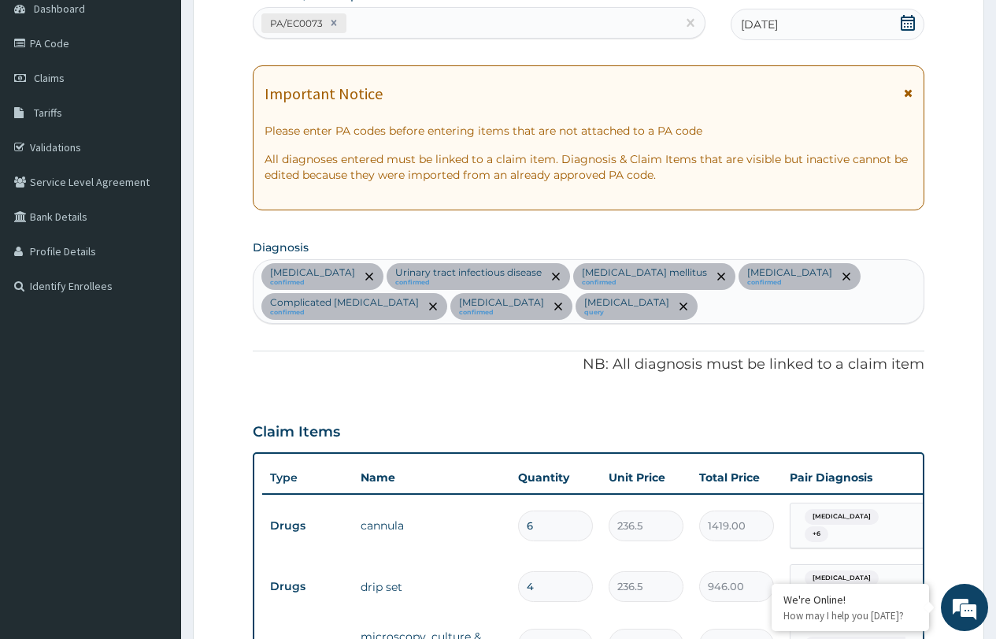
click at [414, 10] on div "PA/EC0073" at bounding box center [465, 23] width 422 height 26
paste input "PA/3D6A45"
type input "PA/3D6A45"
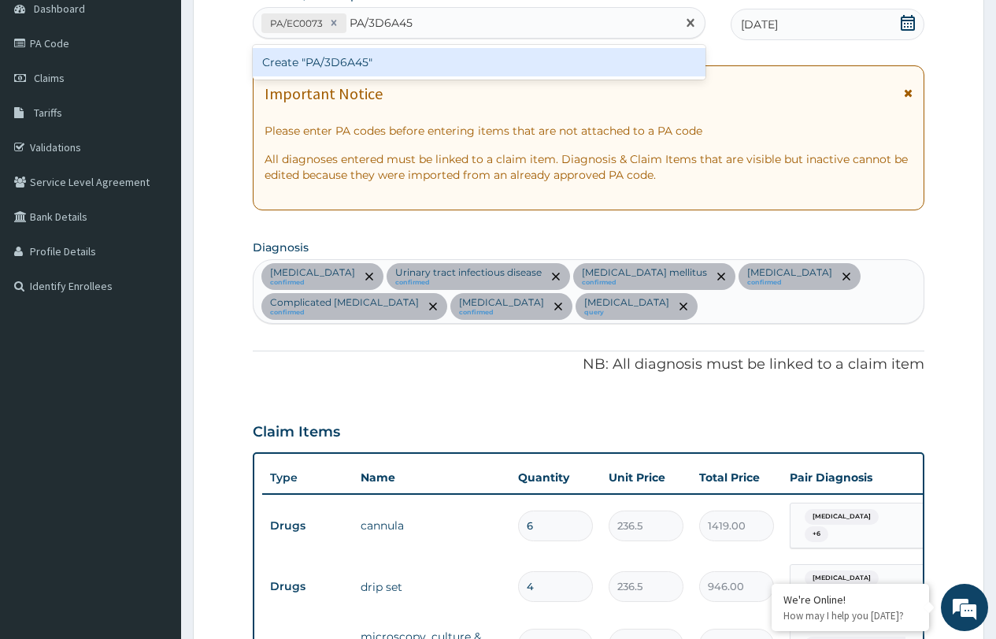
click at [439, 62] on div "Create "PA/3D6A45"" at bounding box center [479, 62] width 452 height 28
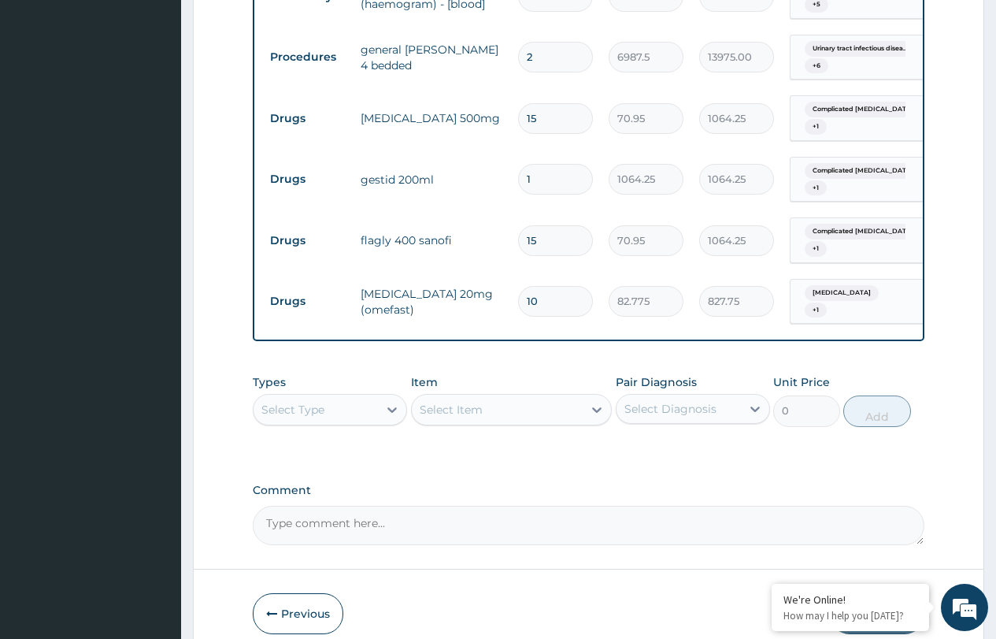
scroll to position [1266, 0]
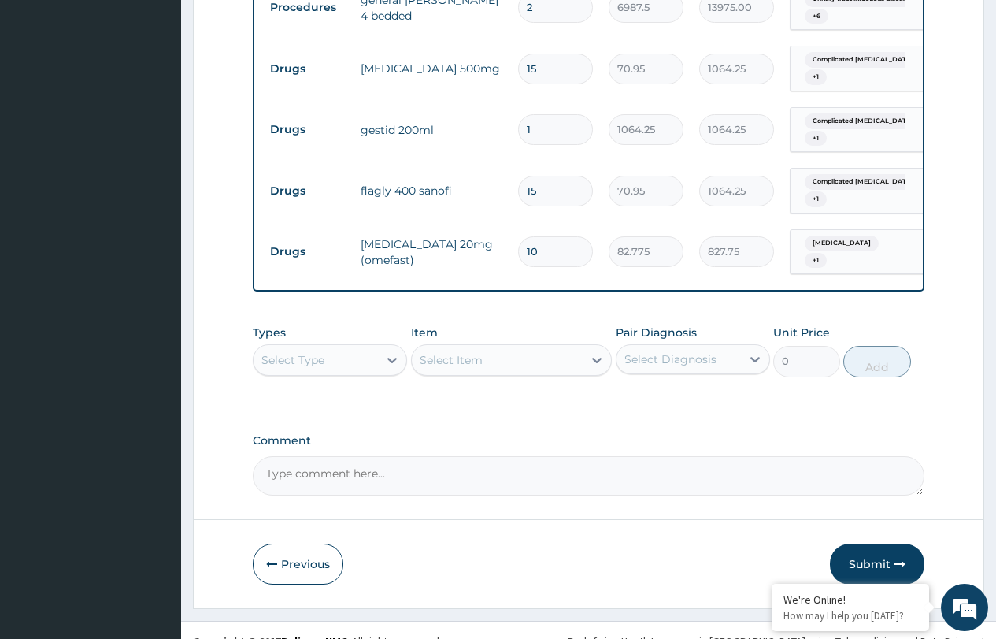
click at [322, 347] on div "Select Type" at bounding box center [316, 359] width 124 height 25
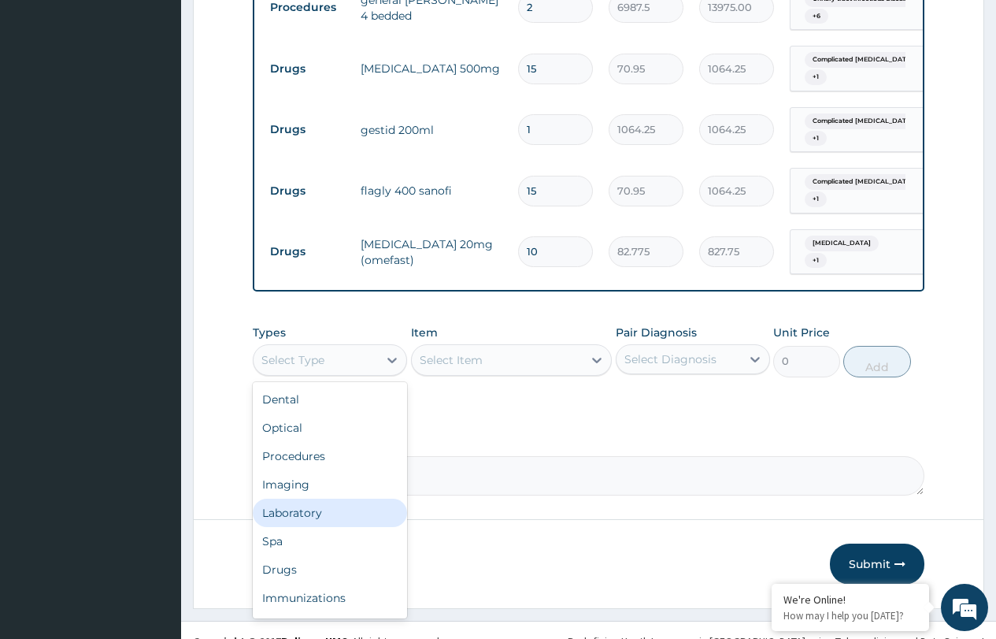
drag, startPoint x: 303, startPoint y: 488, endPoint x: 315, endPoint y: 465, distance: 25.7
click at [304, 499] on div "Laboratory" at bounding box center [330, 513] width 154 height 28
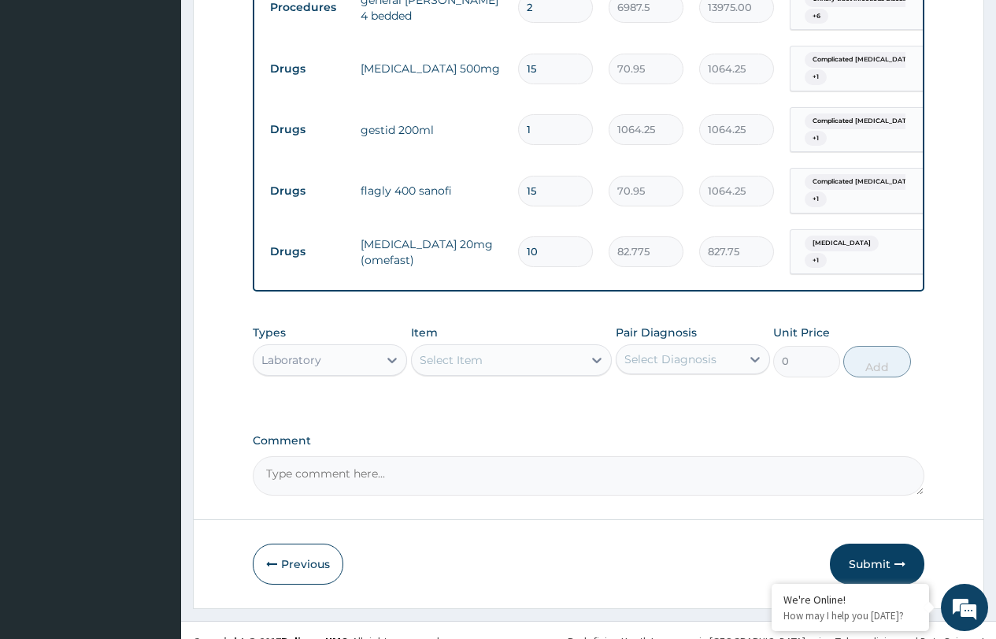
click at [460, 352] on div "Select Item" at bounding box center [451, 360] width 63 height 16
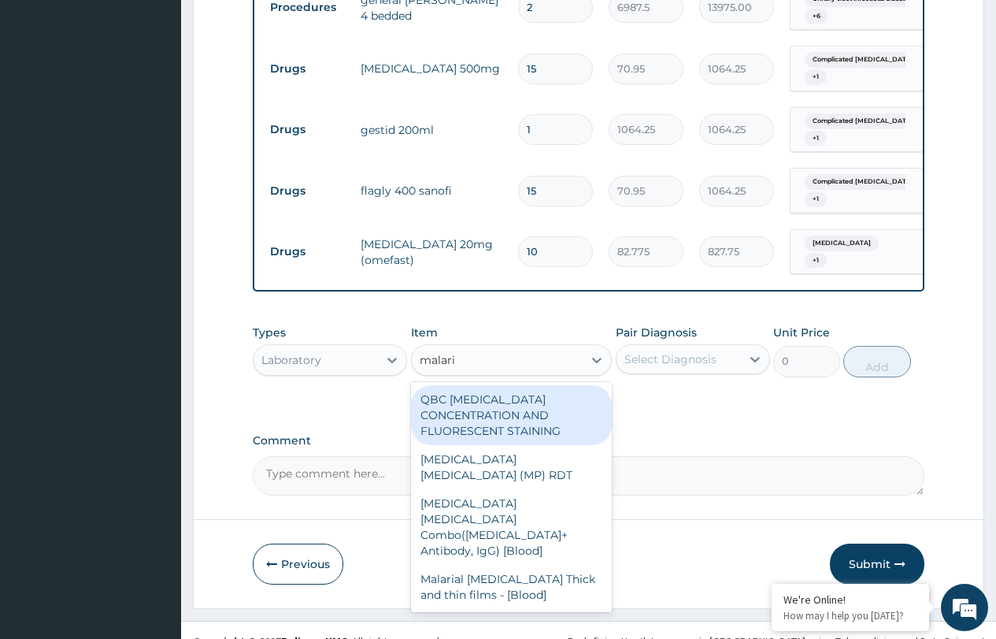
type input "malaria"
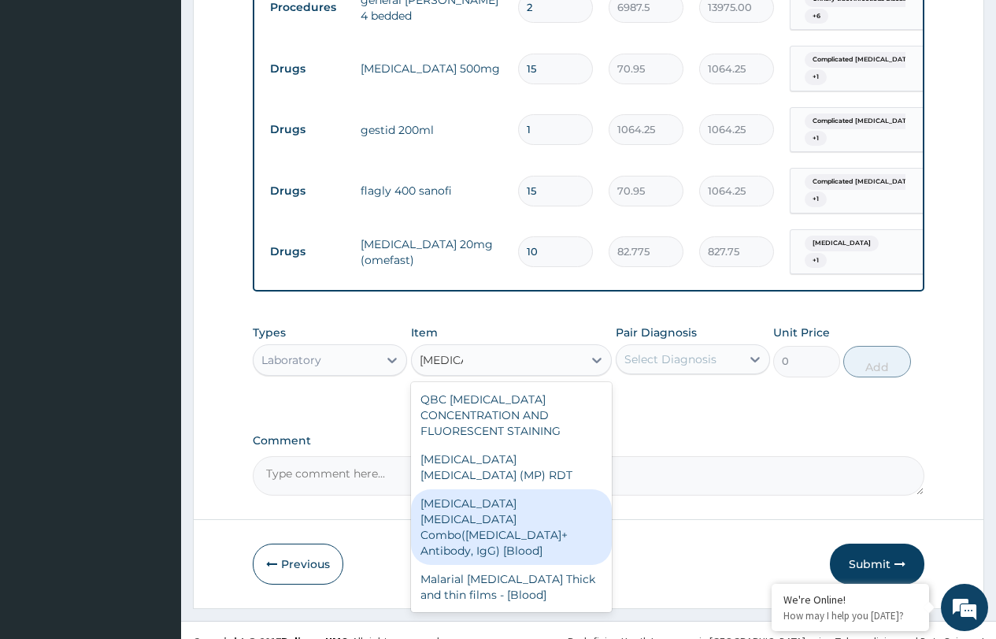
click at [513, 489] on div "Malaria Parasite Combo(Blood Film+ Antibody, IgG) [Blood]" at bounding box center [512, 527] width 202 height 76
type input "1612.5"
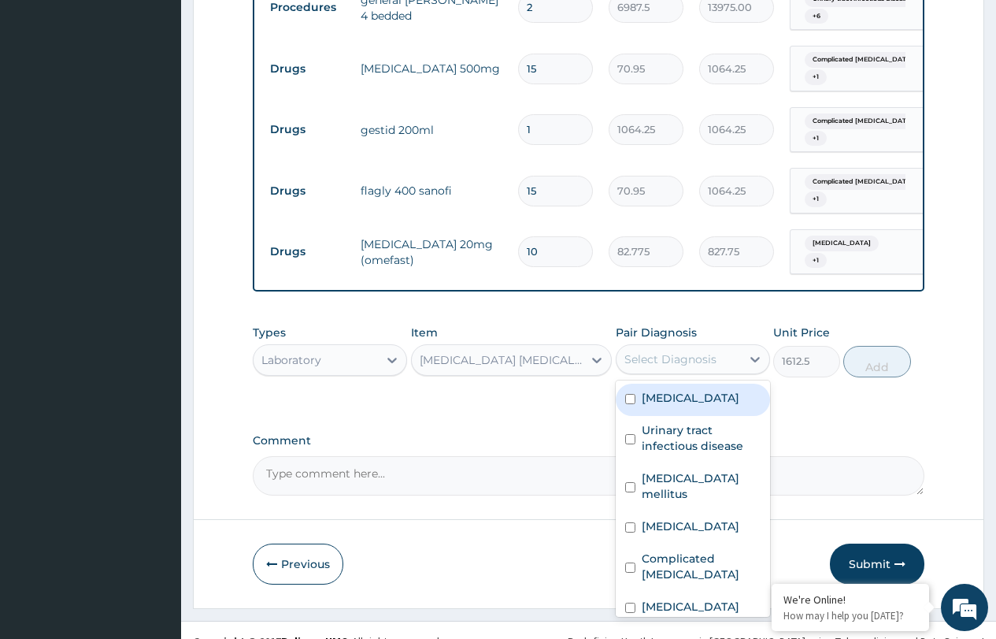
click at [690, 351] on div "Select Diagnosis" at bounding box center [671, 359] width 92 height 16
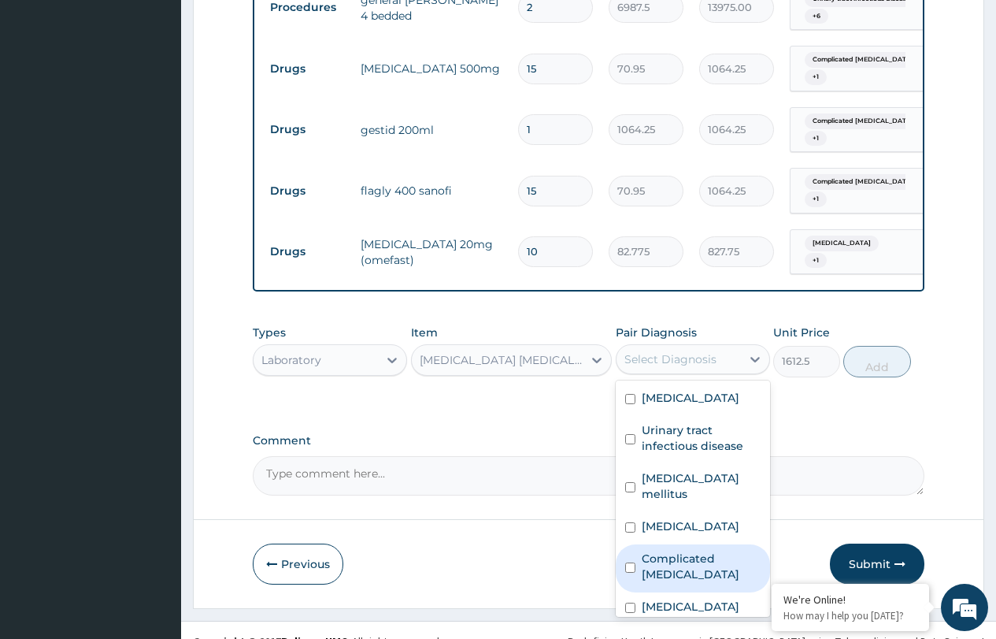
click at [670, 551] on label "Complicated malaria" at bounding box center [701, 567] width 119 height 32
checkbox input "true"
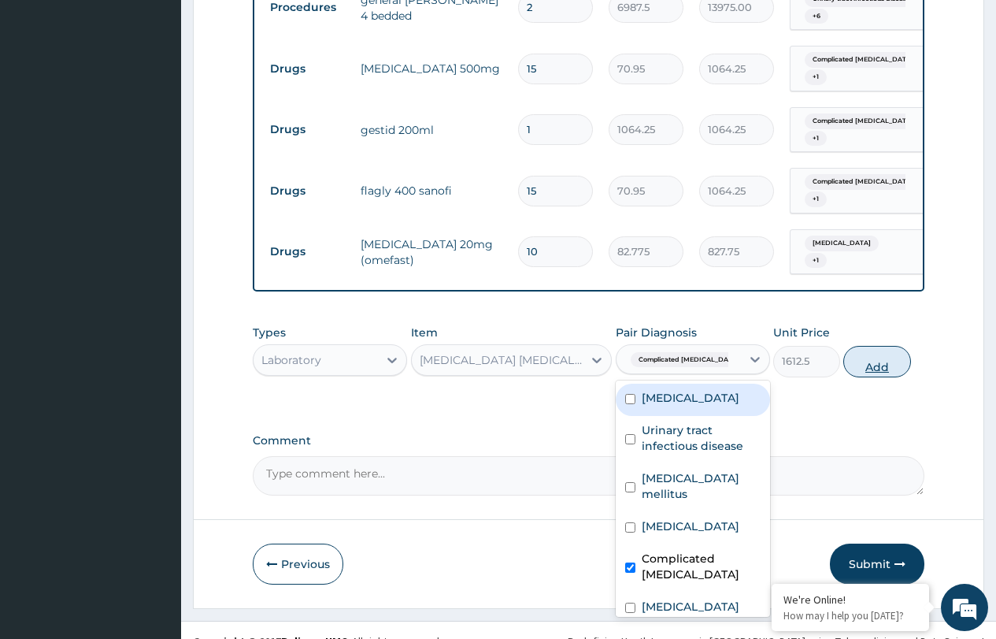
click at [887, 346] on button "Add" at bounding box center [877, 362] width 67 height 32
type input "0"
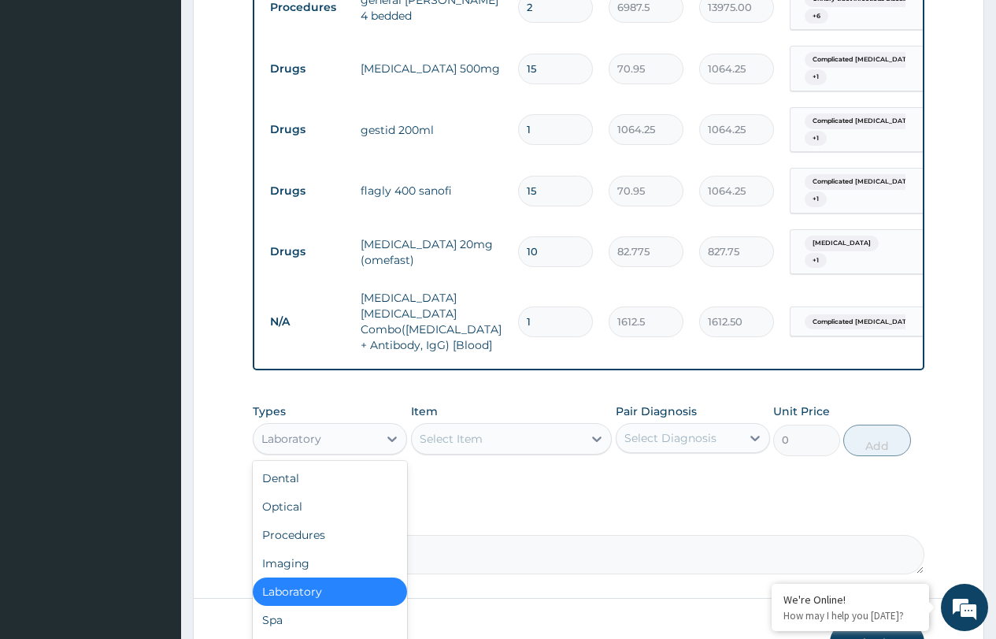
click at [315, 431] on div "Laboratory" at bounding box center [291, 439] width 60 height 16
drag, startPoint x: 296, startPoint y: 612, endPoint x: 310, endPoint y: 558, distance: 56.0
click at [298, 634] on div "Drugs" at bounding box center [330, 648] width 154 height 28
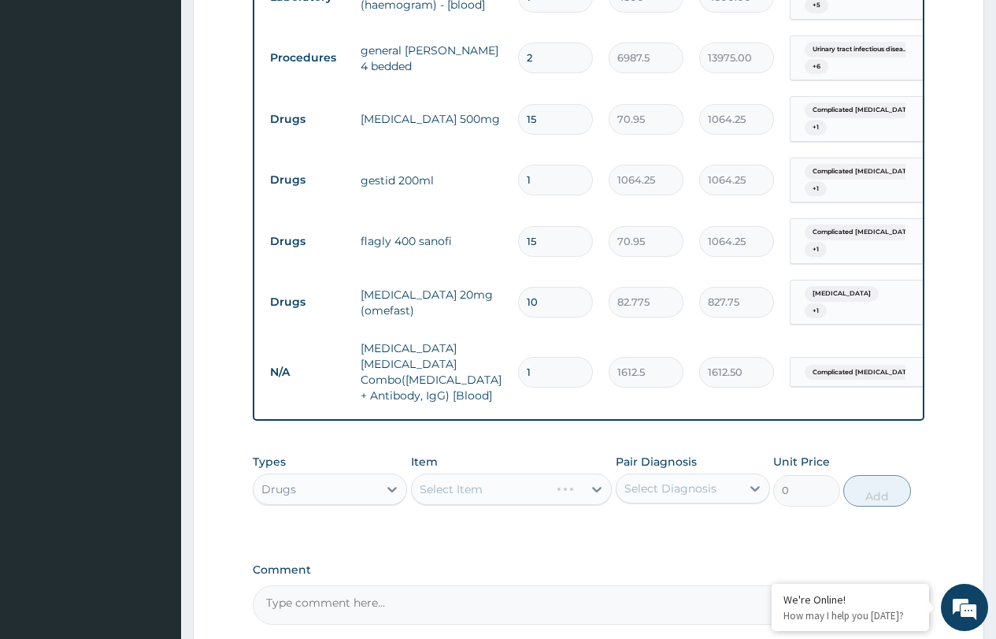
scroll to position [1188, 0]
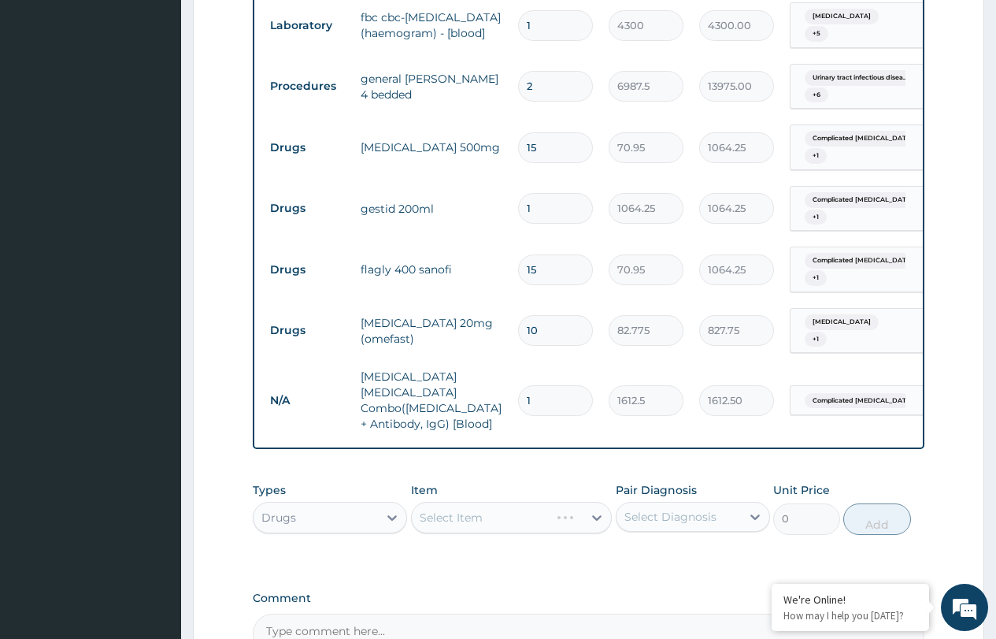
click at [445, 502] on div "Select Item" at bounding box center [512, 518] width 202 height 32
click at [453, 502] on div "Select Item" at bounding box center [512, 518] width 202 height 32
click at [454, 510] on div "Select Item" at bounding box center [451, 518] width 63 height 16
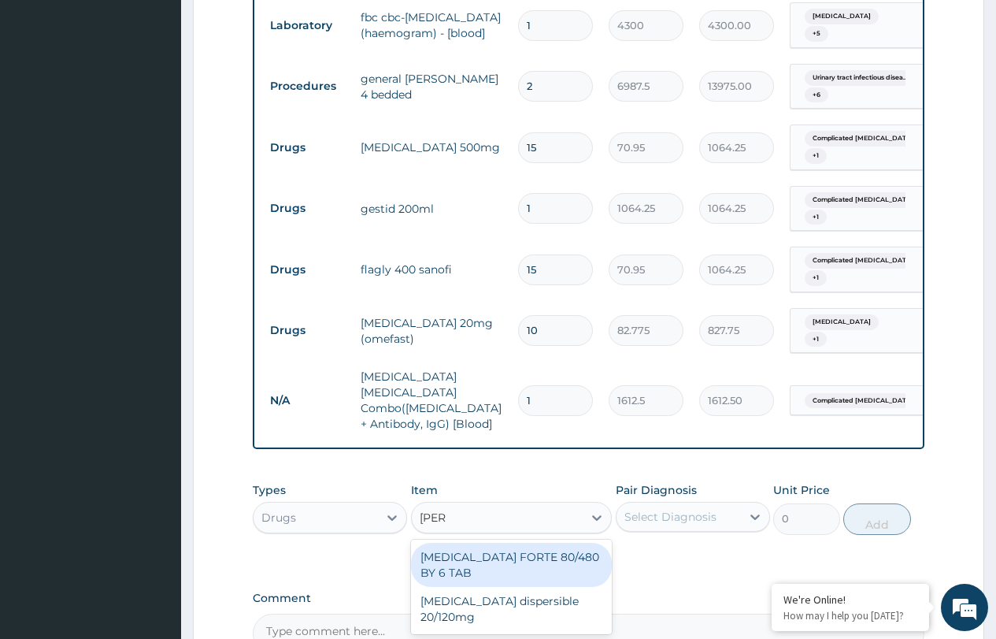
type input "coart"
click at [519, 543] on div "COARTEM FORTE 80/480 BY 6 TAB" at bounding box center [512, 565] width 202 height 44
type input "449.35"
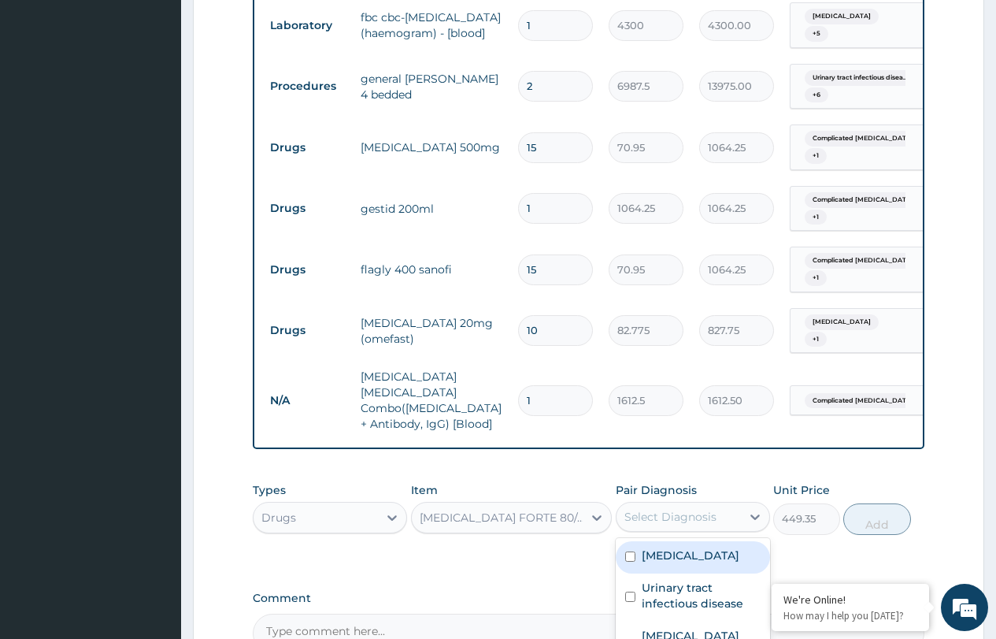
click at [667, 509] on div "Select Diagnosis" at bounding box center [671, 517] width 92 height 16
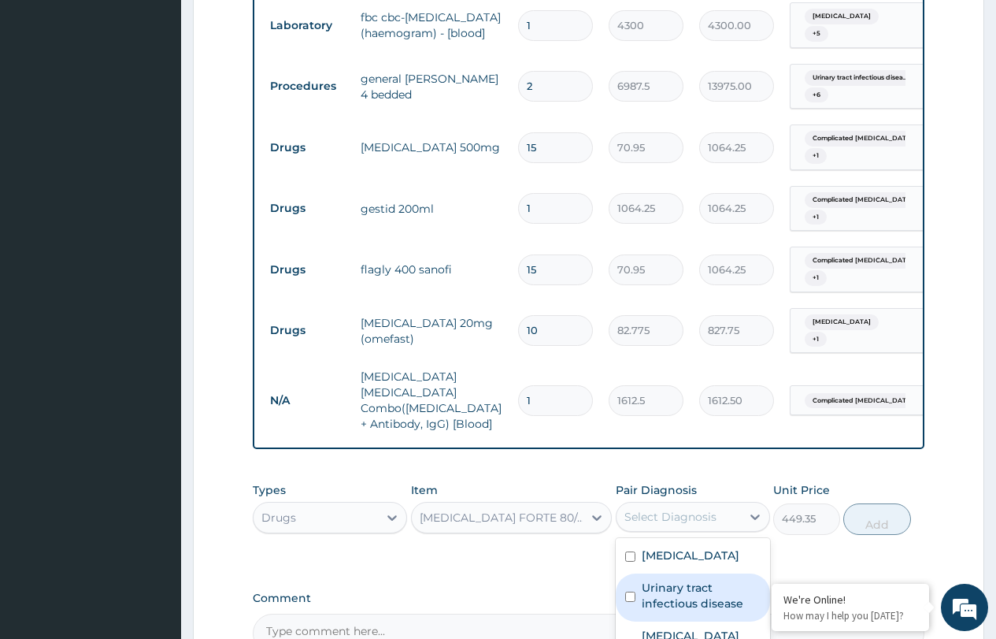
scroll to position [43, 0]
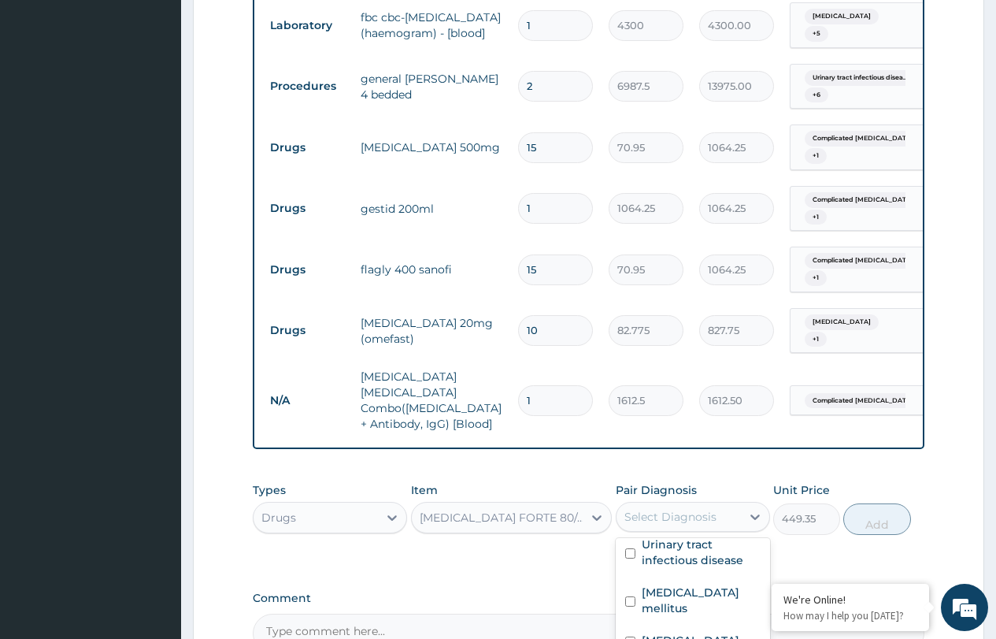
checkbox input "true"
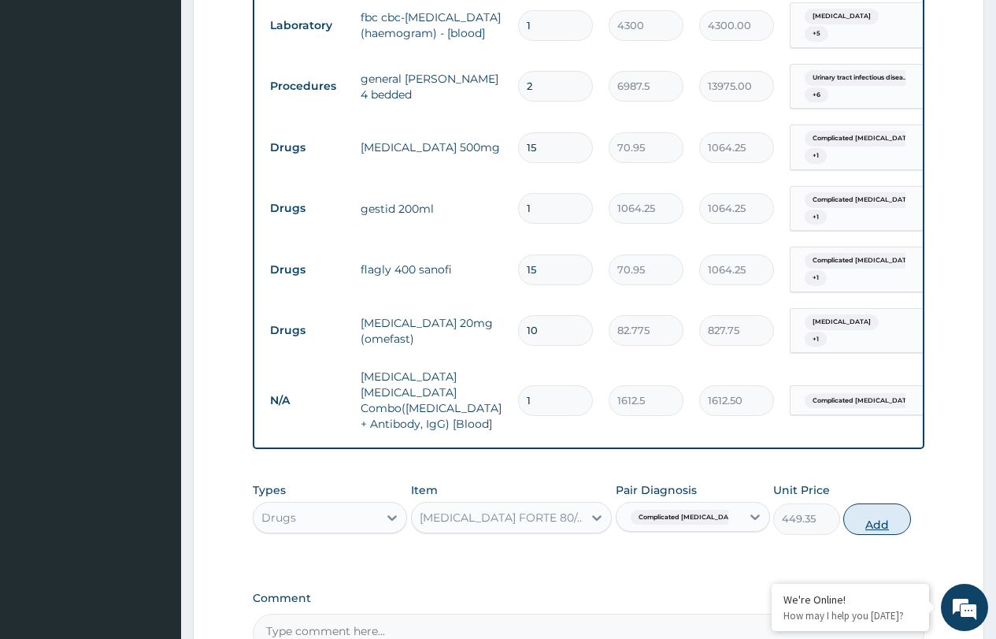
click at [879, 503] on button "Add" at bounding box center [877, 519] width 67 height 32
type input "0"
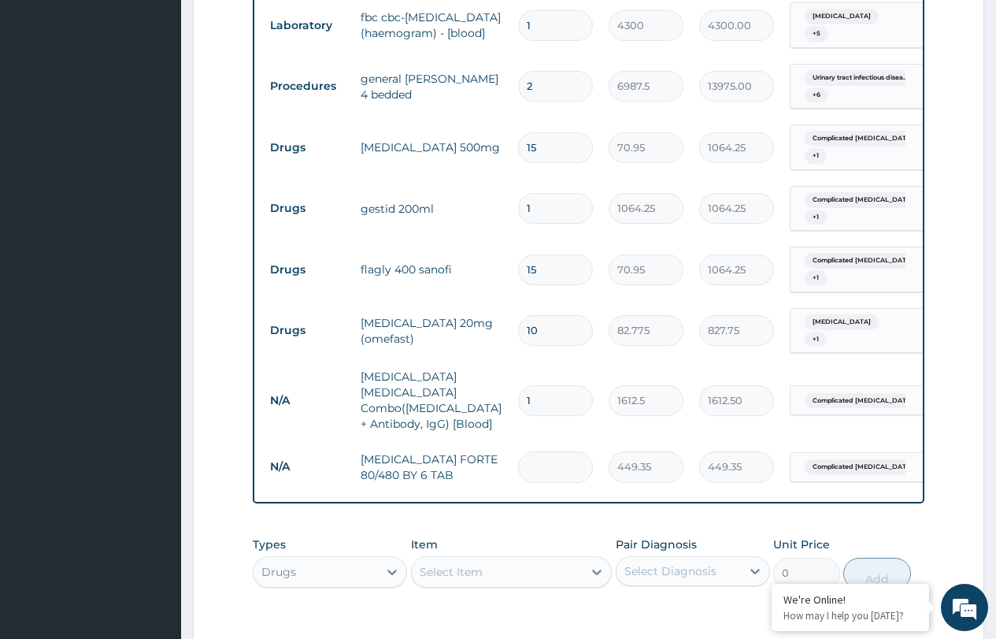
type input "0.00"
type input "6"
type input "2696.10"
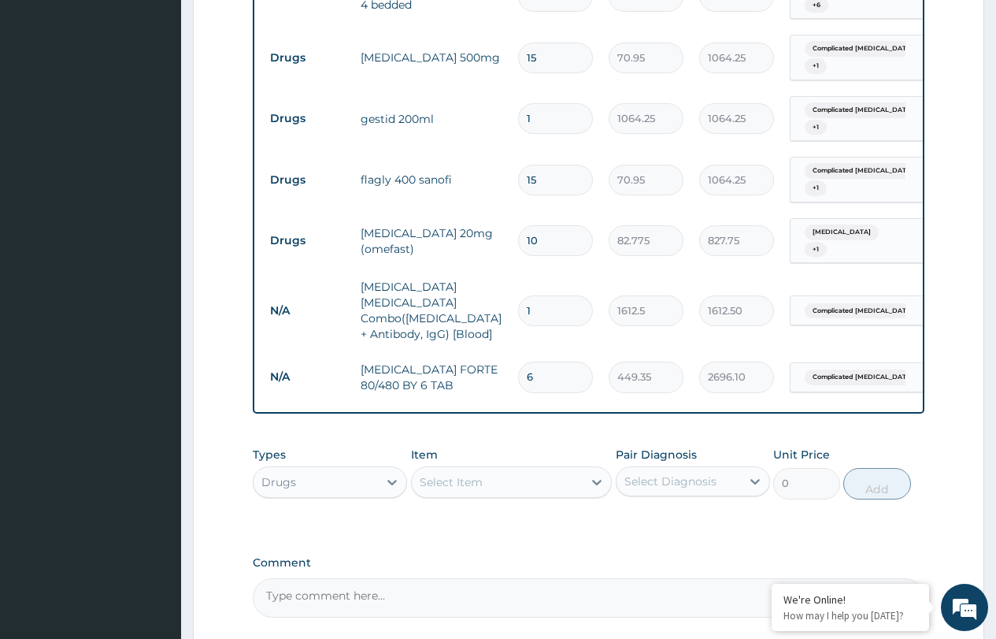
scroll to position [1384, 0]
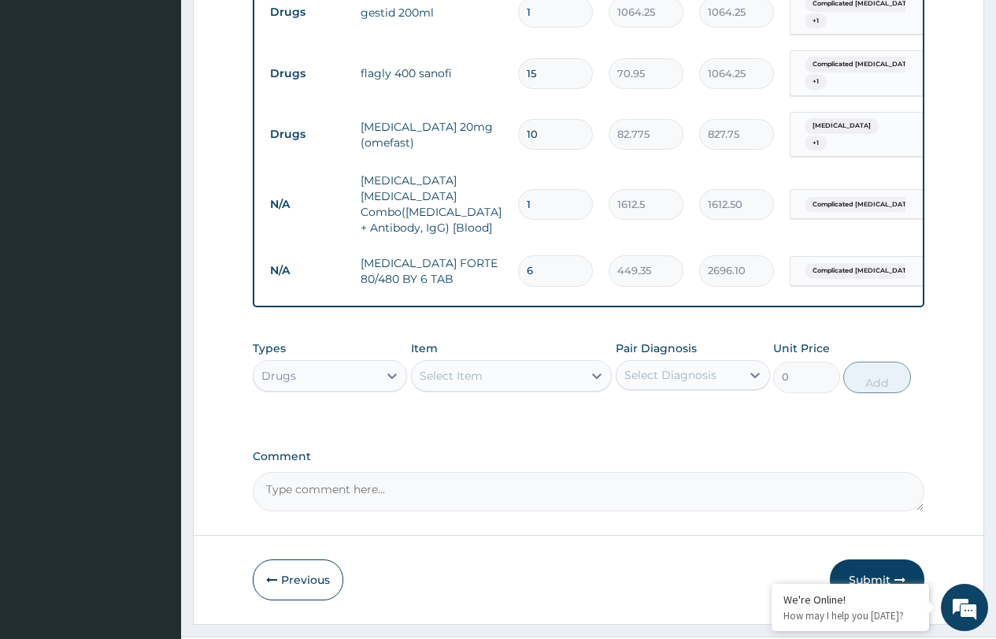
type input "6"
click at [466, 368] on div "Select Item" at bounding box center [451, 376] width 63 height 16
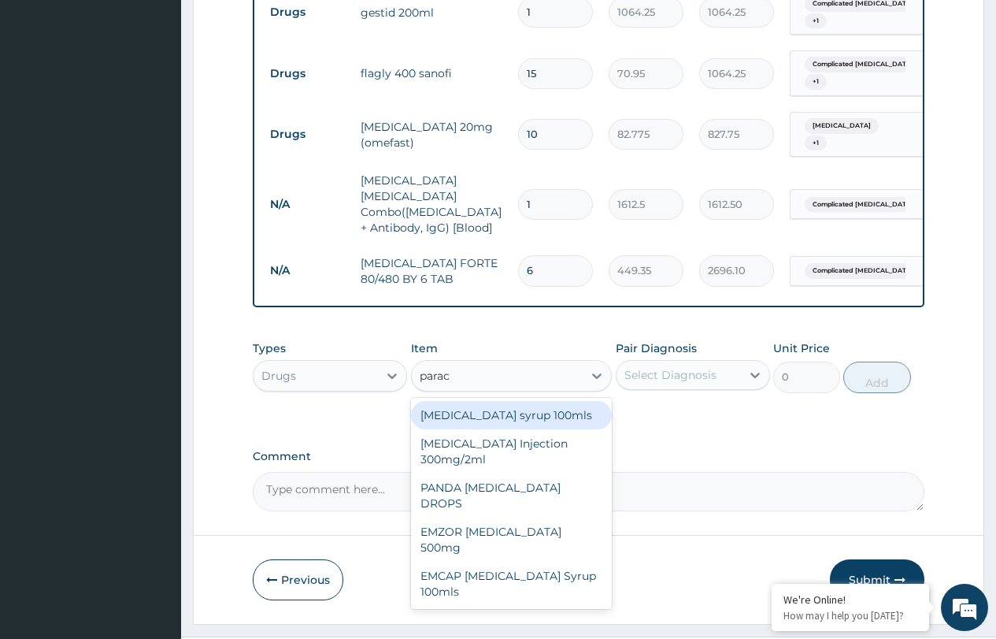
type input "parace"
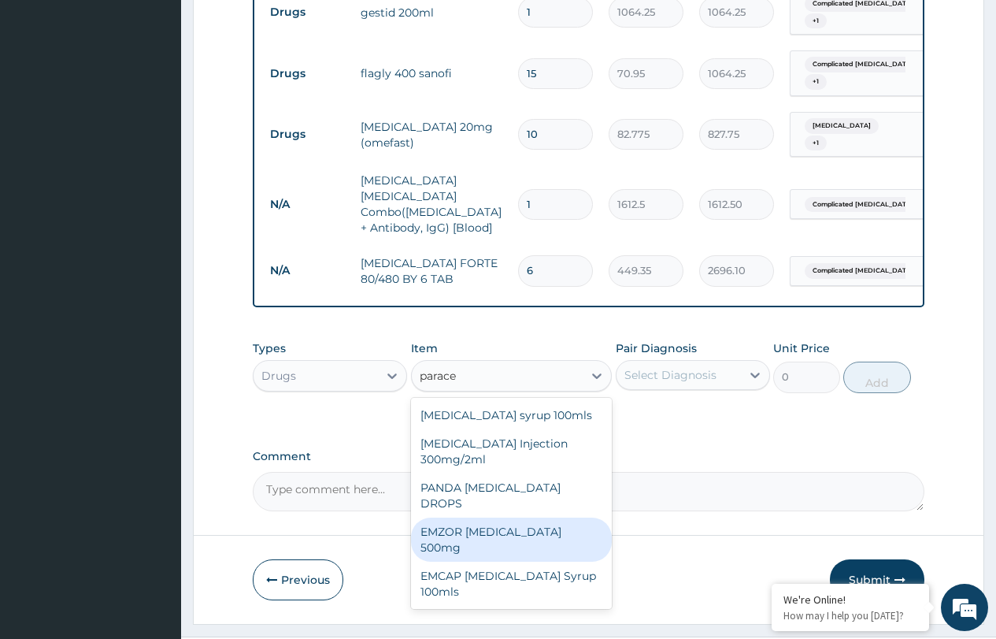
click at [523, 517] on div "EMZOR PARACETAMOL 500mg" at bounding box center [512, 539] width 202 height 44
type input "23.65"
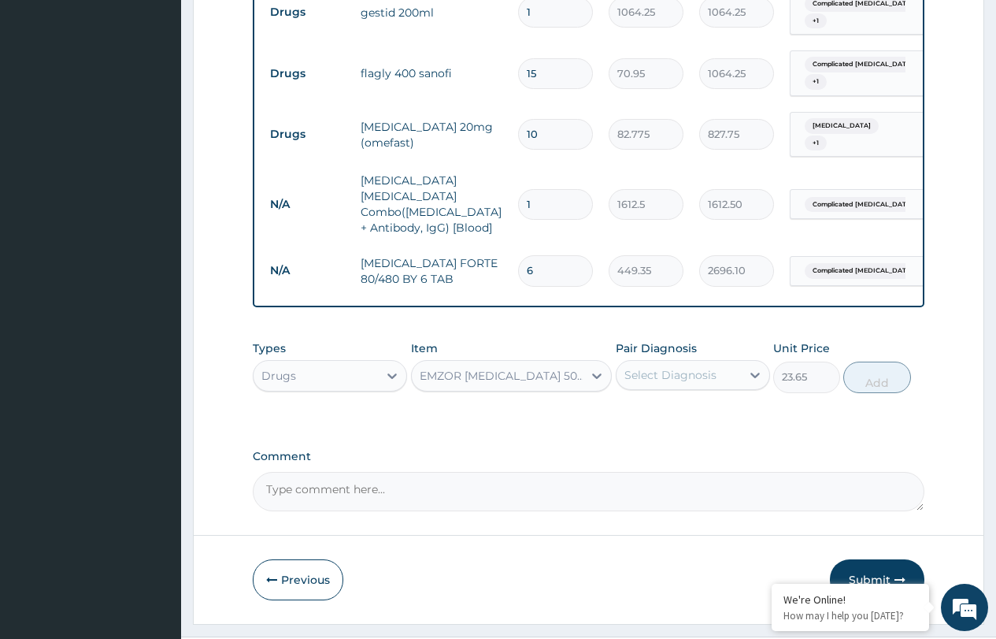
click at [673, 367] on div "Select Diagnosis" at bounding box center [671, 375] width 92 height 16
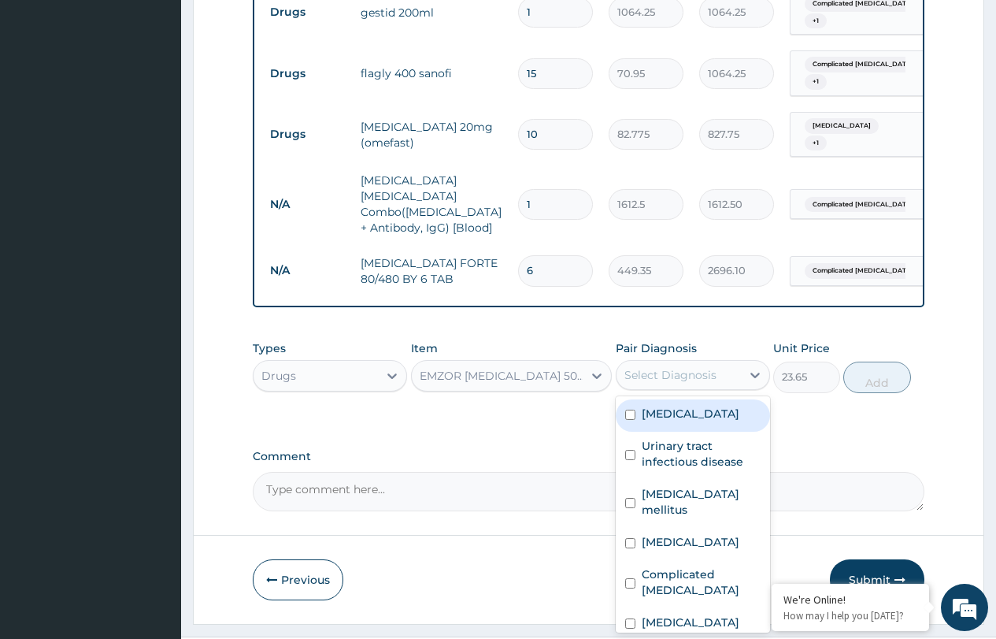
click at [663, 399] on div "Peptic ulcer" at bounding box center [693, 415] width 154 height 32
checkbox input "true"
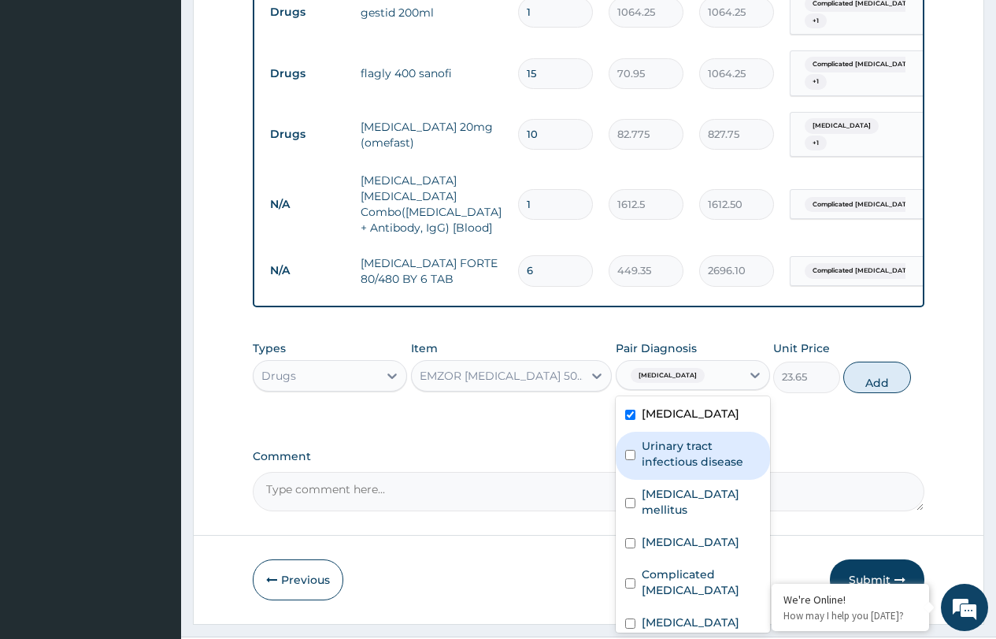
drag, startPoint x: 662, startPoint y: 413, endPoint x: 662, endPoint y: 431, distance: 18.1
click at [662, 438] on label "Urinary tract infectious disease" at bounding box center [701, 454] width 119 height 32
checkbox input "true"
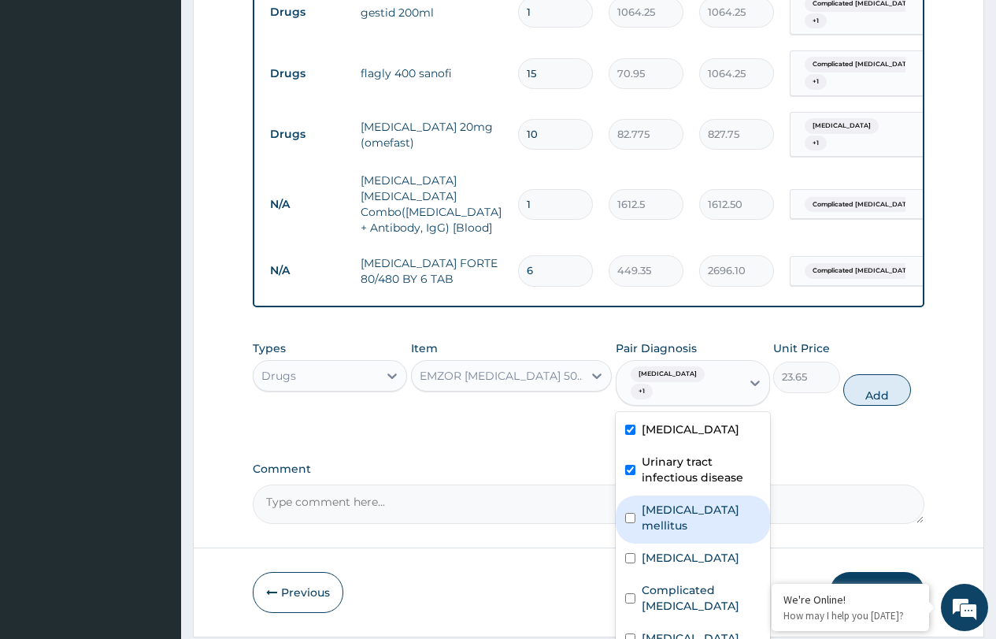
drag, startPoint x: 664, startPoint y: 456, endPoint x: 662, endPoint y: 479, distance: 22.9
click at [664, 502] on label "Type 2 diabetes mellitus" at bounding box center [701, 518] width 119 height 32
checkbox input "true"
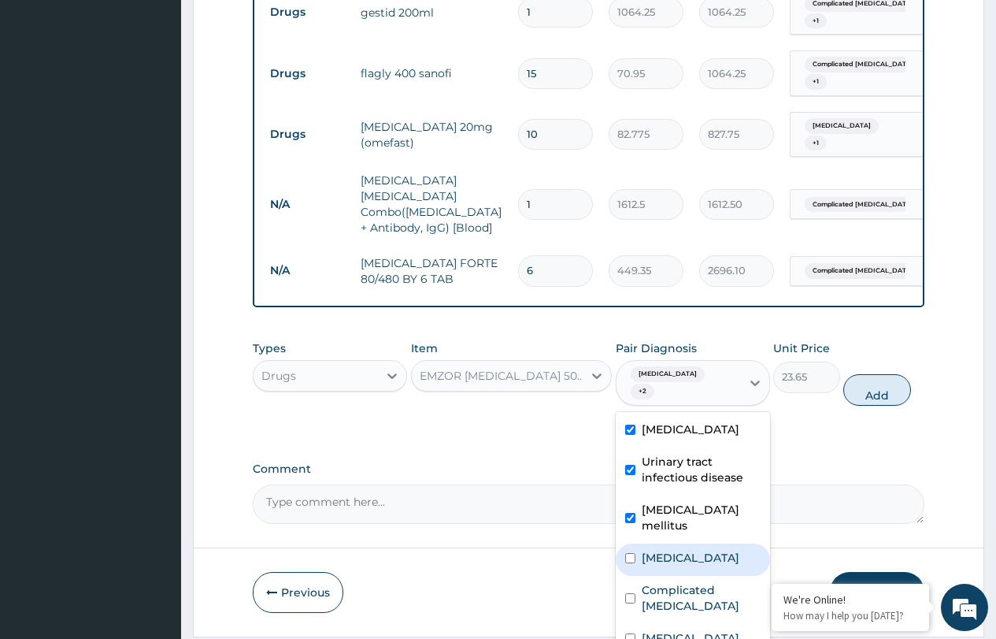
click at [661, 550] on label "Insomnia" at bounding box center [691, 558] width 98 height 16
checkbox input "true"
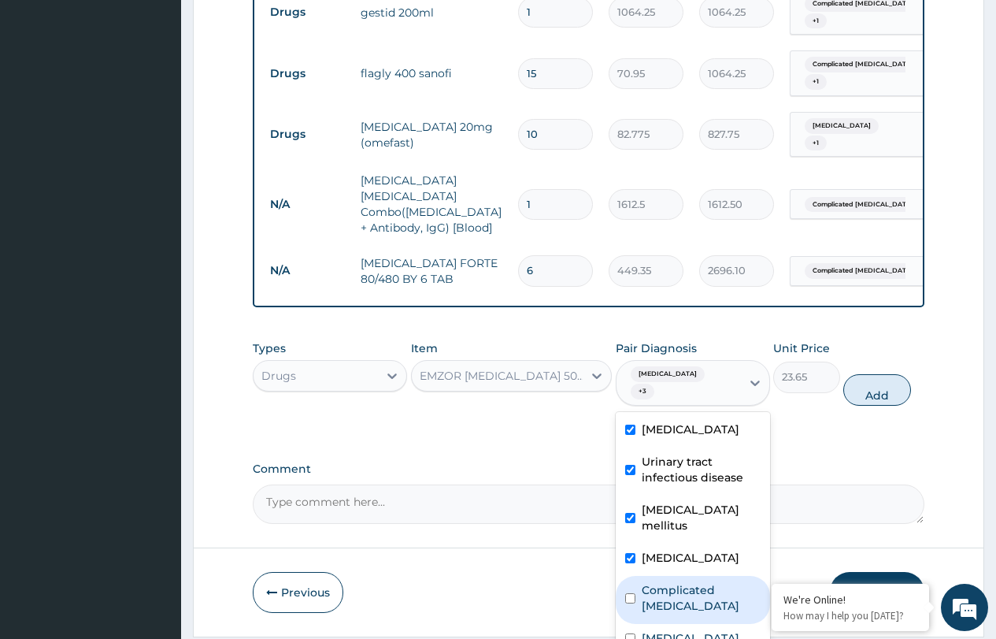
click at [663, 582] on label "Complicated malaria" at bounding box center [701, 598] width 119 height 32
checkbox input "true"
drag, startPoint x: 653, startPoint y: 588, endPoint x: 657, endPoint y: 578, distance: 11.0
click at [654, 630] on label "Urethritis" at bounding box center [691, 638] width 98 height 16
checkbox input "true"
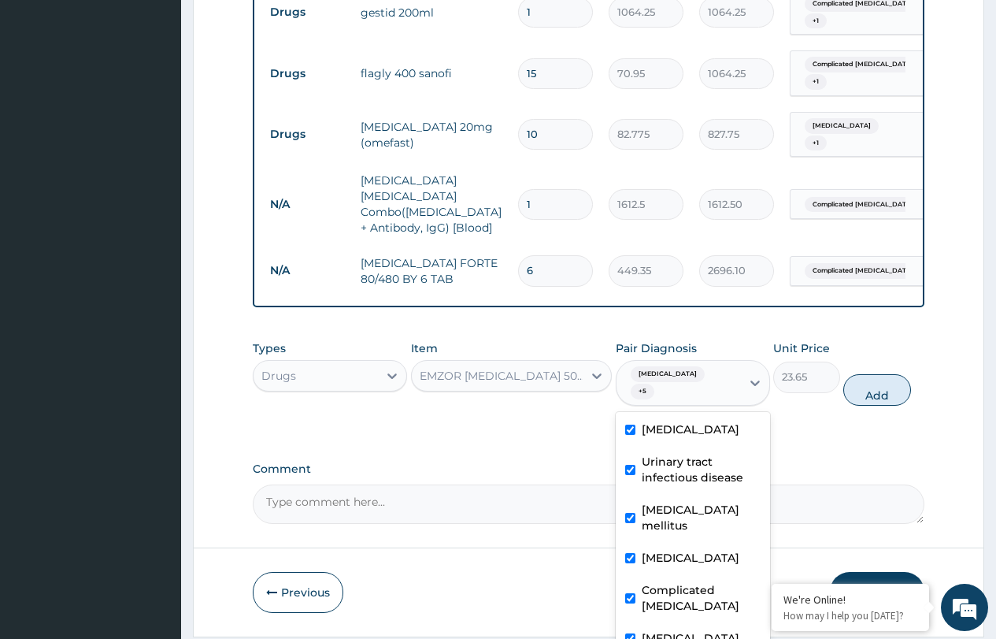
scroll to position [43, 0]
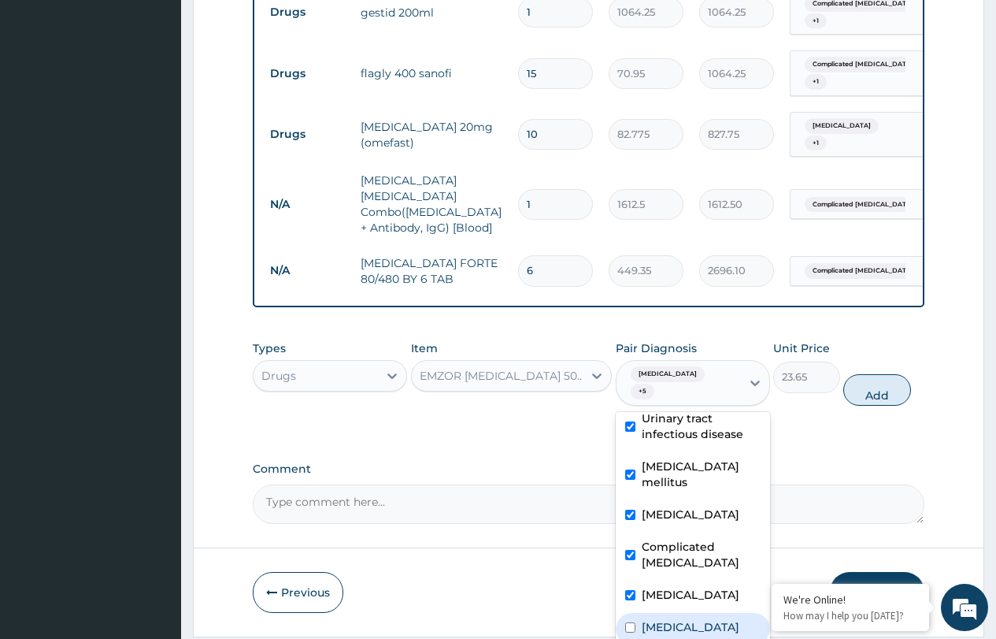
drag, startPoint x: 669, startPoint y: 565, endPoint x: 688, endPoint y: 512, distance: 56.3
click at [667, 613] on div "Dyslipidemia" at bounding box center [693, 629] width 154 height 32
checkbox input "true"
click at [879, 374] on button "Add" at bounding box center [877, 390] width 67 height 32
type input "0"
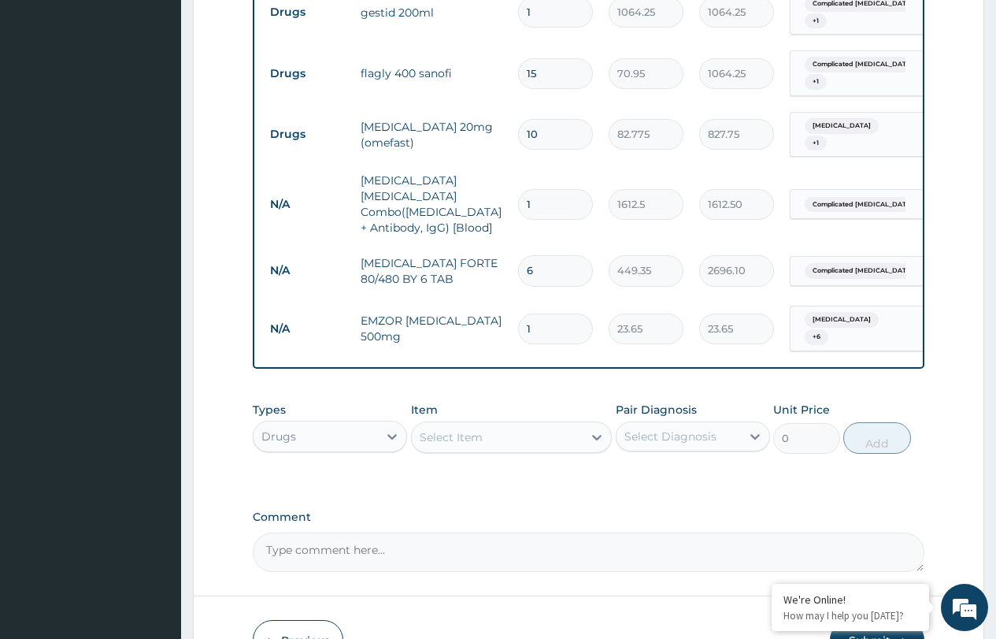
type input "18"
type input "425.70"
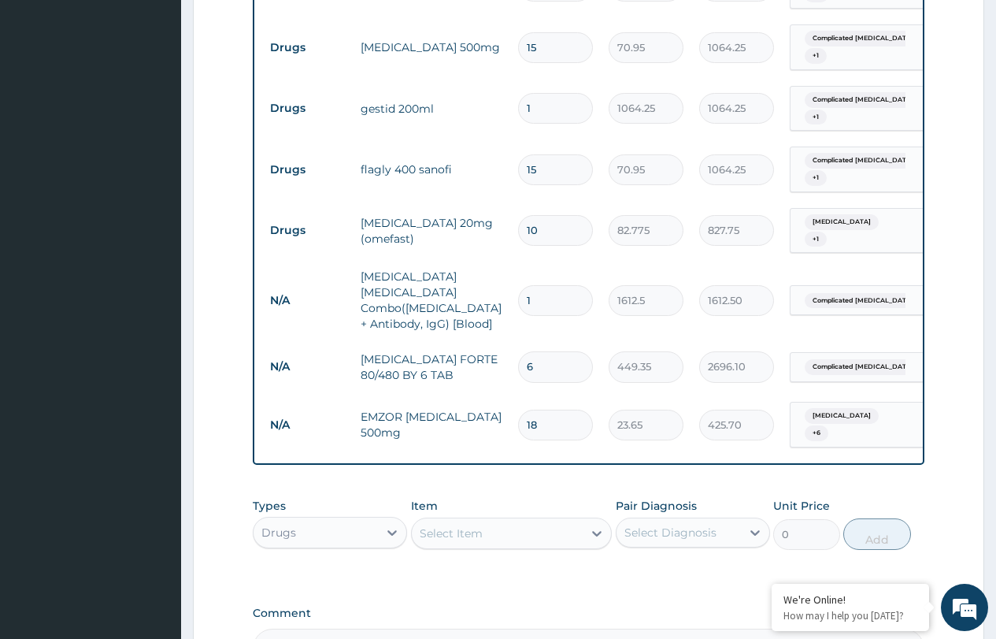
scroll to position [1438, 0]
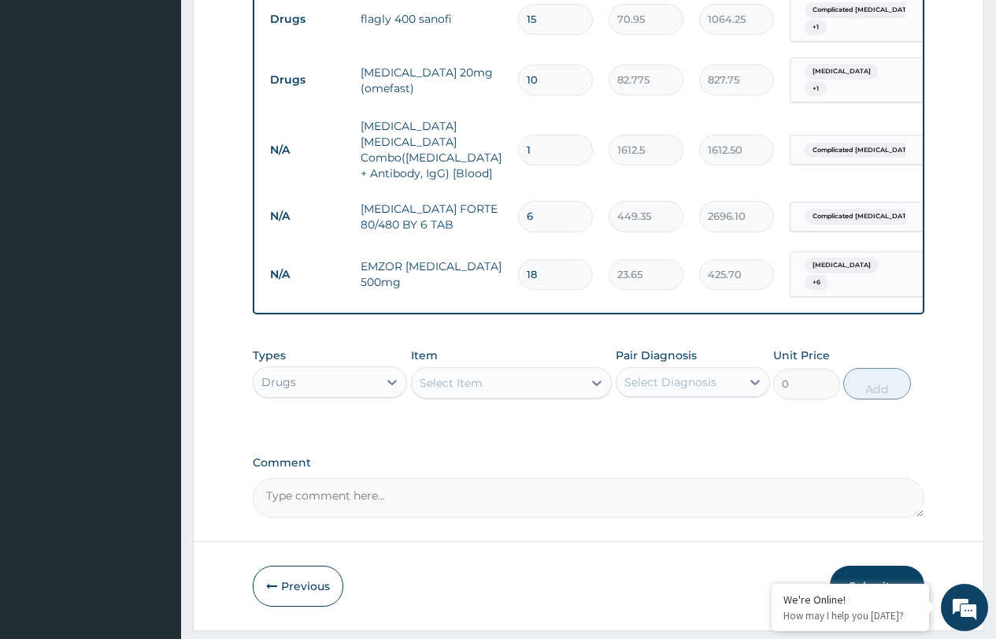
type input "18"
click at [465, 375] on div "Select Item" at bounding box center [451, 383] width 63 height 16
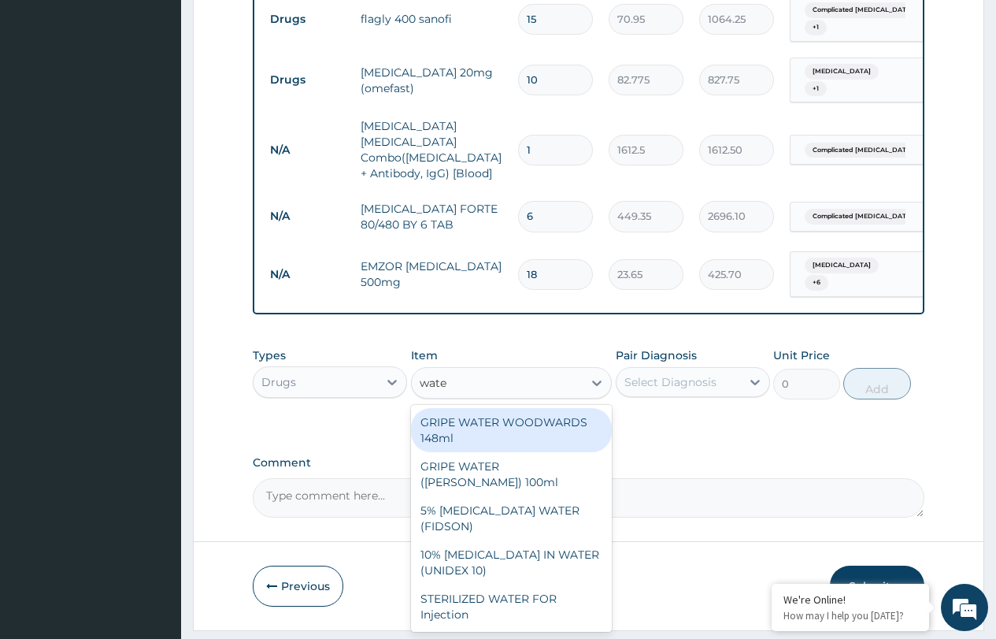
type input "water"
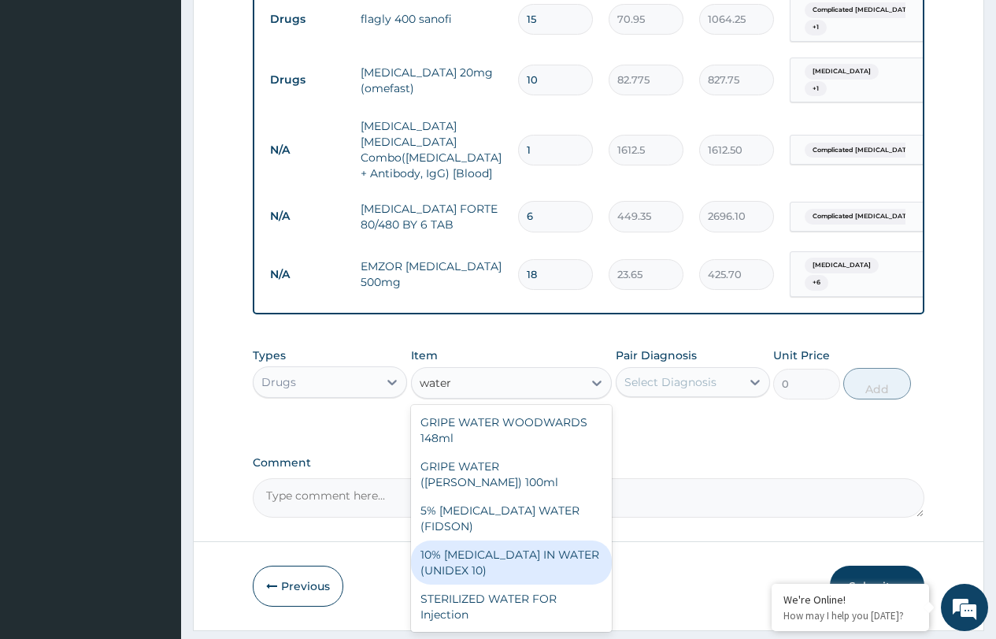
click at [510, 540] on div "10% DEXTROSE IN WATER (UNIDEX 10)" at bounding box center [512, 562] width 202 height 44
type input "1773.75"
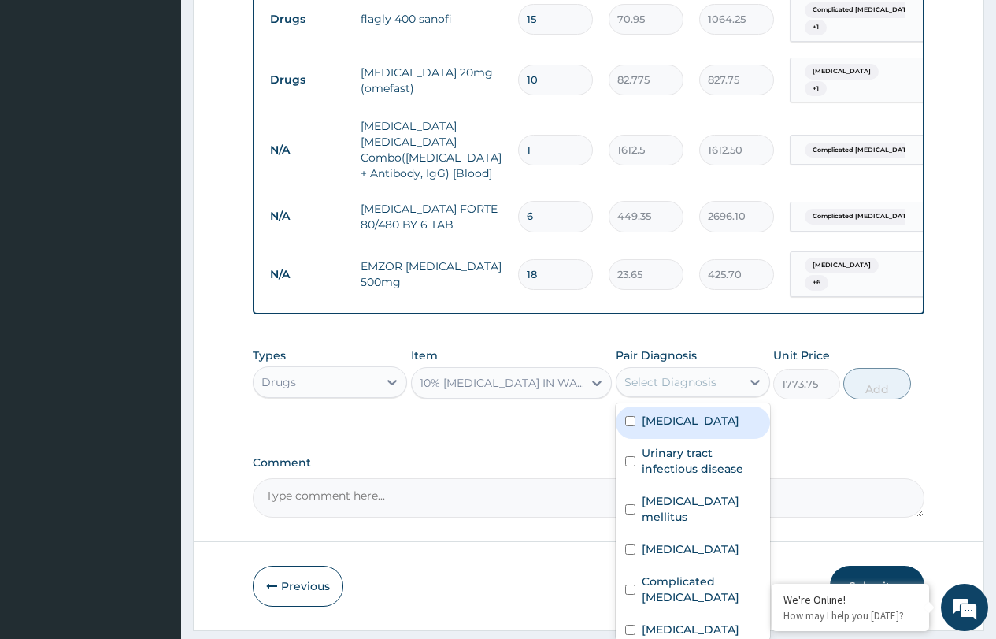
click at [700, 374] on div "Select Diagnosis" at bounding box center [671, 382] width 92 height 16
click at [662, 406] on div "Peptic ulcer" at bounding box center [693, 422] width 154 height 32
checkbox input "true"
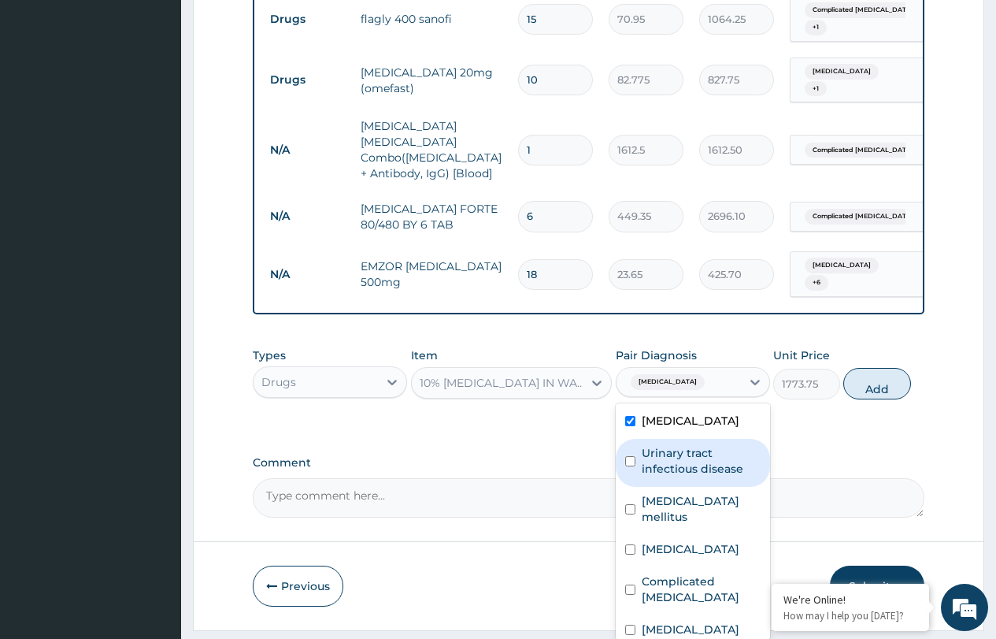
click at [659, 445] on label "Urinary tract infectious disease" at bounding box center [701, 461] width 119 height 32
checkbox input "true"
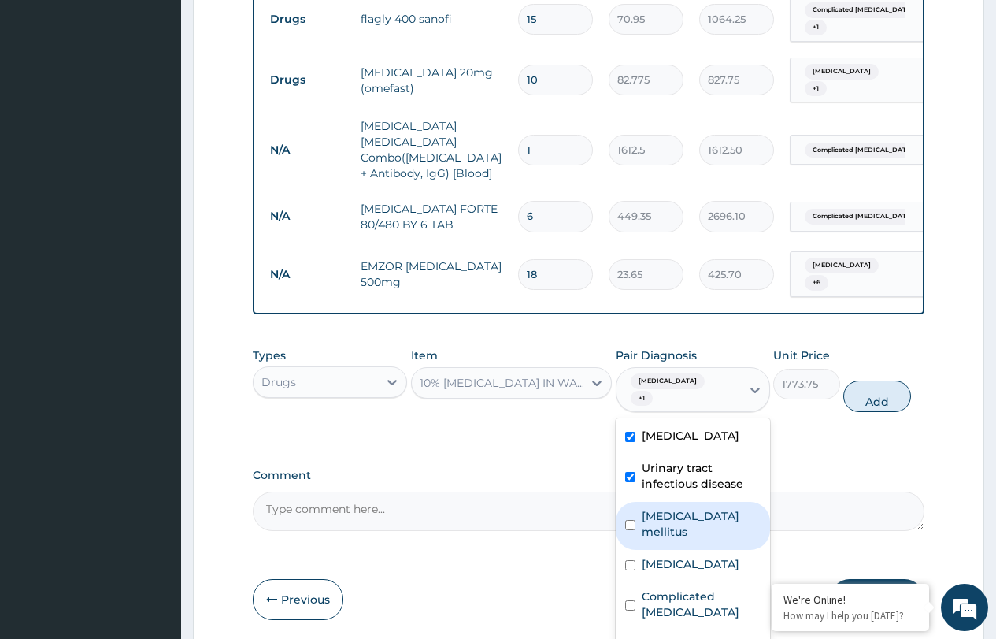
drag, startPoint x: 653, startPoint y: 462, endPoint x: 650, endPoint y: 477, distance: 15.3
click at [653, 508] on label "Type 2 diabetes mellitus" at bounding box center [701, 524] width 119 height 32
checkbox input "true"
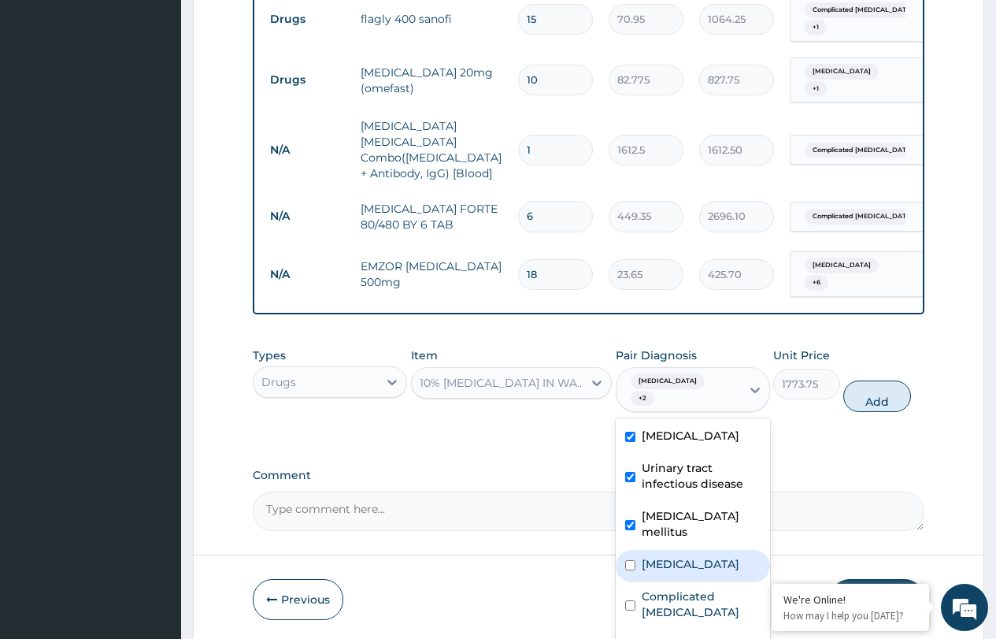
drag, startPoint x: 647, startPoint y: 506, endPoint x: 647, endPoint y: 524, distance: 18.1
click at [647, 556] on label "Insomnia" at bounding box center [691, 564] width 98 height 16
checkbox input "true"
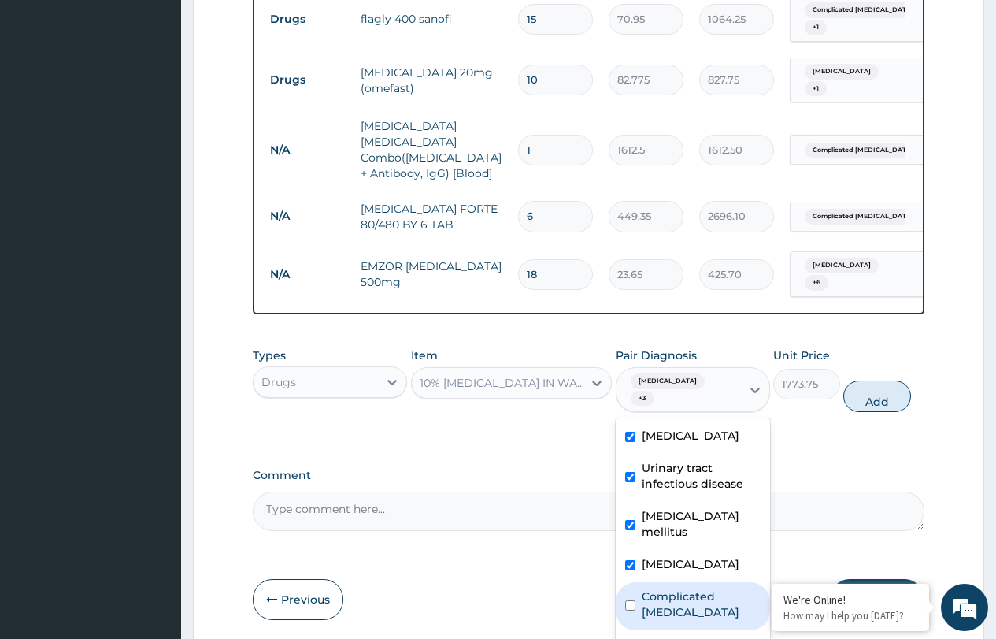
click at [648, 588] on label "Complicated malaria" at bounding box center [701, 604] width 119 height 32
checkbox input "true"
click at [652, 630] on div "Urethritis" at bounding box center [693, 646] width 154 height 32
checkbox input "true"
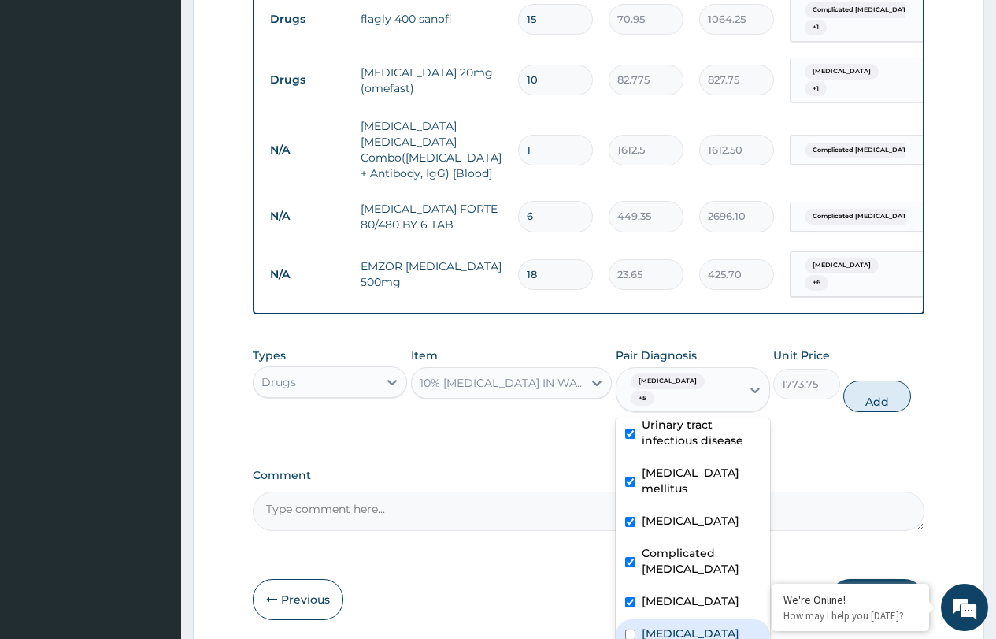
click at [643, 625] on label "Dyslipidemia" at bounding box center [691, 633] width 98 height 16
checkbox input "true"
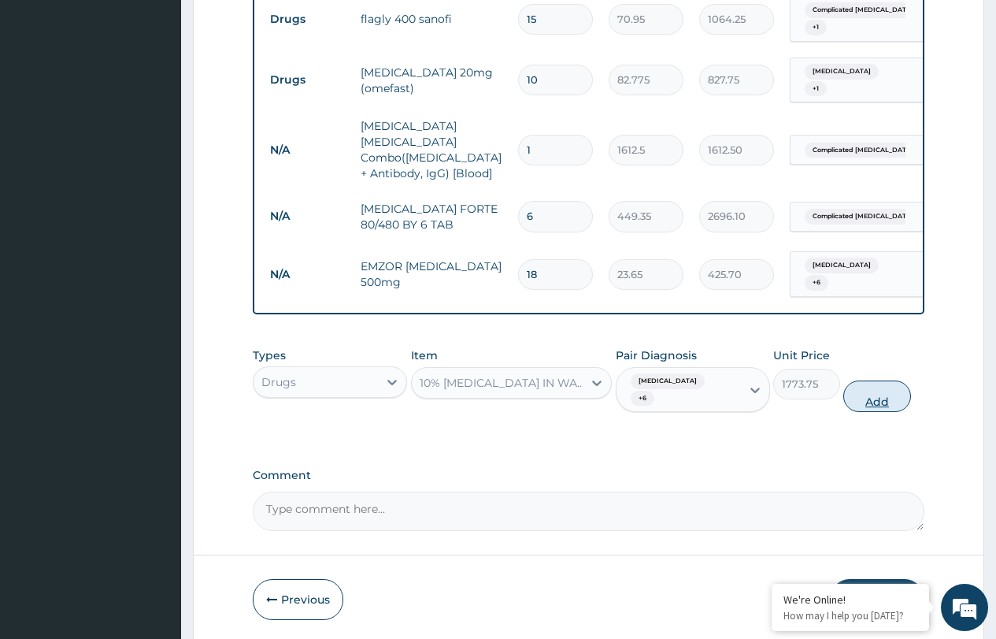
click at [869, 380] on button "Add" at bounding box center [877, 396] width 67 height 32
type input "0"
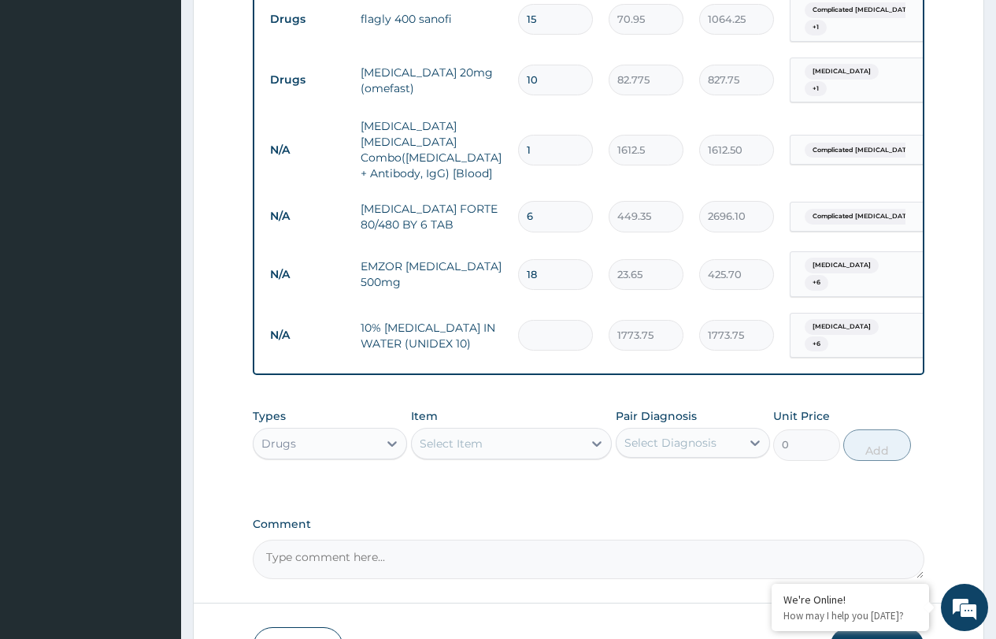
type input "0.00"
type input "1"
type input "1773.75"
type input "16"
type input "28380.00"
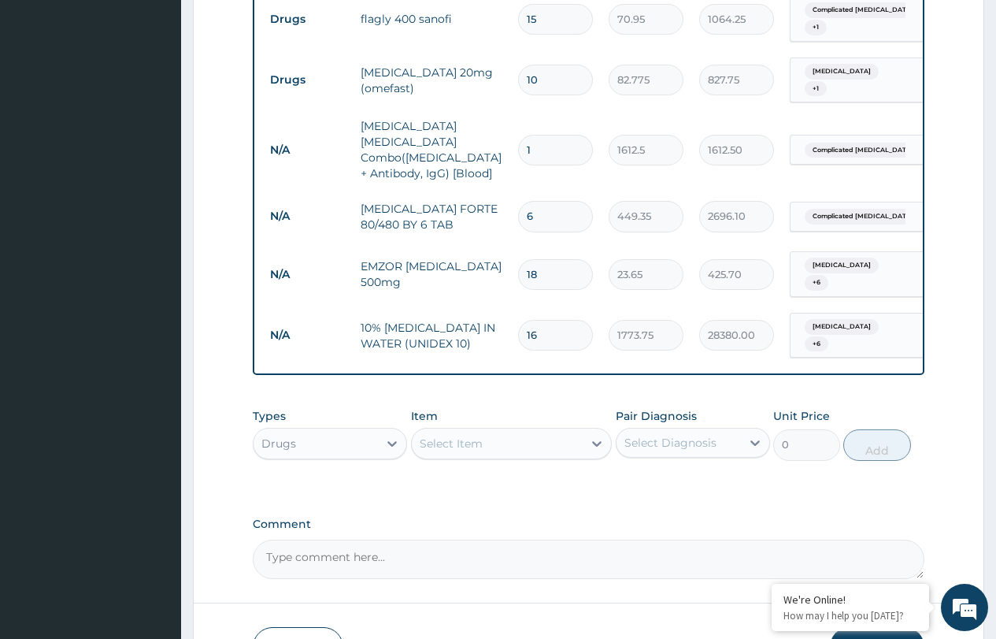
type input "16"
click at [490, 431] on div "Select Item" at bounding box center [498, 443] width 172 height 25
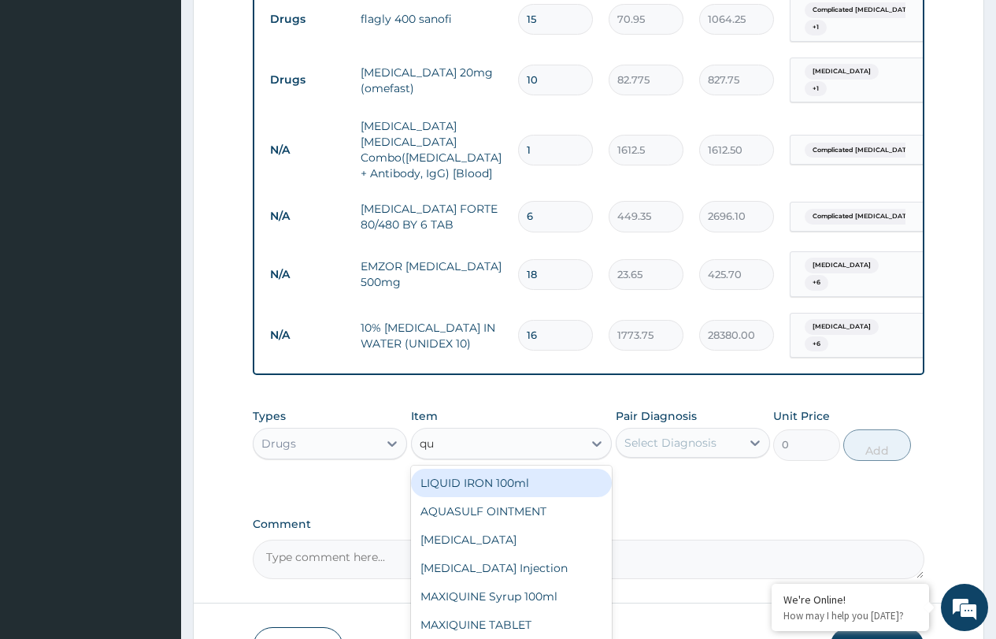
type input "qui"
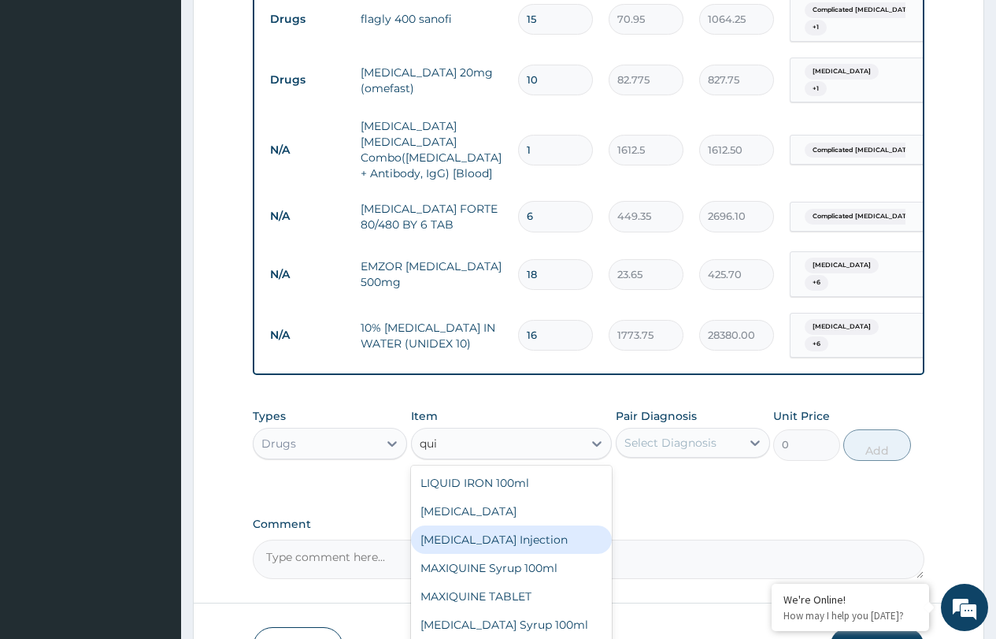
click at [488, 525] on div "QUININE Injection" at bounding box center [512, 539] width 202 height 28
type input "591.25"
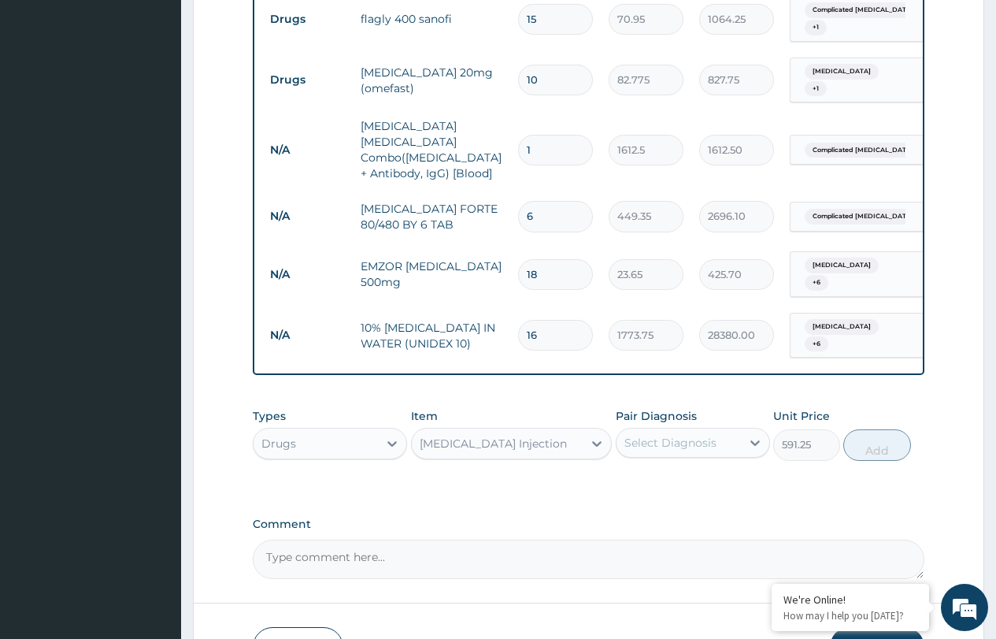
click at [681, 435] on div "Select Diagnosis" at bounding box center [671, 443] width 92 height 16
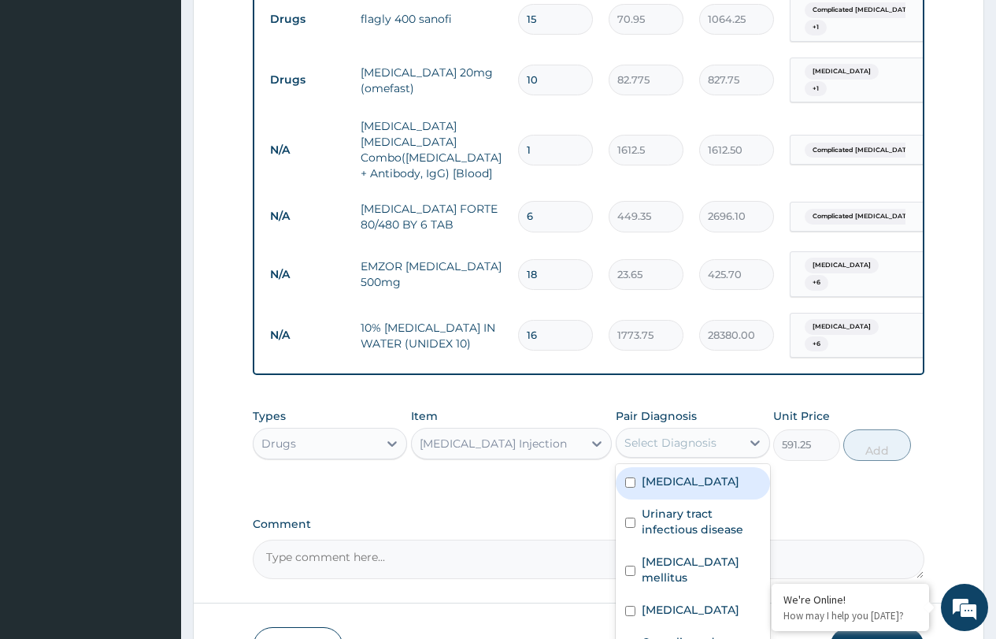
click at [662, 473] on label "Peptic ulcer" at bounding box center [691, 481] width 98 height 16
checkbox input "true"
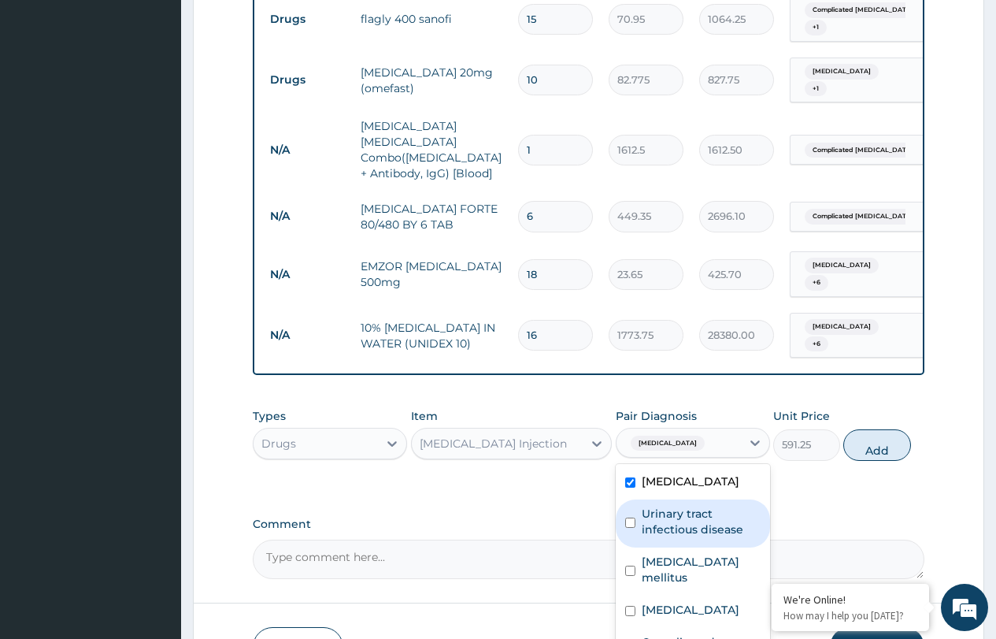
drag, startPoint x: 658, startPoint y: 470, endPoint x: 658, endPoint y: 480, distance: 10.2
click at [658, 506] on label "Urinary tract infectious disease" at bounding box center [701, 522] width 119 height 32
checkbox input "true"
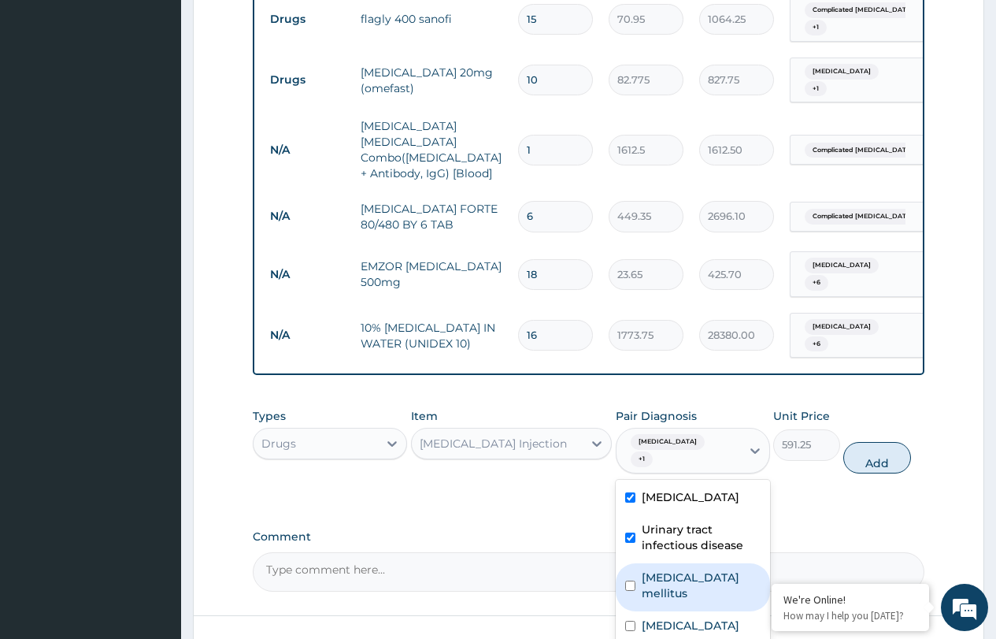
drag, startPoint x: 656, startPoint y: 510, endPoint x: 657, endPoint y: 569, distance: 59.1
click at [657, 569] on label "Type 2 diabetes mellitus" at bounding box center [701, 585] width 119 height 32
checkbox input "true"
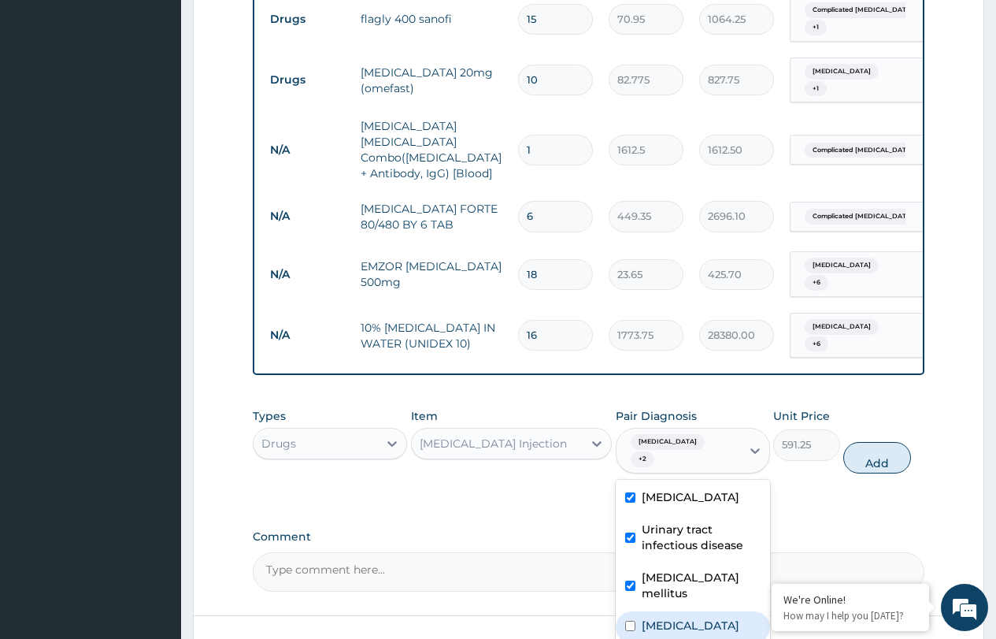
click at [660, 611] on div "Insomnia" at bounding box center [693, 627] width 154 height 32
checkbox input "true"
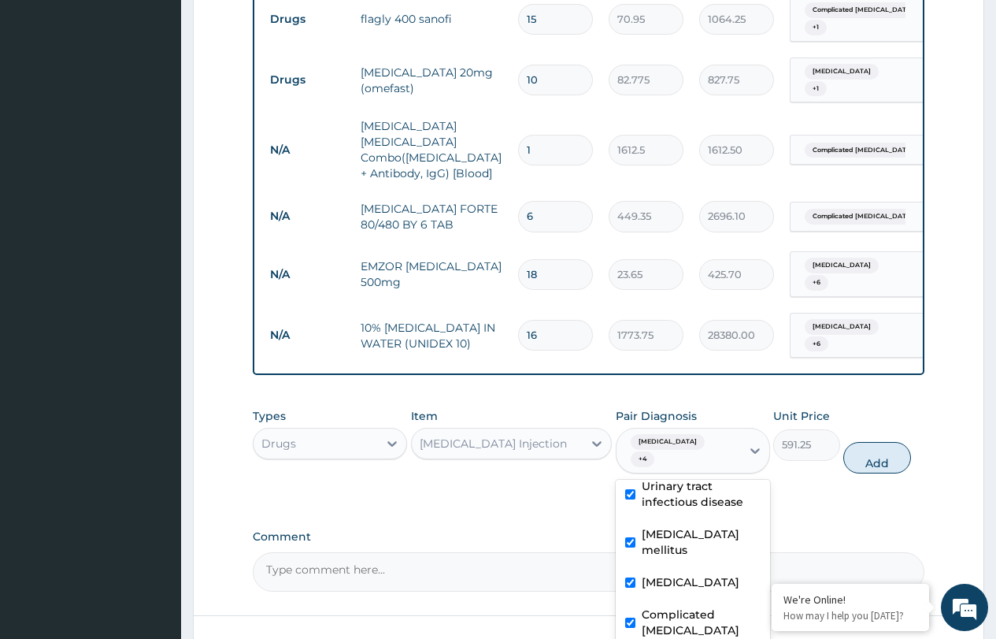
drag, startPoint x: 660, startPoint y: 596, endPoint x: 663, endPoint y: 623, distance: 27.0
checkbox input "true"
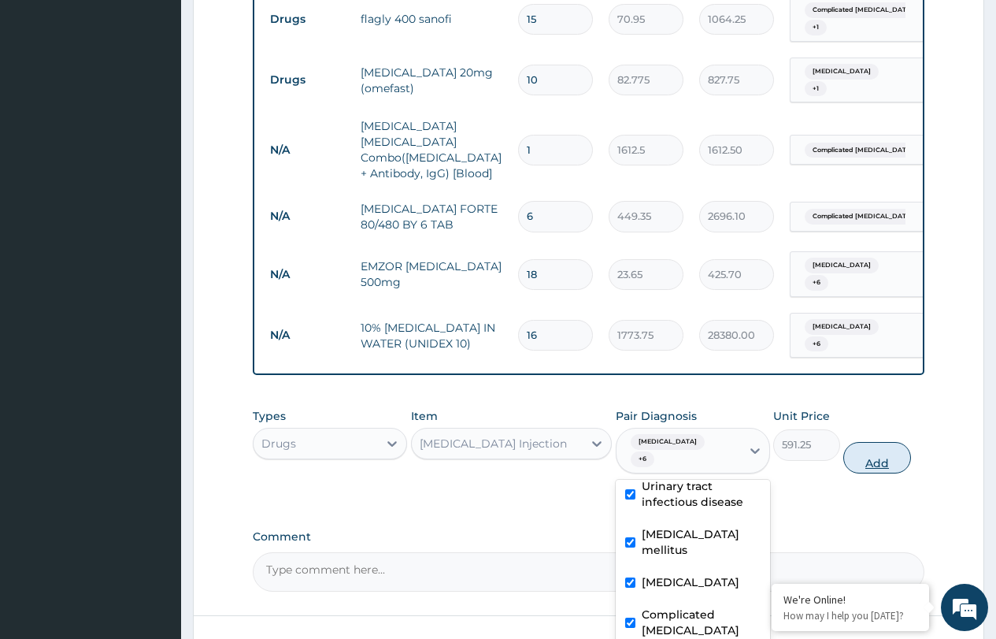
click at [896, 442] on button "Add" at bounding box center [877, 458] width 67 height 32
type input "0"
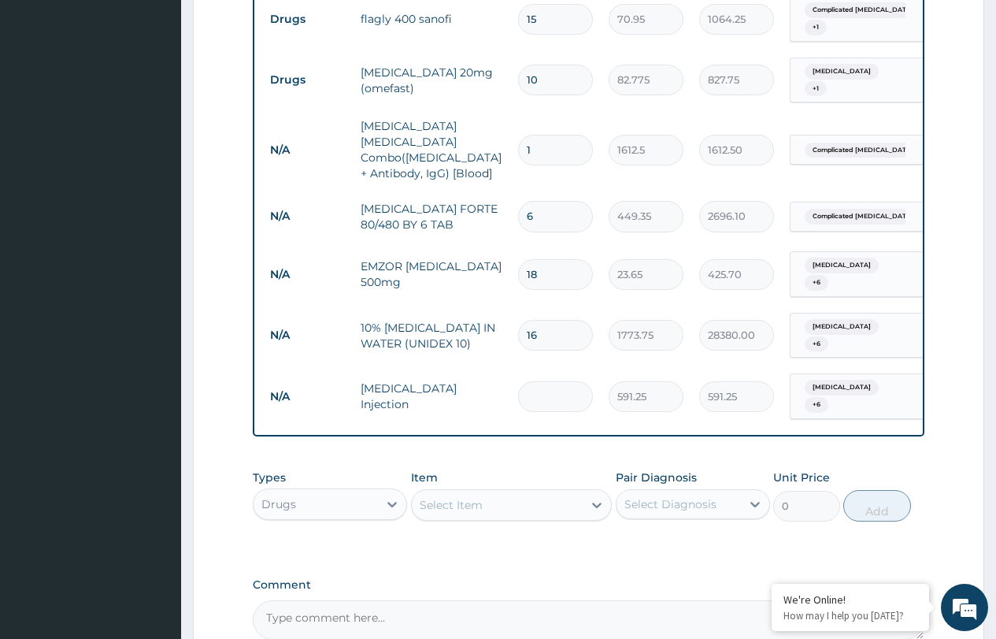
type input "0.00"
type input "1"
type input "591.25"
type input "16"
type input "9460.00"
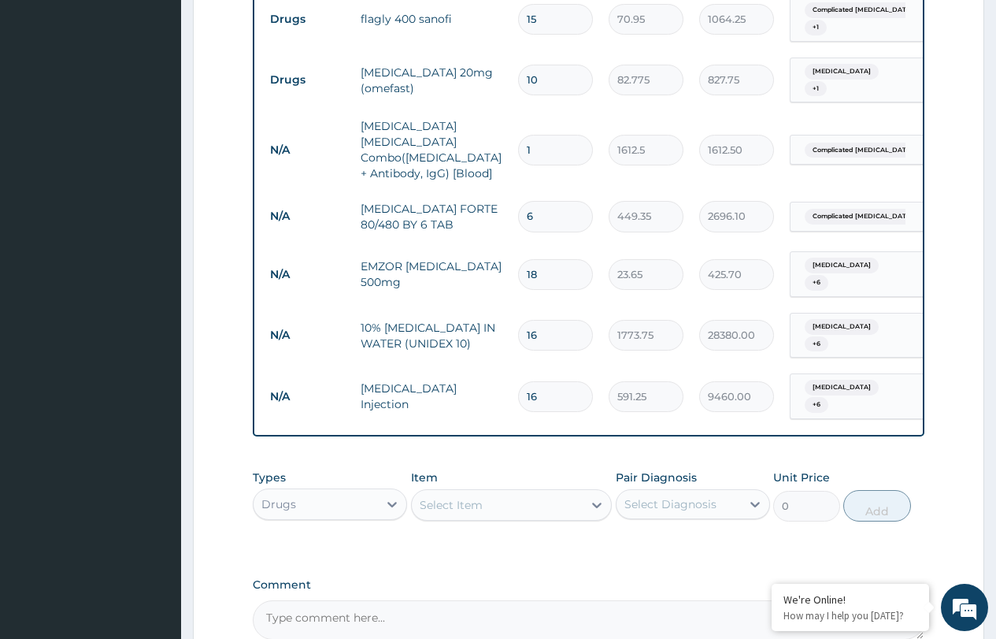
type input "16"
click at [466, 497] on div "Select Item" at bounding box center [451, 505] width 63 height 16
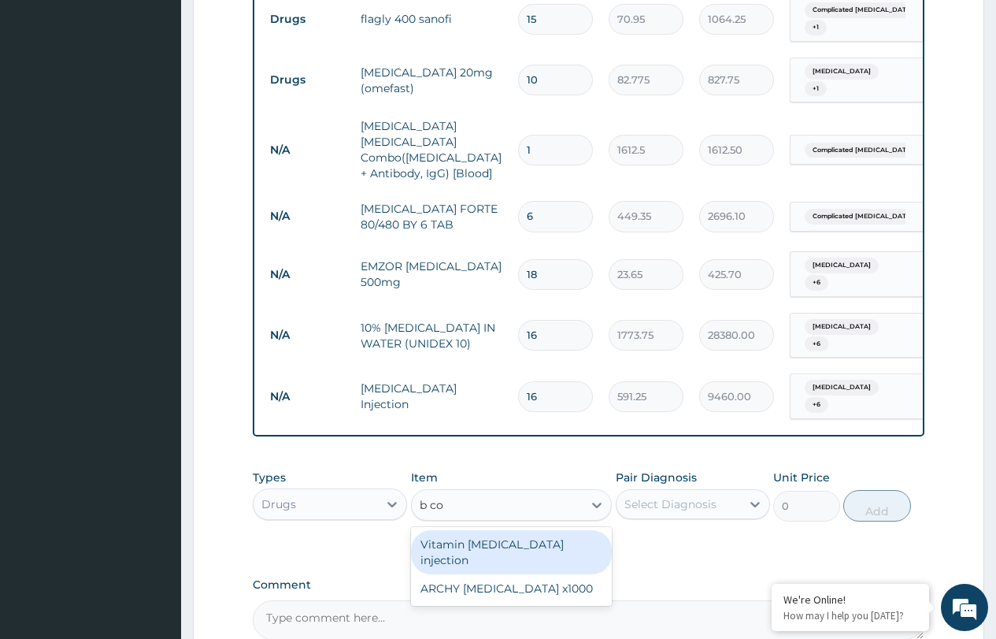
type input "b com"
click at [495, 530] on div "Vitamin B complex injection" at bounding box center [512, 552] width 202 height 44
type input "354.75"
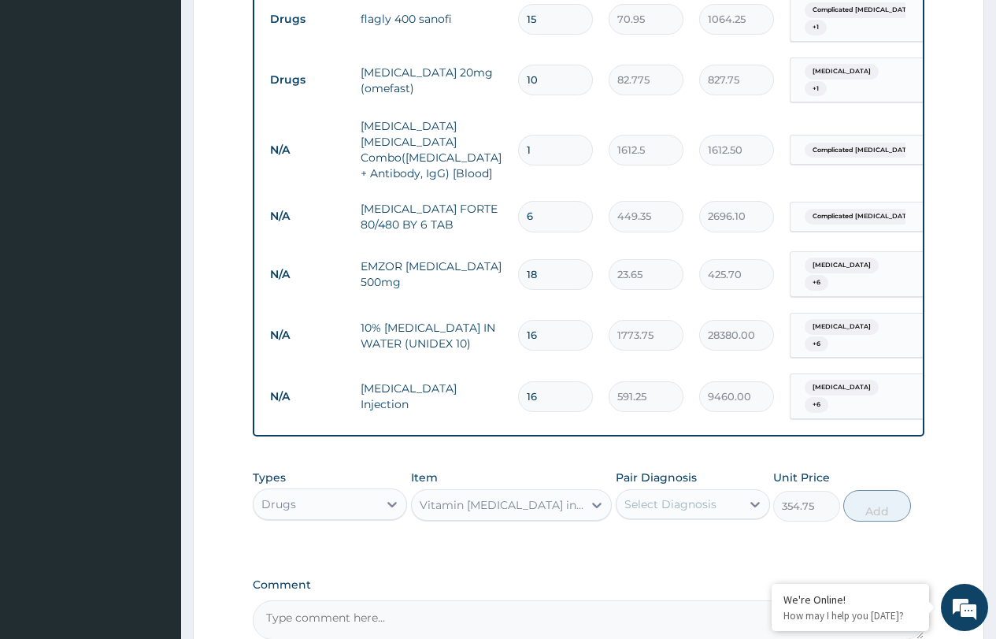
click at [684, 496] on div "Select Diagnosis" at bounding box center [671, 504] width 92 height 16
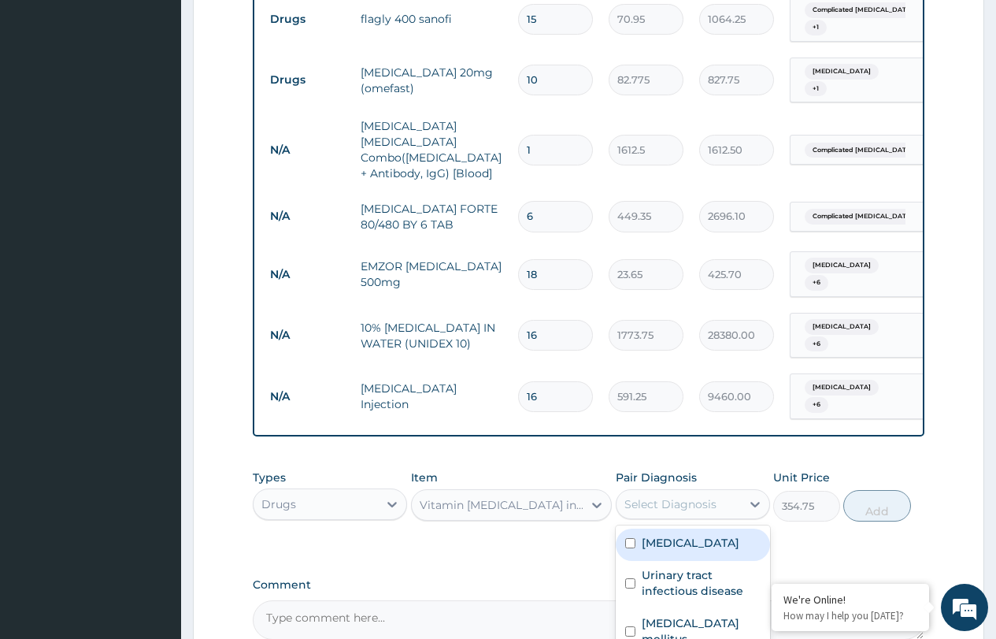
drag, startPoint x: 681, startPoint y: 485, endPoint x: 678, endPoint y: 504, distance: 19.2
click at [681, 535] on label "Peptic ulcer" at bounding box center [691, 543] width 98 height 16
checkbox input "true"
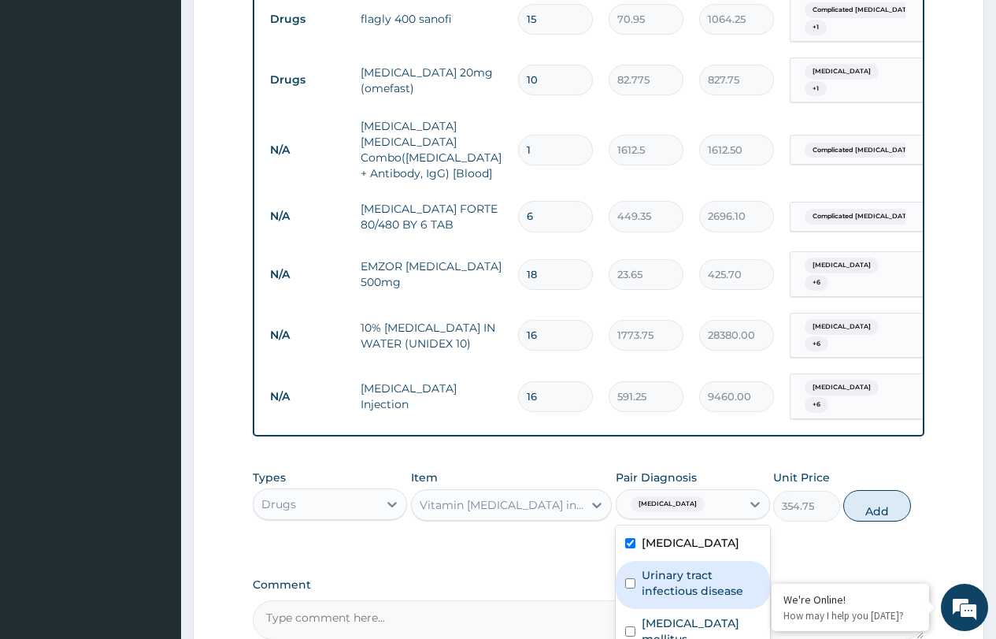
click at [677, 567] on label "Urinary tract infectious disease" at bounding box center [701, 583] width 119 height 32
checkbox input "true"
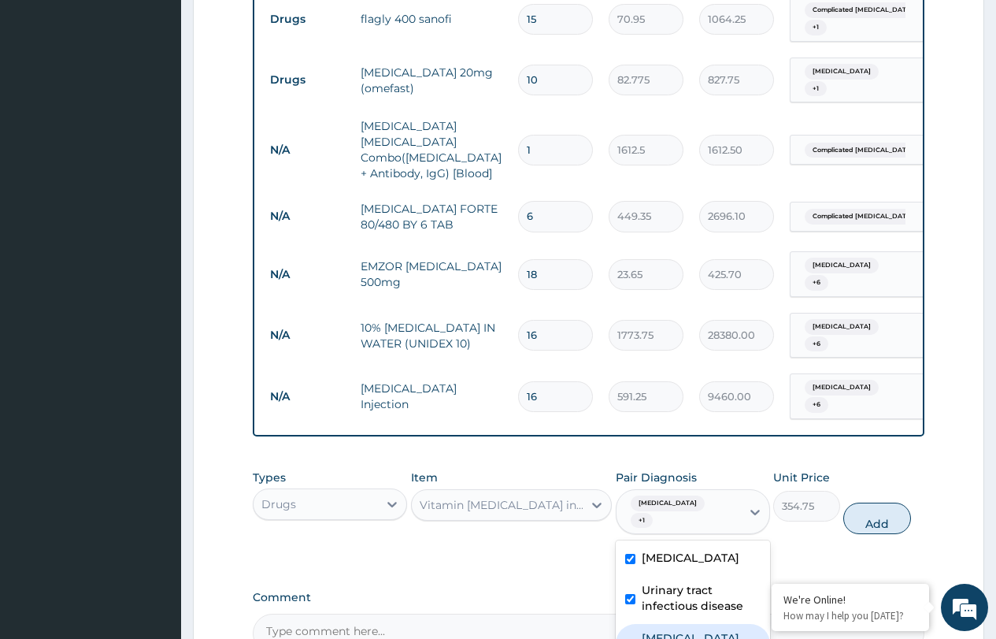
drag, startPoint x: 662, startPoint y: 564, endPoint x: 662, endPoint y: 597, distance: 33.1
click at [662, 630] on label "Type 2 diabetes mellitus" at bounding box center [701, 646] width 119 height 32
checkbox input "true"
click at [660, 628] on div "Insomnia" at bounding box center [693, 644] width 154 height 32
checkbox input "true"
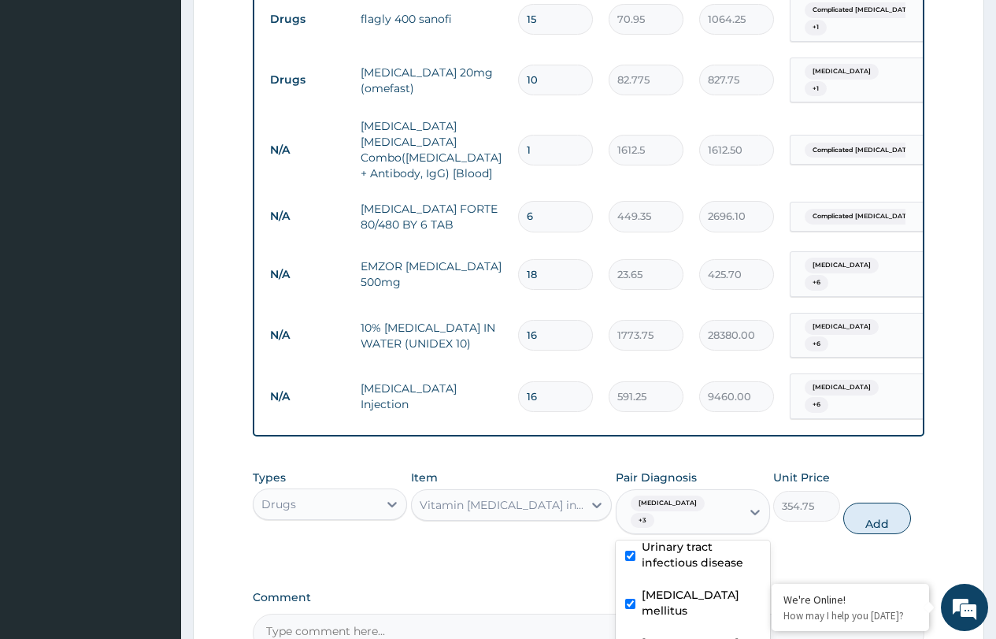
drag, startPoint x: 666, startPoint y: 603, endPoint x: 668, endPoint y: 623, distance: 20.6
checkbox input "true"
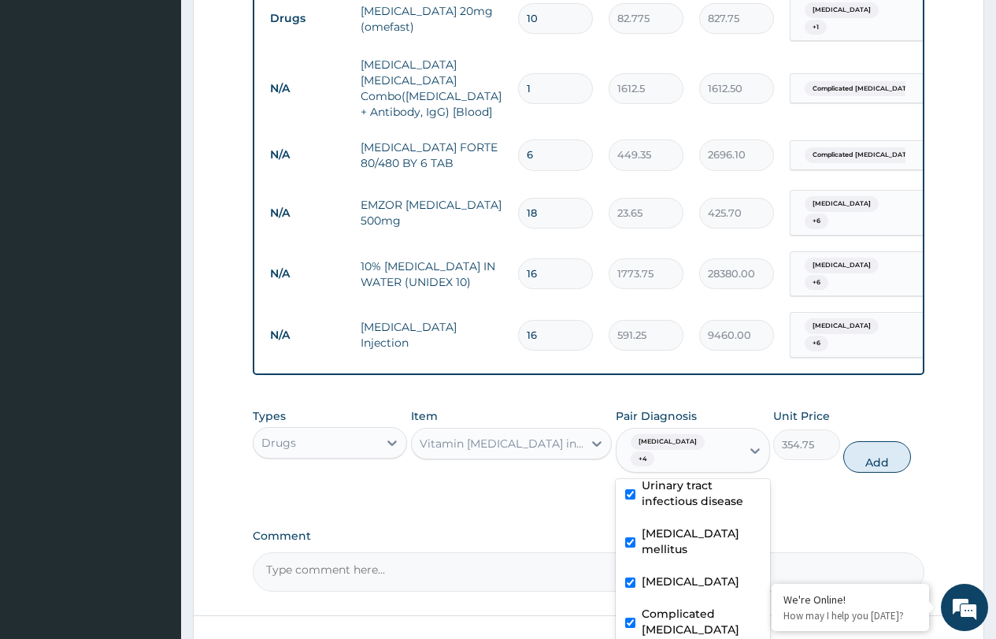
scroll to position [1547, 0]
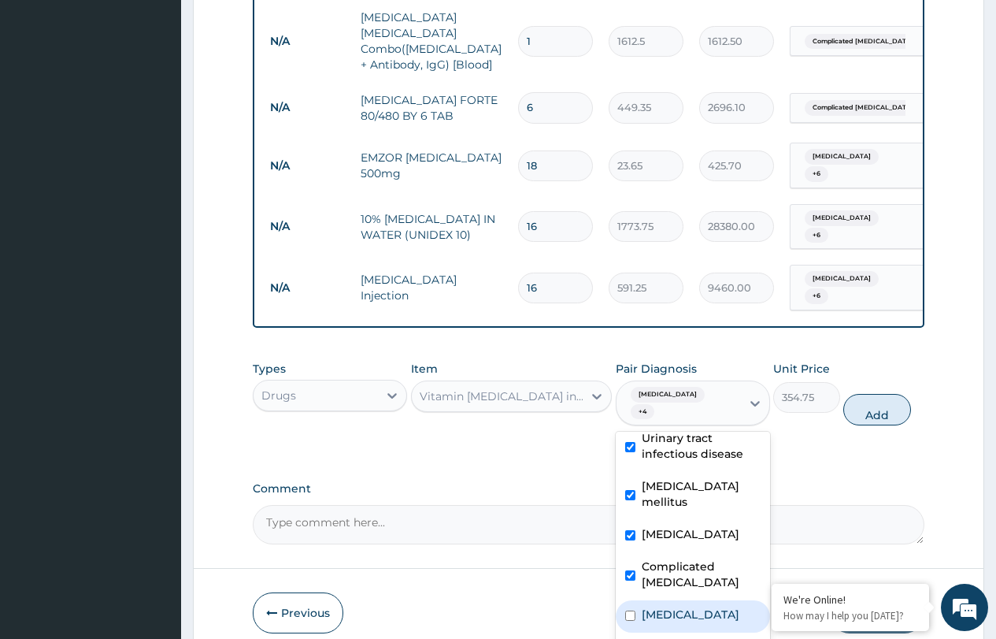
drag, startPoint x: 667, startPoint y: 539, endPoint x: 669, endPoint y: 556, distance: 16.6
click at [667, 606] on label "Urethritis" at bounding box center [691, 614] width 98 height 16
checkbox input "true"
click at [673, 638] on label "Dyslipidemia" at bounding box center [691, 647] width 98 height 16
checkbox input "true"
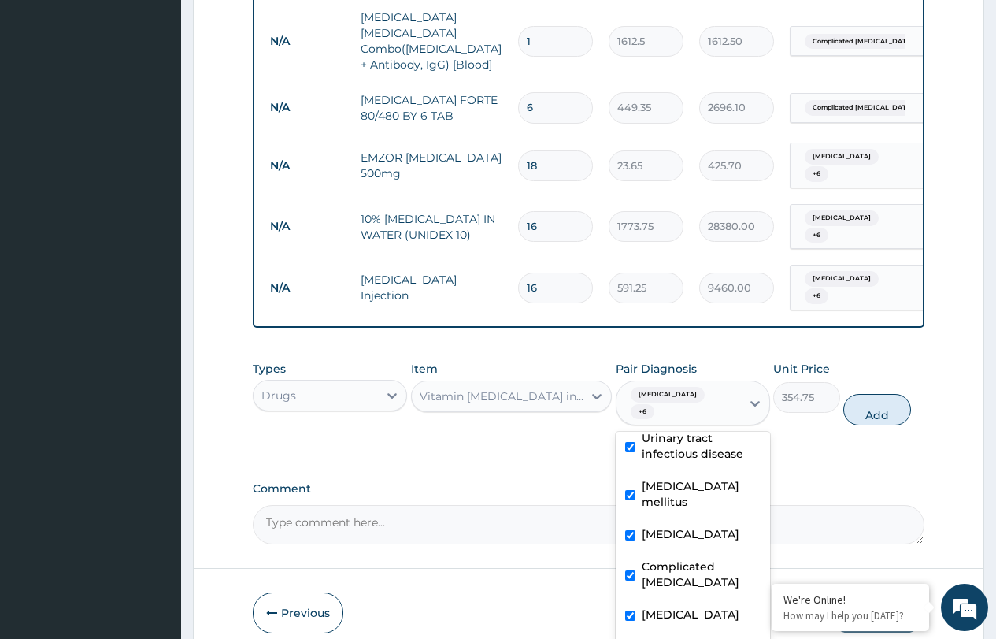
click at [861, 394] on button "Add" at bounding box center [877, 410] width 67 height 32
type input "0"
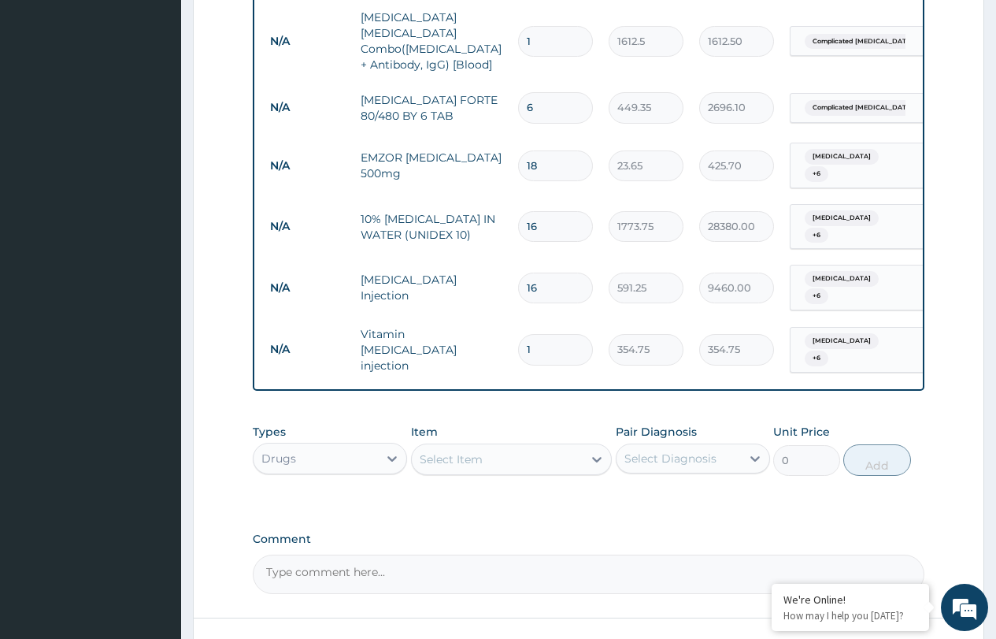
type input "16"
type input "5676.00"
type input "16"
click at [473, 451] on div "Select Item" at bounding box center [451, 459] width 63 height 16
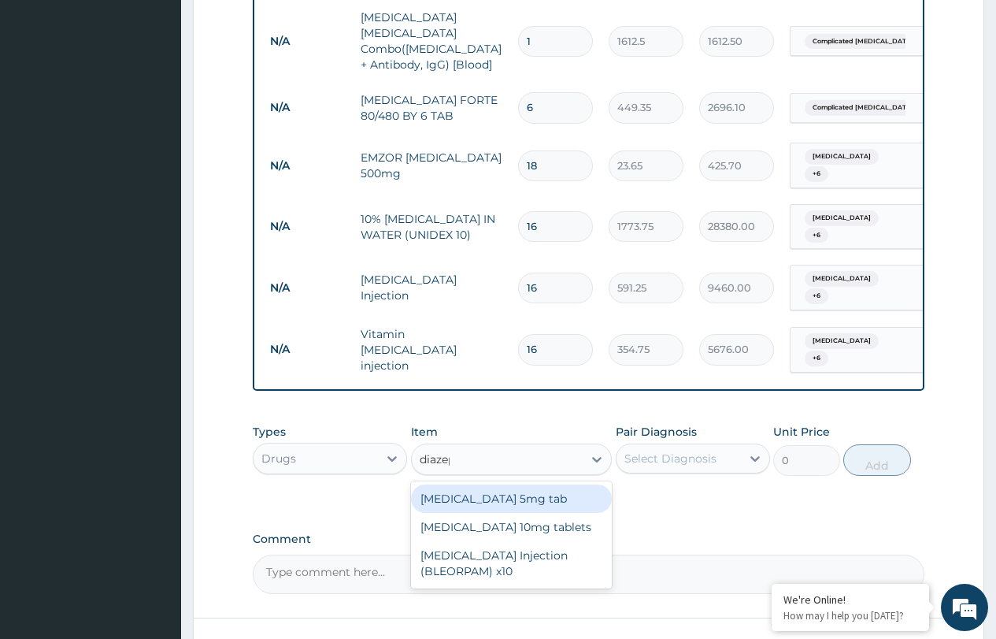
type input "diazepa"
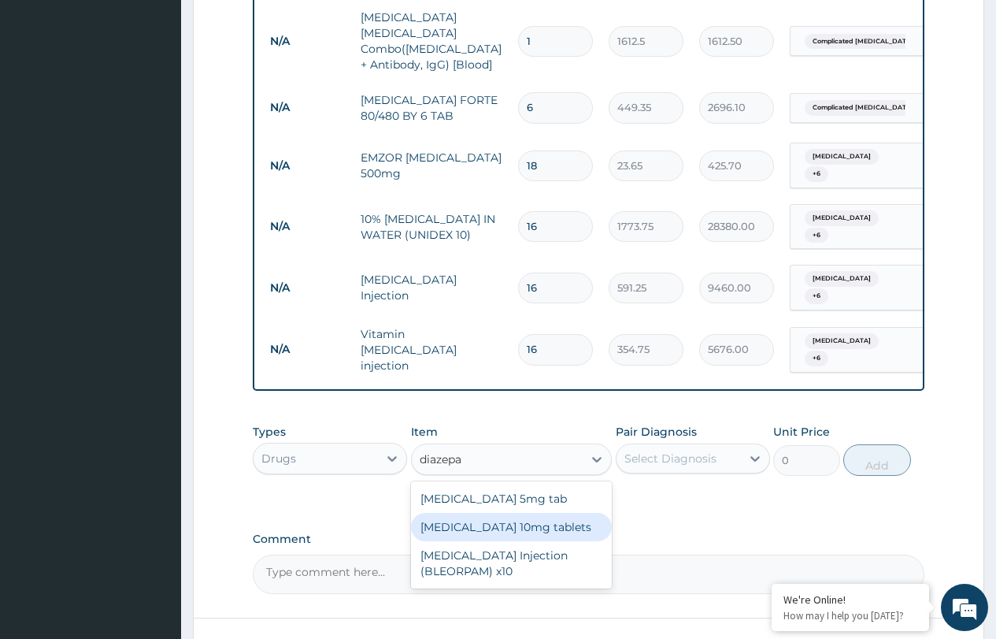
click at [514, 513] on div "Diazepam 10mg tablets" at bounding box center [512, 527] width 202 height 28
type input "35.475"
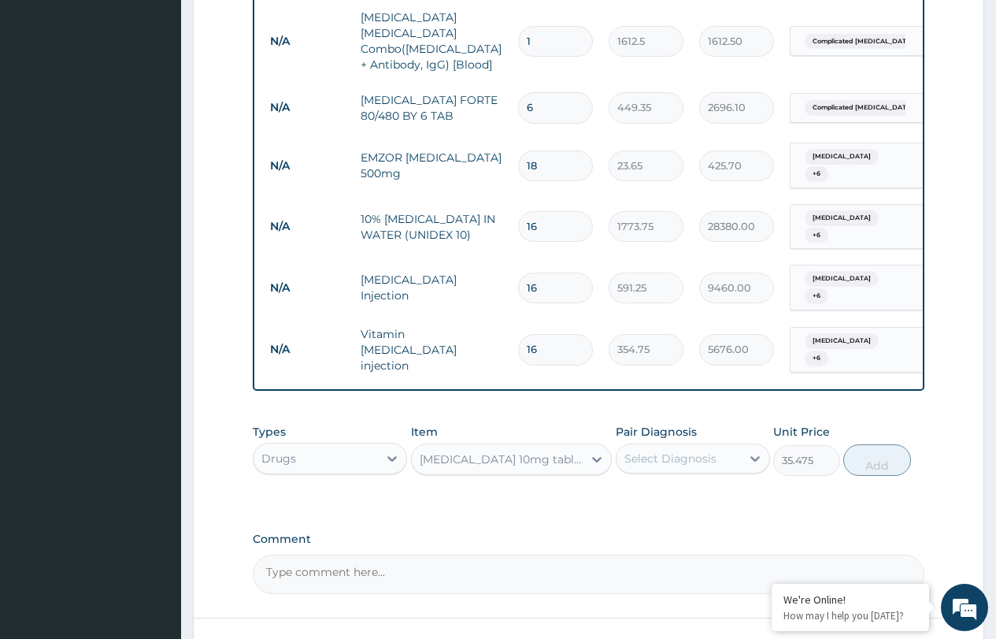
drag, startPoint x: 644, startPoint y: 398, endPoint x: 666, endPoint y: 408, distance: 24.3
click at [646, 451] on div "Select Diagnosis" at bounding box center [671, 459] width 92 height 16
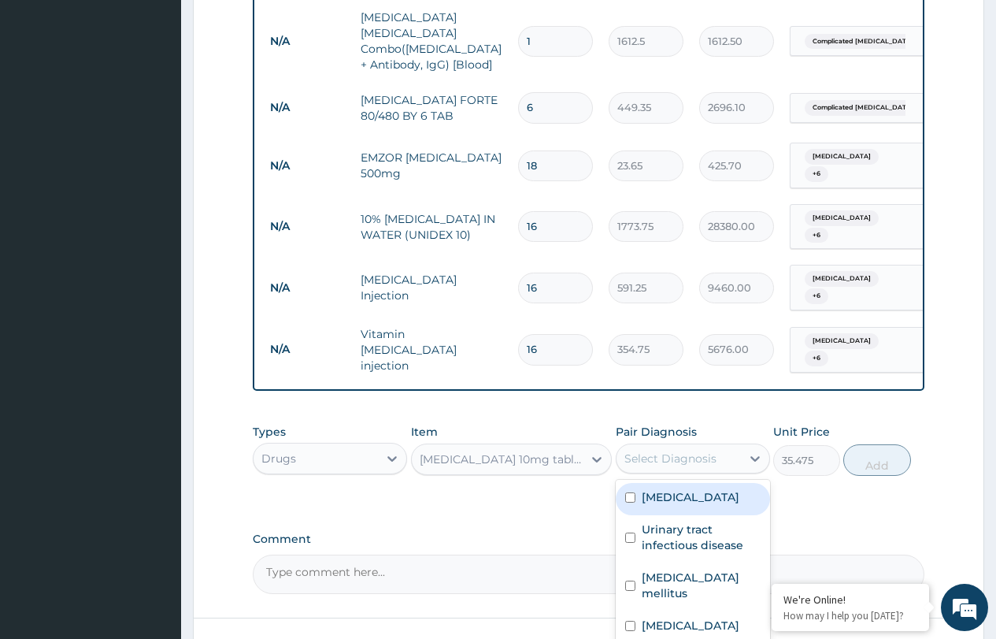
click at [663, 483] on div "Peptic ulcer" at bounding box center [693, 499] width 154 height 32
checkbox input "true"
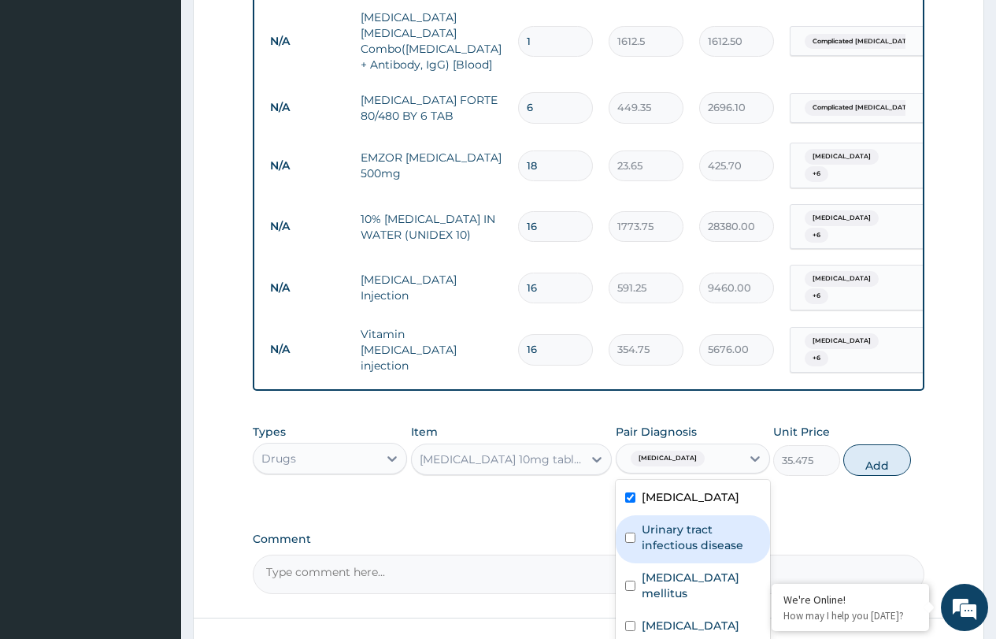
click at [666, 521] on label "Urinary tract infectious disease" at bounding box center [701, 537] width 119 height 32
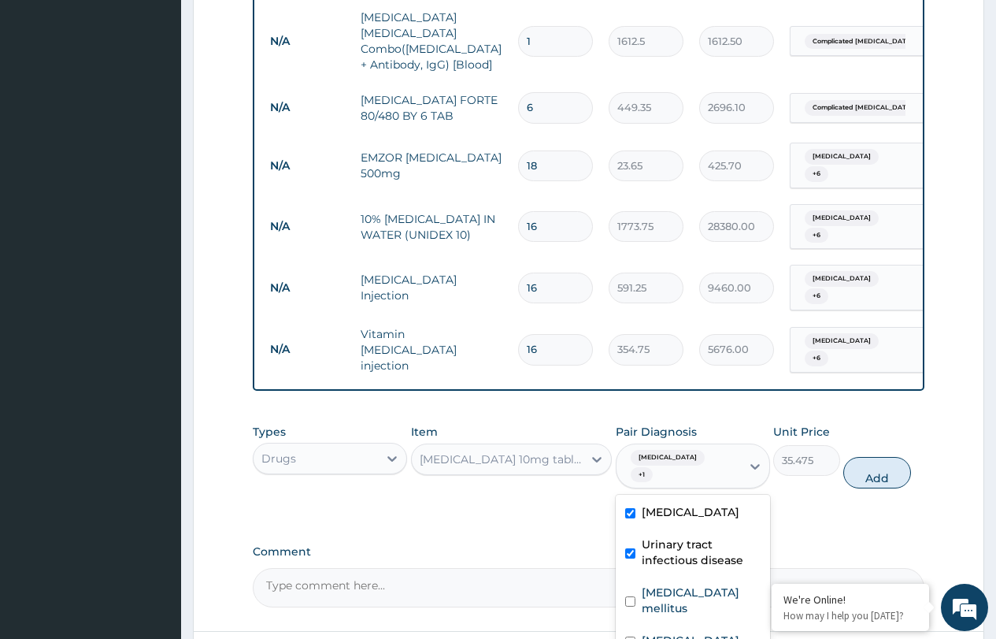
click at [648, 536] on label "Urinary tract infectious disease" at bounding box center [701, 552] width 119 height 32
checkbox input "false"
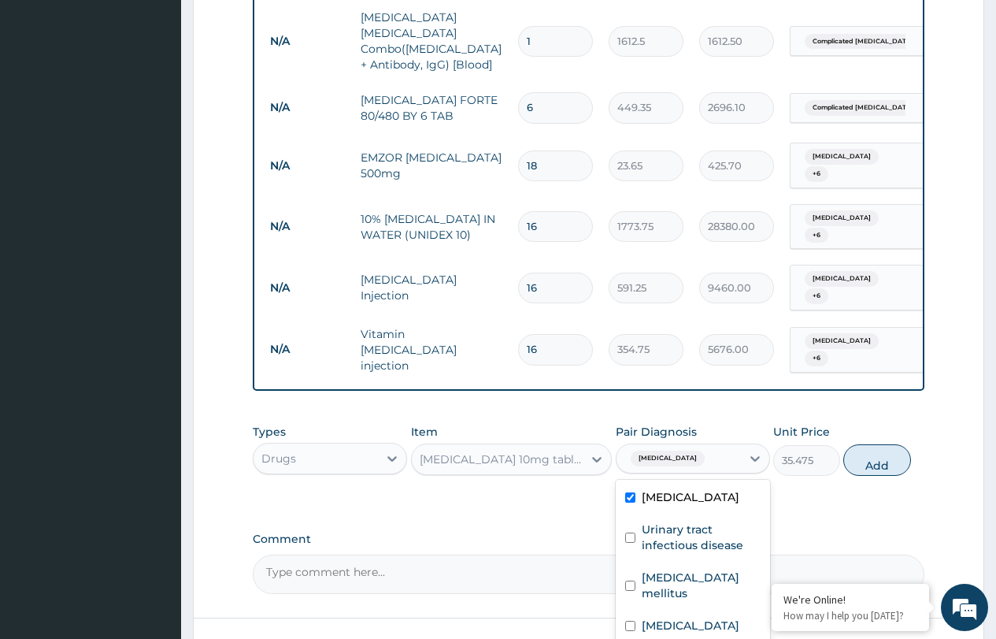
click at [651, 489] on label "Peptic ulcer" at bounding box center [691, 497] width 98 height 16
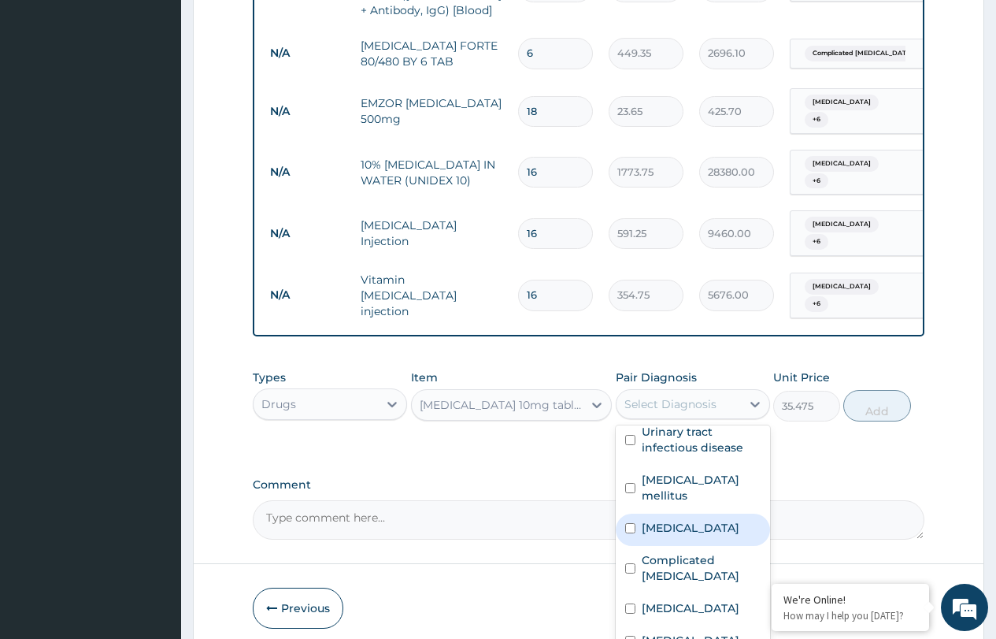
scroll to position [0, 0]
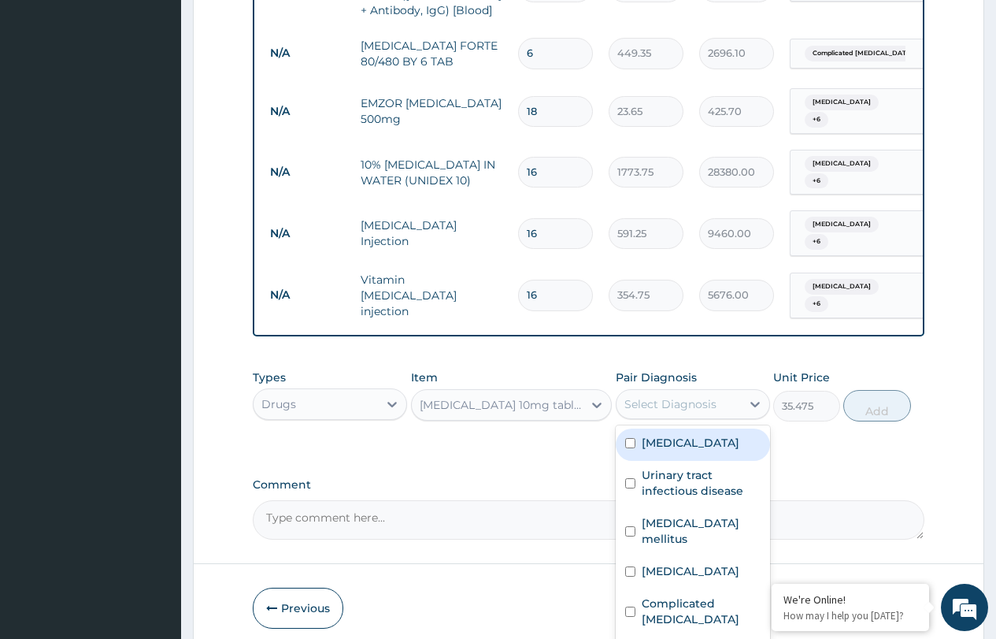
drag, startPoint x: 664, startPoint y: 379, endPoint x: 667, endPoint y: 405, distance: 26.2
click at [664, 435] on label "Peptic ulcer" at bounding box center [691, 443] width 98 height 16
checkbox input "true"
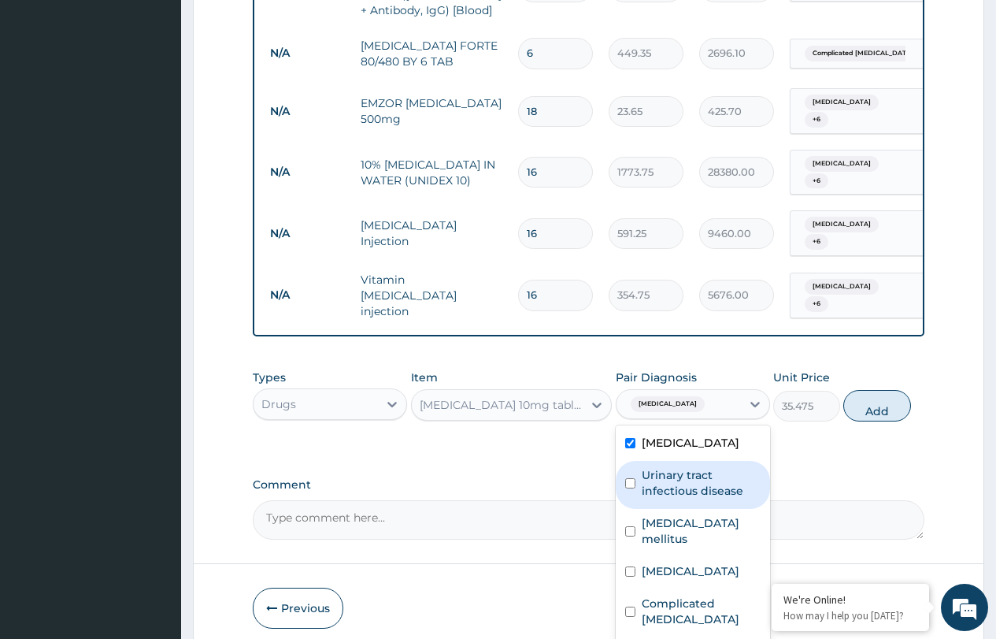
click at [667, 467] on label "Urinary tract infectious disease" at bounding box center [701, 483] width 119 height 32
checkbox input "true"
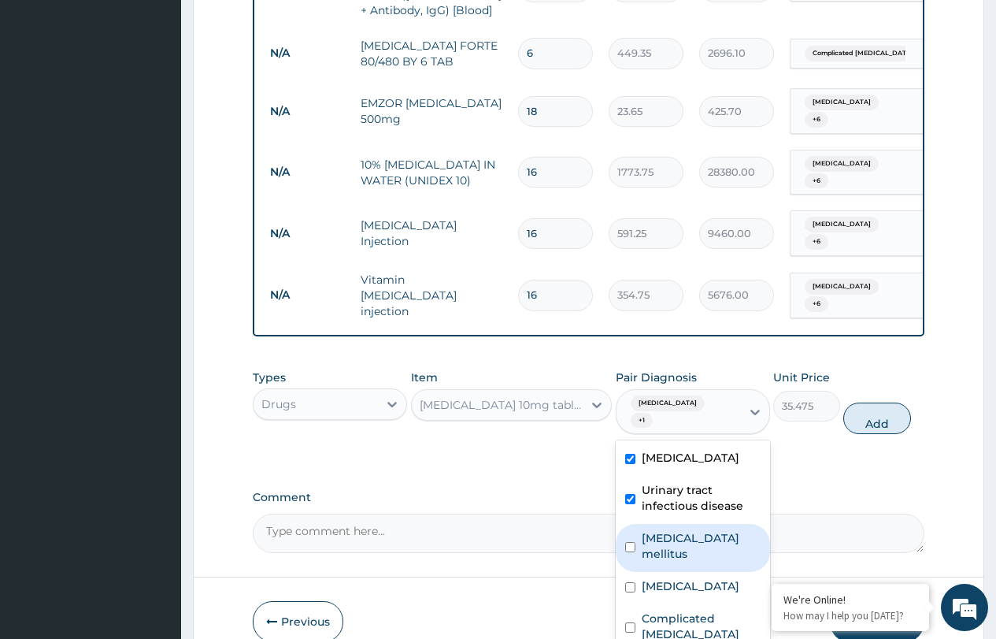
drag, startPoint x: 674, startPoint y: 456, endPoint x: 673, endPoint y: 478, distance: 22.1
click at [675, 530] on label "Type 2 diabetes mellitus" at bounding box center [701, 546] width 119 height 32
checkbox input "true"
click at [673, 578] on label "Insomnia" at bounding box center [691, 586] width 98 height 16
checkbox input "true"
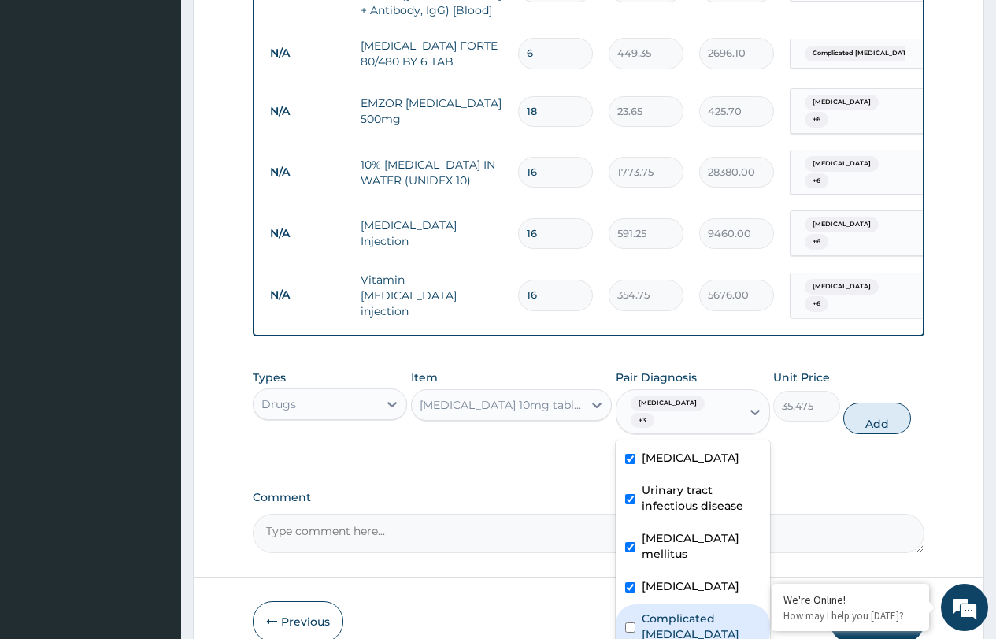
drag, startPoint x: 673, startPoint y: 532, endPoint x: 674, endPoint y: 547, distance: 15.0
click at [674, 610] on label "Complicated malaria" at bounding box center [701, 626] width 119 height 32
checkbox input "true"
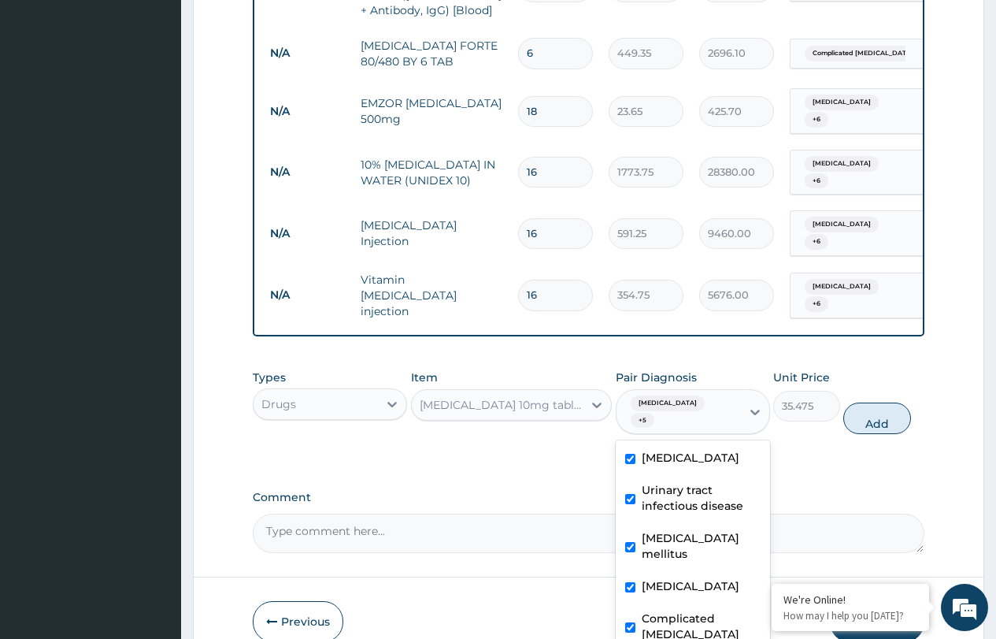
scroll to position [43, 0]
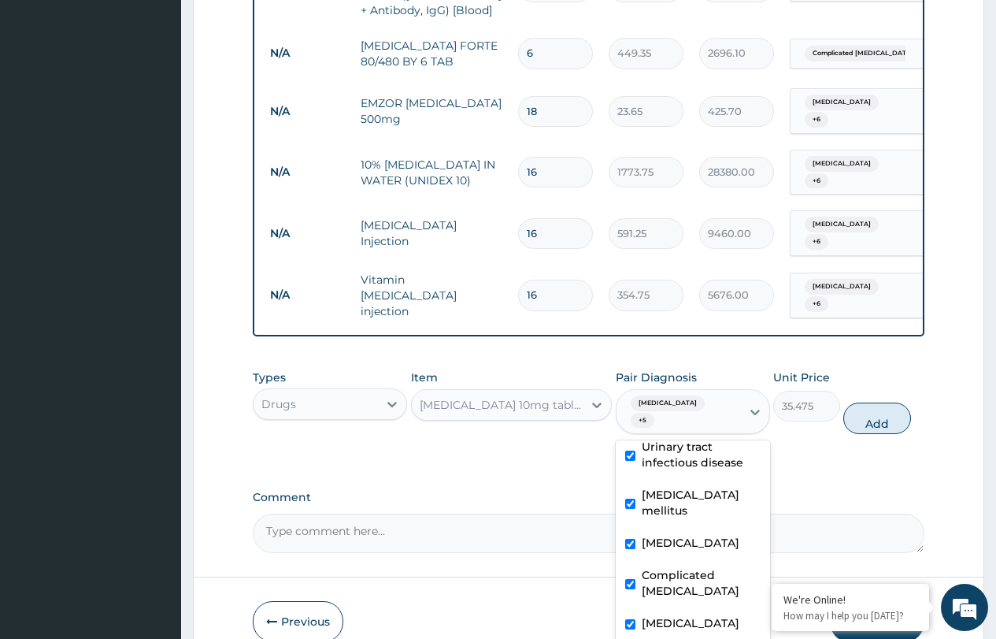
checkbox input "true"
click at [883, 402] on button "Add" at bounding box center [877, 418] width 67 height 32
type input "0"
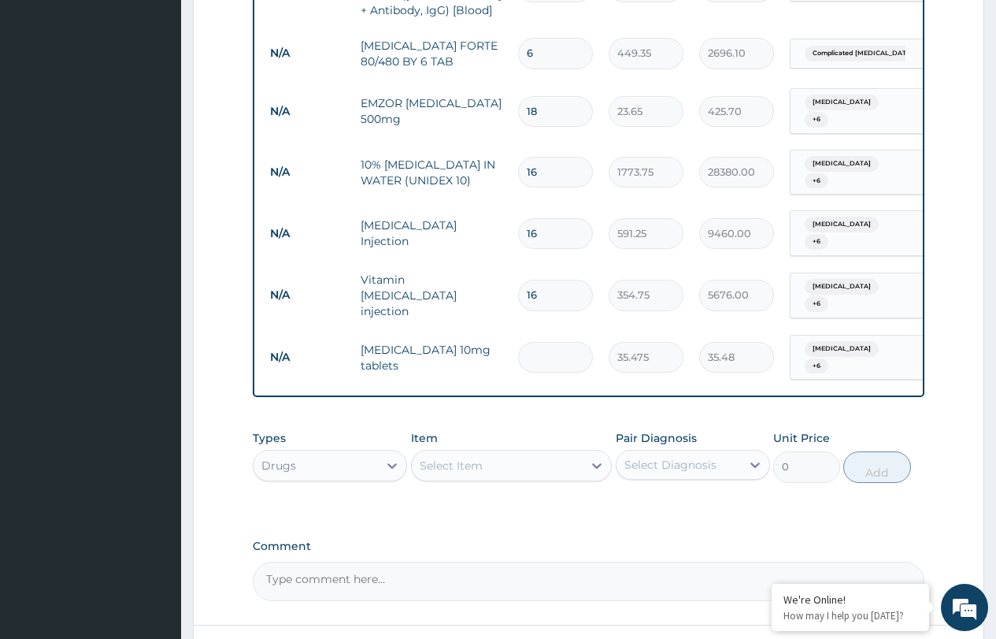
type input "0.00"
type input "2"
type input "70.95"
type input "2"
click at [462, 458] on div "Select Item" at bounding box center [451, 466] width 63 height 16
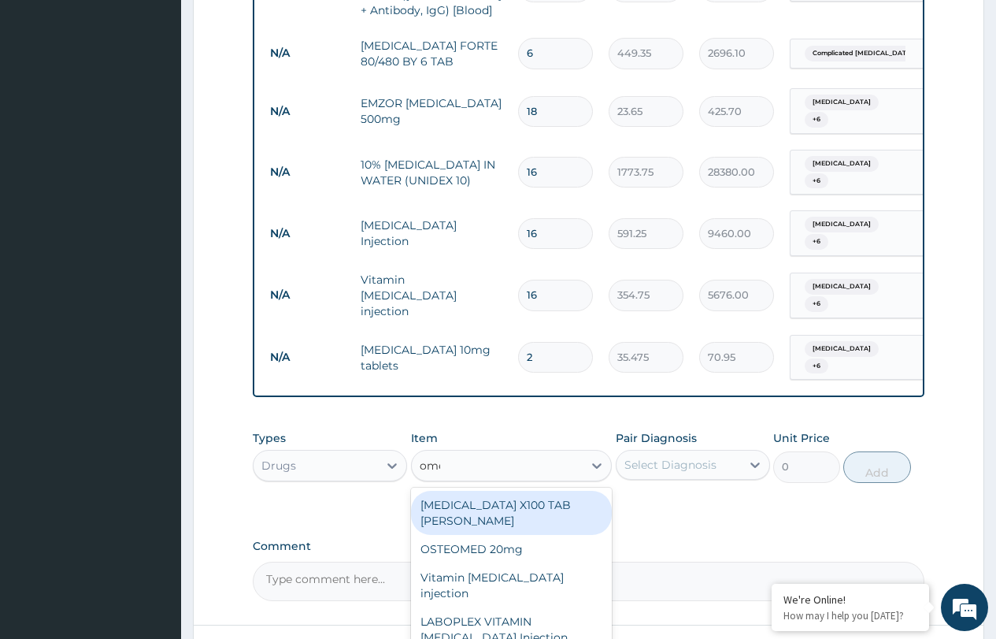
type input "omep"
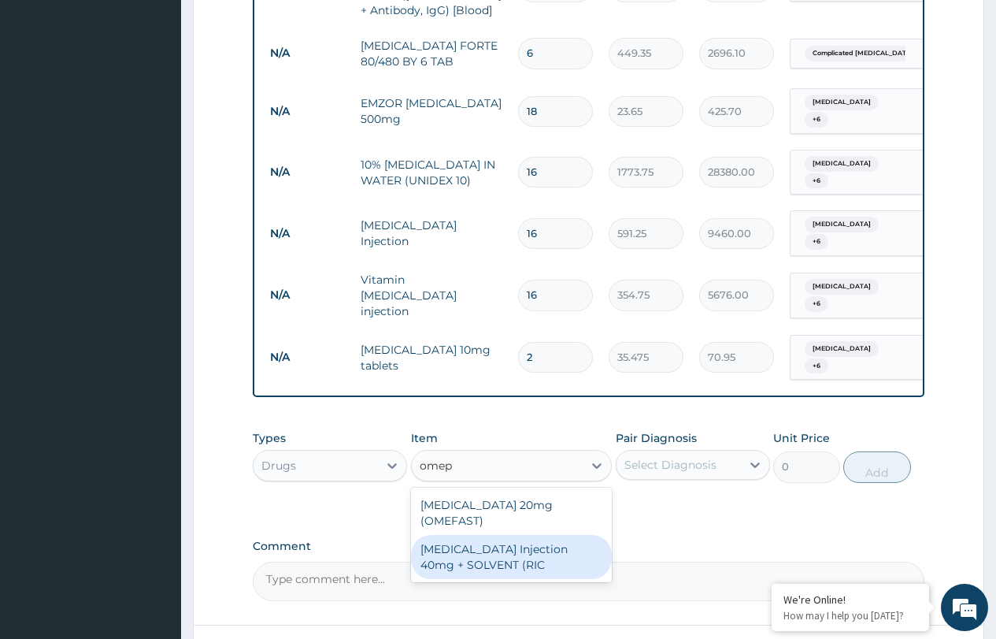
click at [513, 535] on div "OMEPRAZOLE Injection 40mg + SOLVENT (RIC" at bounding box center [512, 557] width 202 height 44
type input "1537.25"
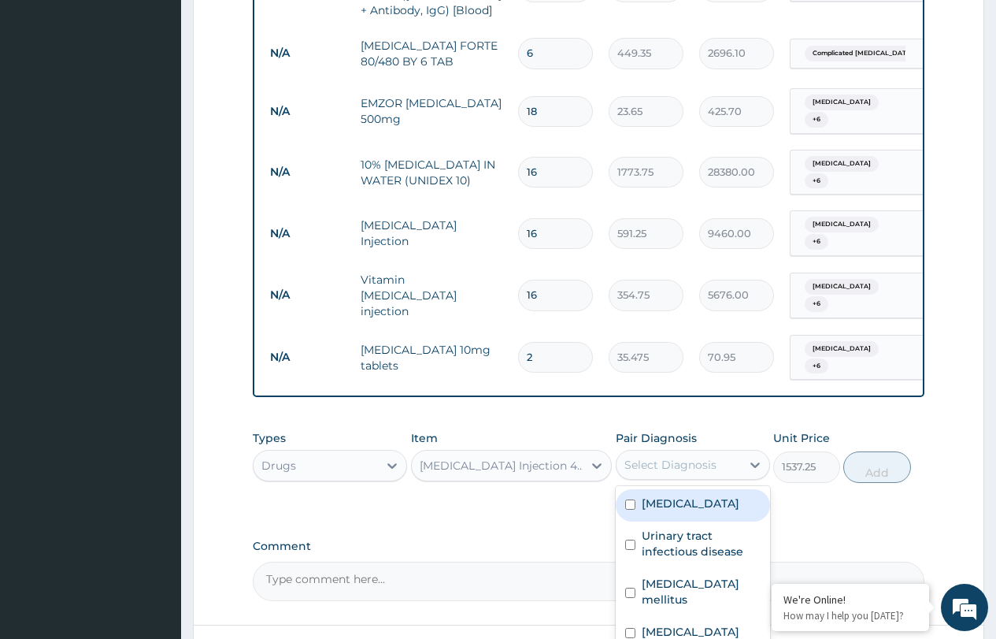
click at [703, 457] on div "Select Diagnosis" at bounding box center [671, 465] width 92 height 16
drag, startPoint x: 685, startPoint y: 430, endPoint x: 684, endPoint y: 440, distance: 10.4
click at [685, 495] on label "Peptic ulcer" at bounding box center [691, 503] width 98 height 16
checkbox input "true"
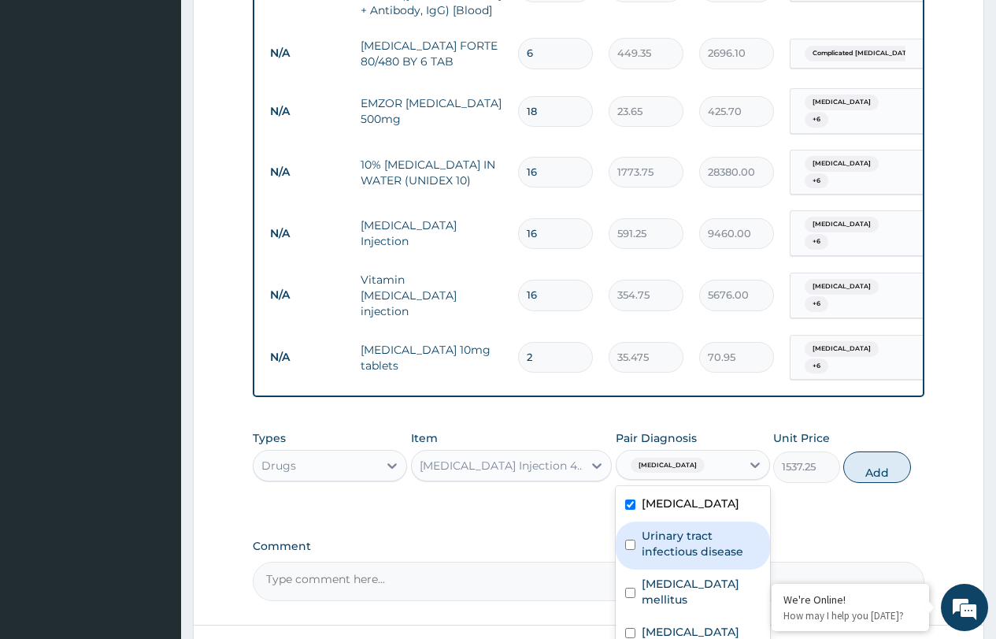
click at [678, 528] on label "Urinary tract infectious disease" at bounding box center [701, 544] width 119 height 32
checkbox input "true"
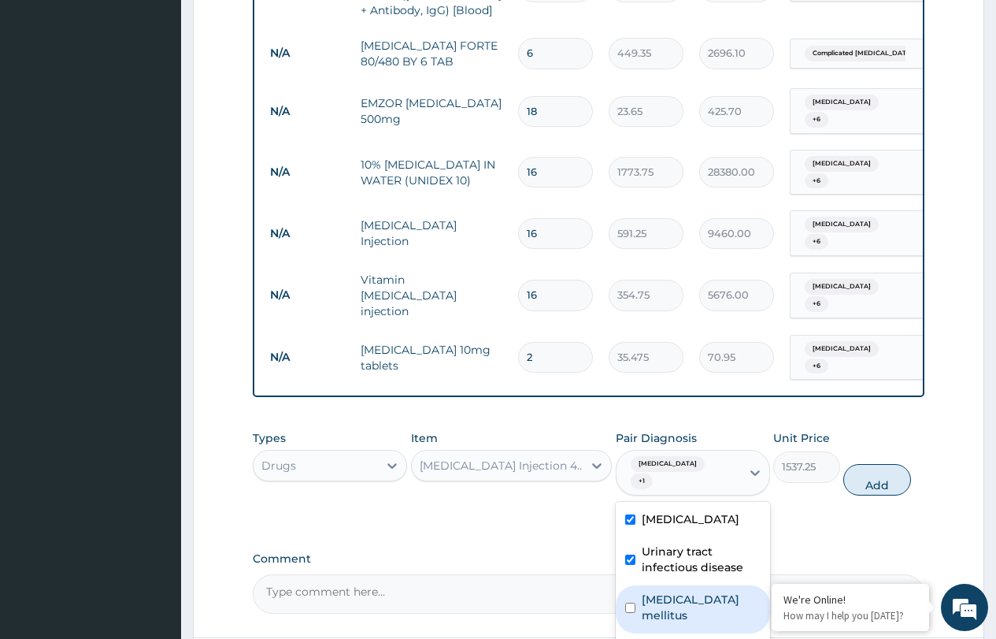
click at [675, 591] on label "Type 2 diabetes mellitus" at bounding box center [701, 607] width 119 height 32
checkbox input "true"
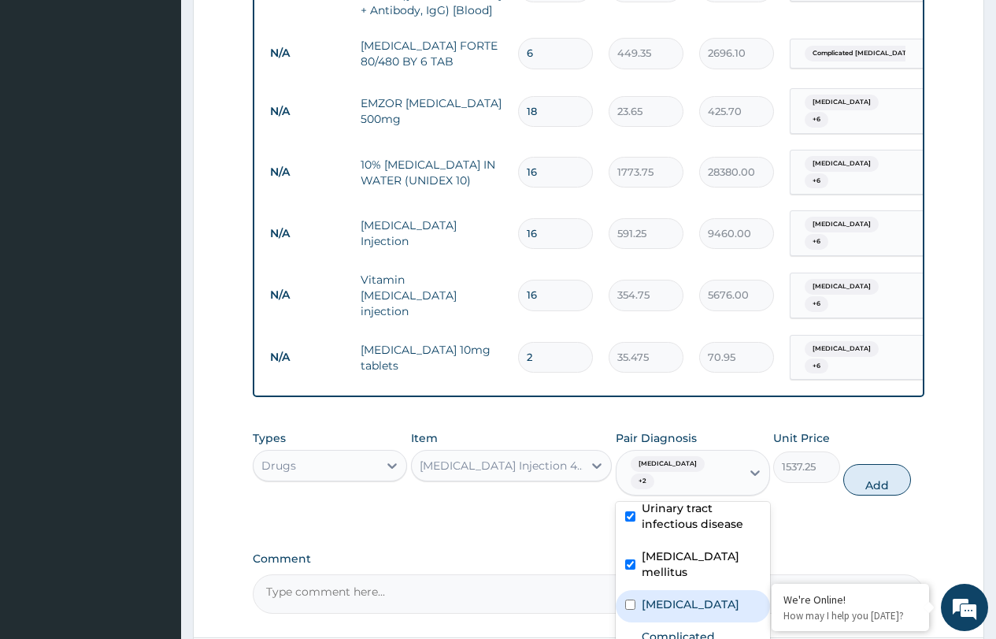
drag, startPoint x: 663, startPoint y: 514, endPoint x: 668, endPoint y: 564, distance: 50.6
click at [663, 596] on label "Insomnia" at bounding box center [691, 604] width 98 height 16
checkbox input "true"
click at [669, 628] on label "Complicated malaria" at bounding box center [701, 644] width 119 height 32
checkbox input "true"
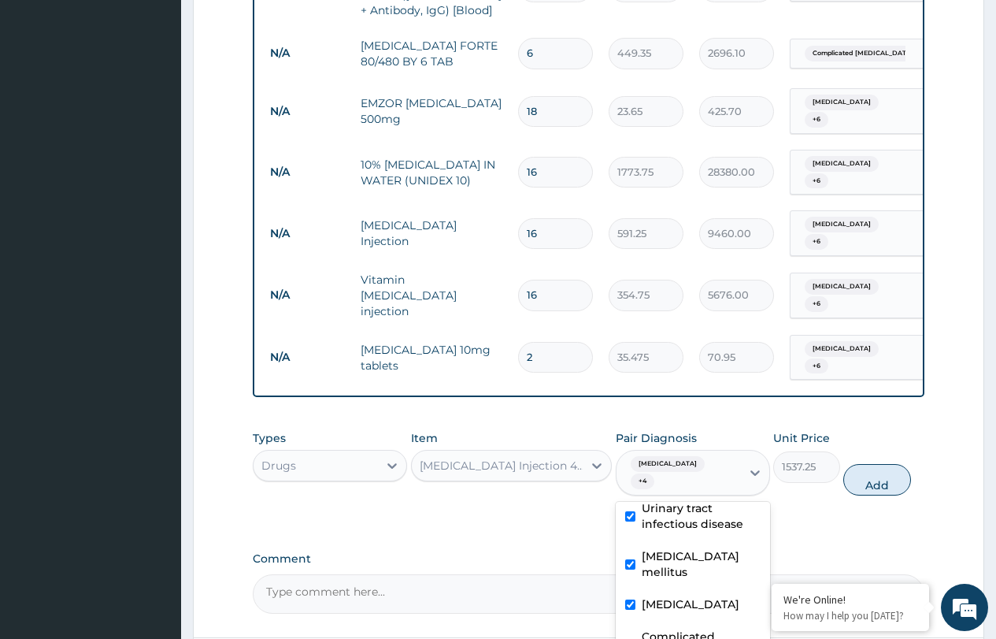
drag, startPoint x: 668, startPoint y: 597, endPoint x: 668, endPoint y: 606, distance: 9.5
checkbox input "true"
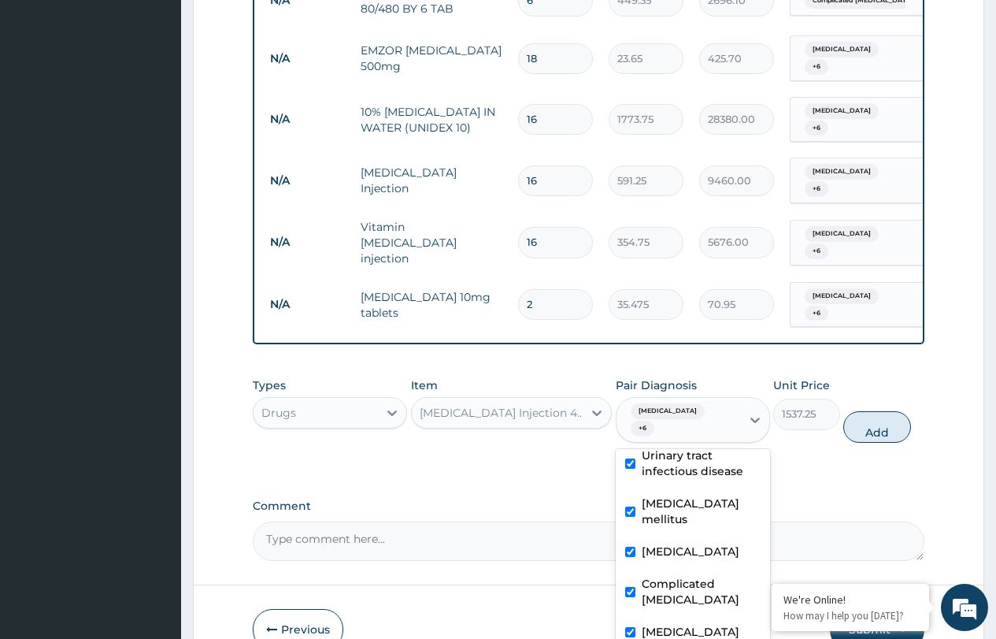
scroll to position [1656, 0]
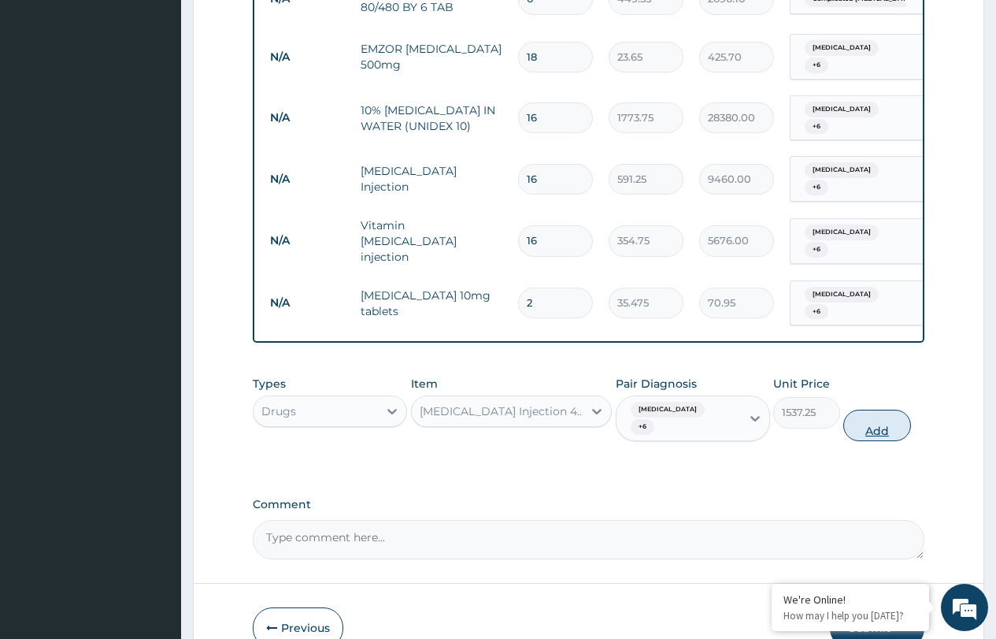
click at [876, 410] on button "Add" at bounding box center [877, 426] width 67 height 32
type input "0"
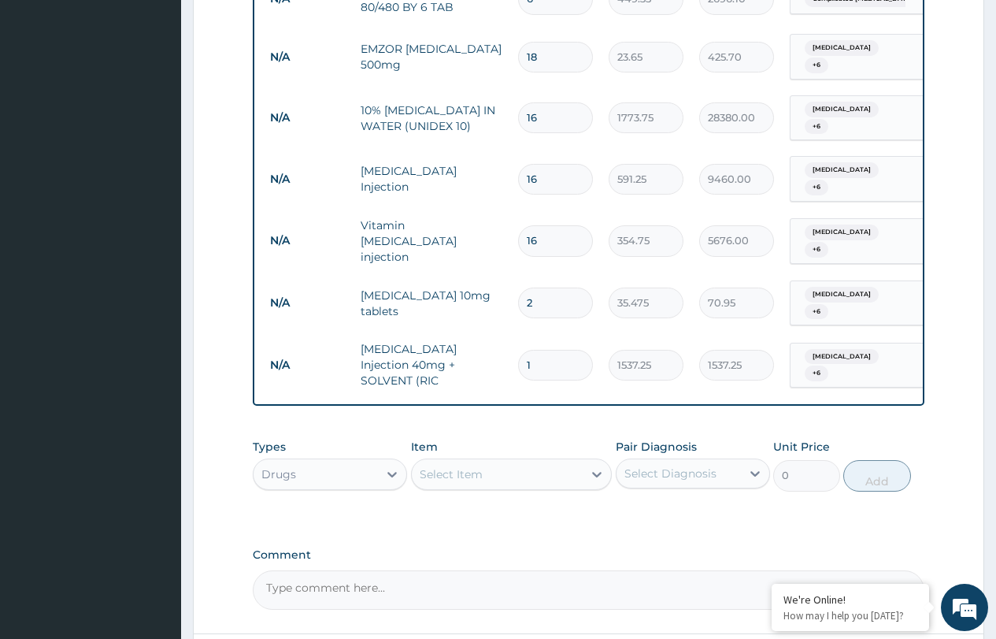
type input "0.00"
type input "4"
type input "6149.00"
type input "4"
click at [449, 462] on div "Select Item" at bounding box center [498, 474] width 172 height 25
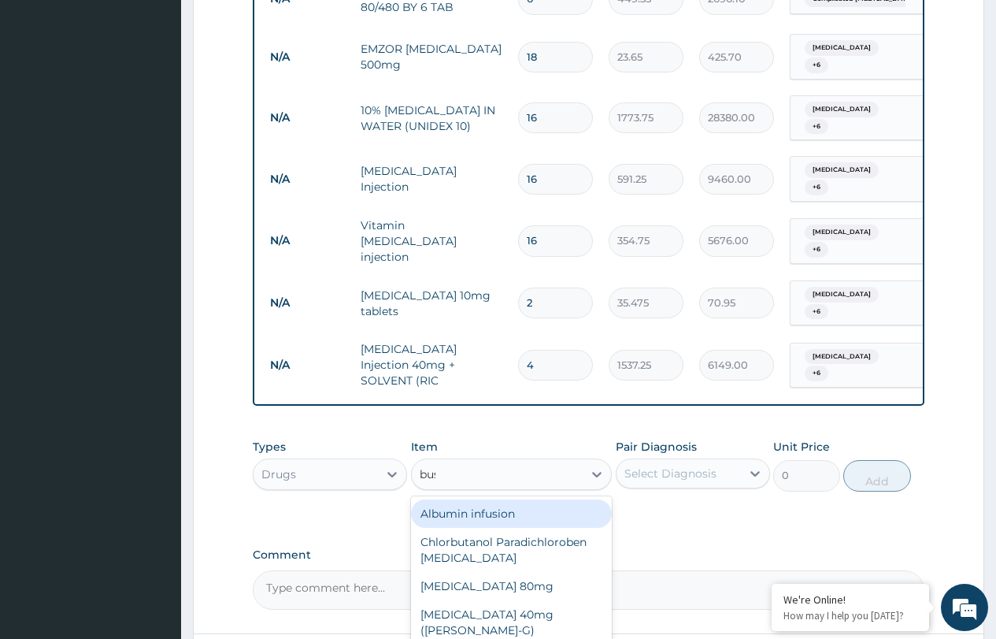
type input "busc"
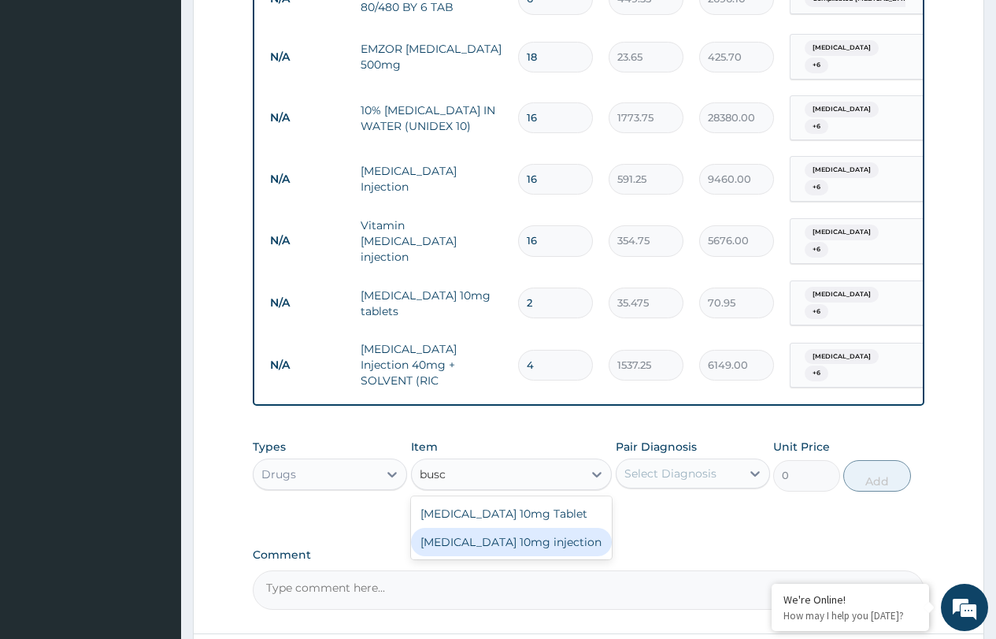
click at [510, 528] on div "Buscopan 10mg injection" at bounding box center [512, 542] width 202 height 28
type input "473"
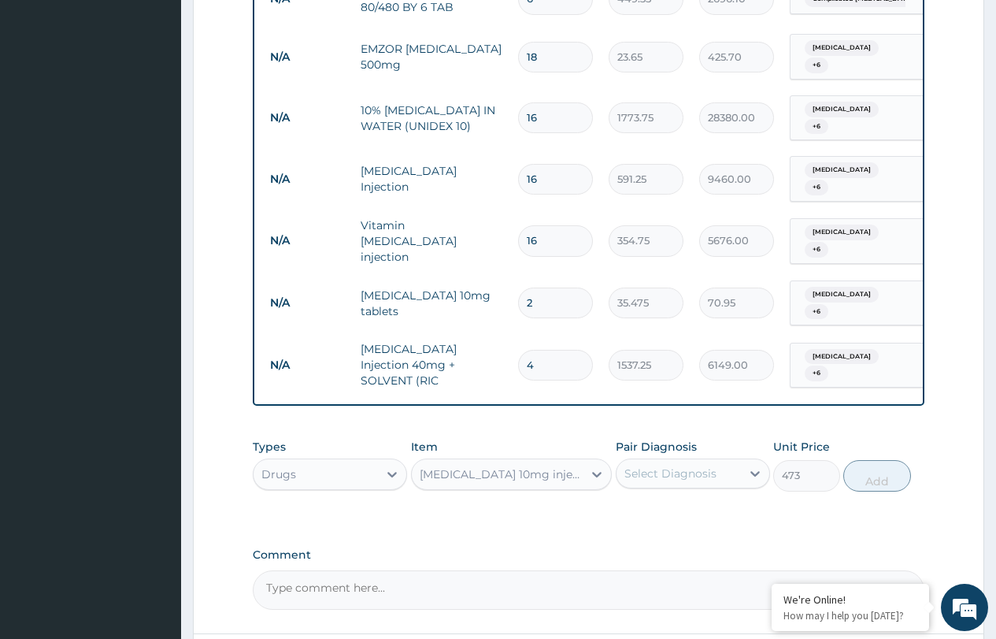
click at [695, 465] on div "Select Diagnosis" at bounding box center [671, 473] width 92 height 16
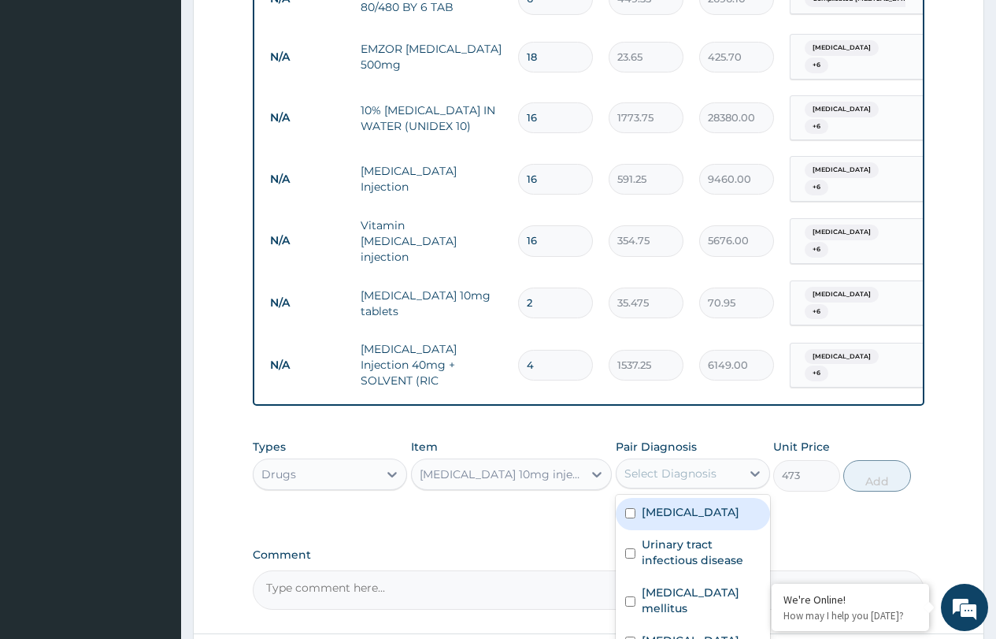
click at [666, 504] on label "Peptic ulcer" at bounding box center [691, 512] width 98 height 16
checkbox input "true"
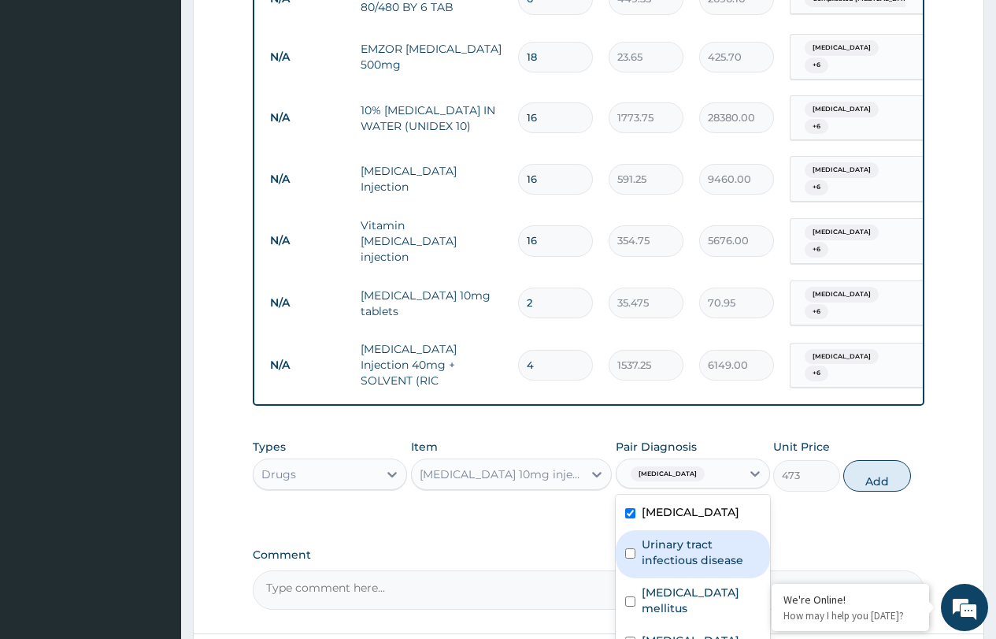
click at [666, 530] on div "Urinary tract infectious disease" at bounding box center [693, 554] width 154 height 48
checkbox input "true"
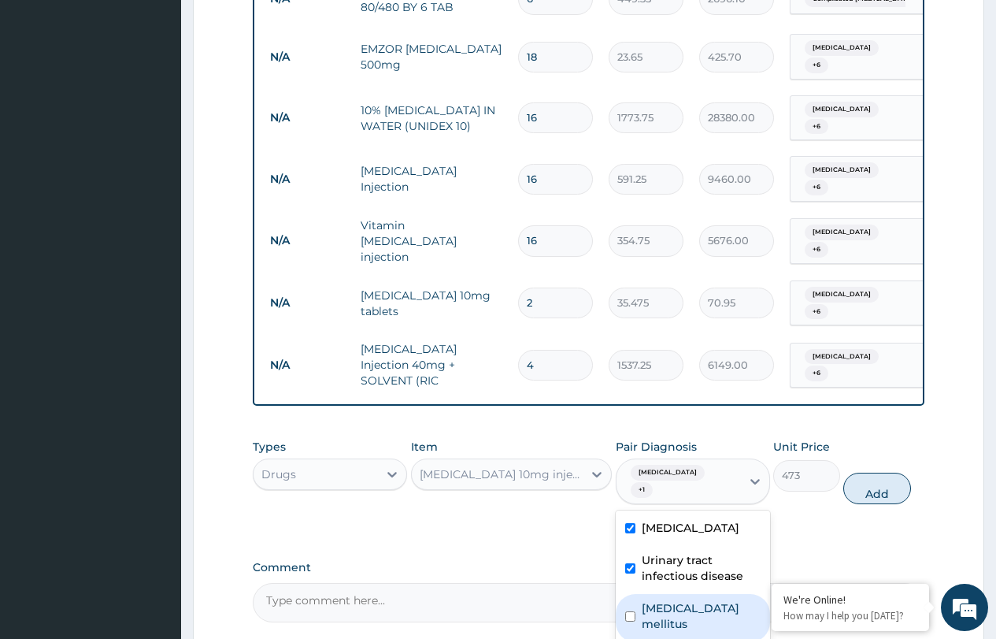
drag, startPoint x: 668, startPoint y: 508, endPoint x: 667, endPoint y: 532, distance: 23.6
click at [668, 600] on label "Type 2 diabetes mellitus" at bounding box center [701, 616] width 119 height 32
checkbox input "true"
drag, startPoint x: 666, startPoint y: 555, endPoint x: 665, endPoint y: 579, distance: 23.7
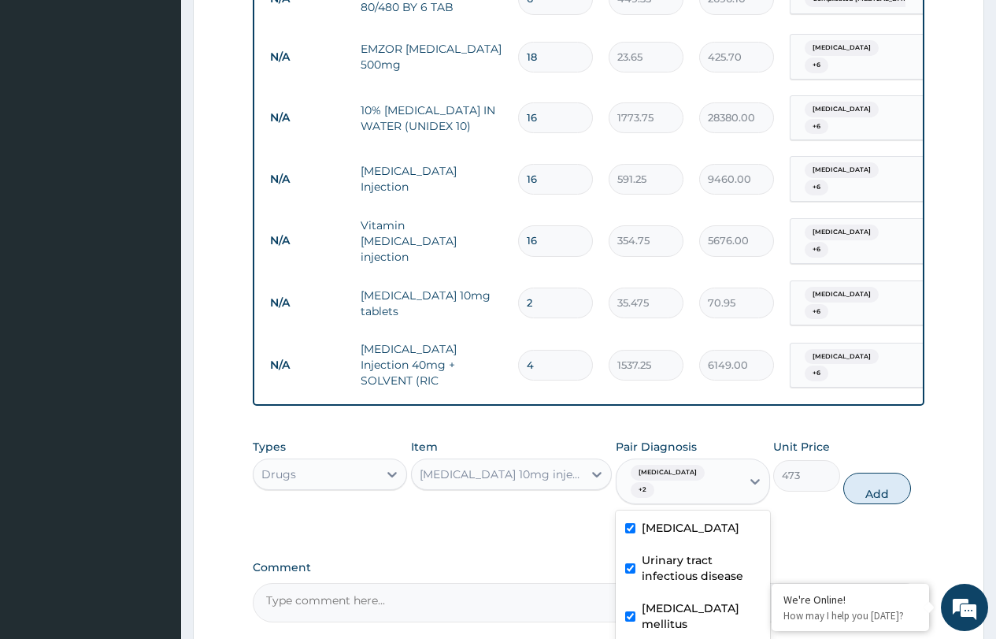
checkbox input "true"
